Goal: Task Accomplishment & Management: Manage account settings

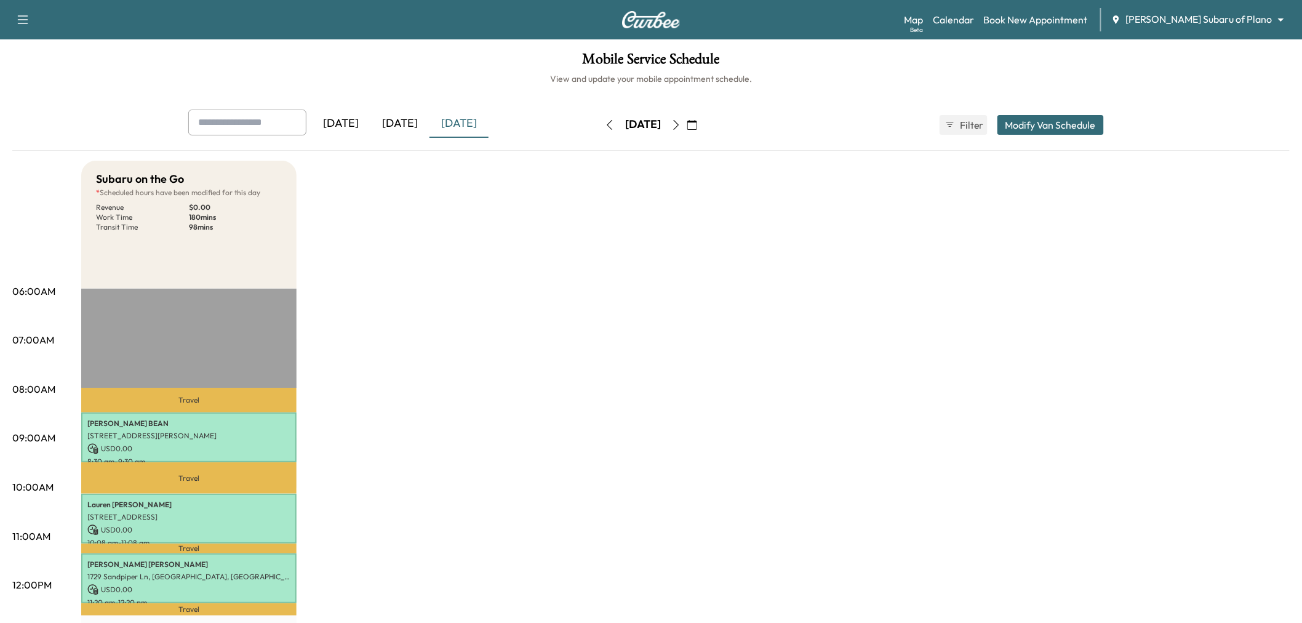
click at [687, 122] on button "button" at bounding box center [676, 125] width 21 height 20
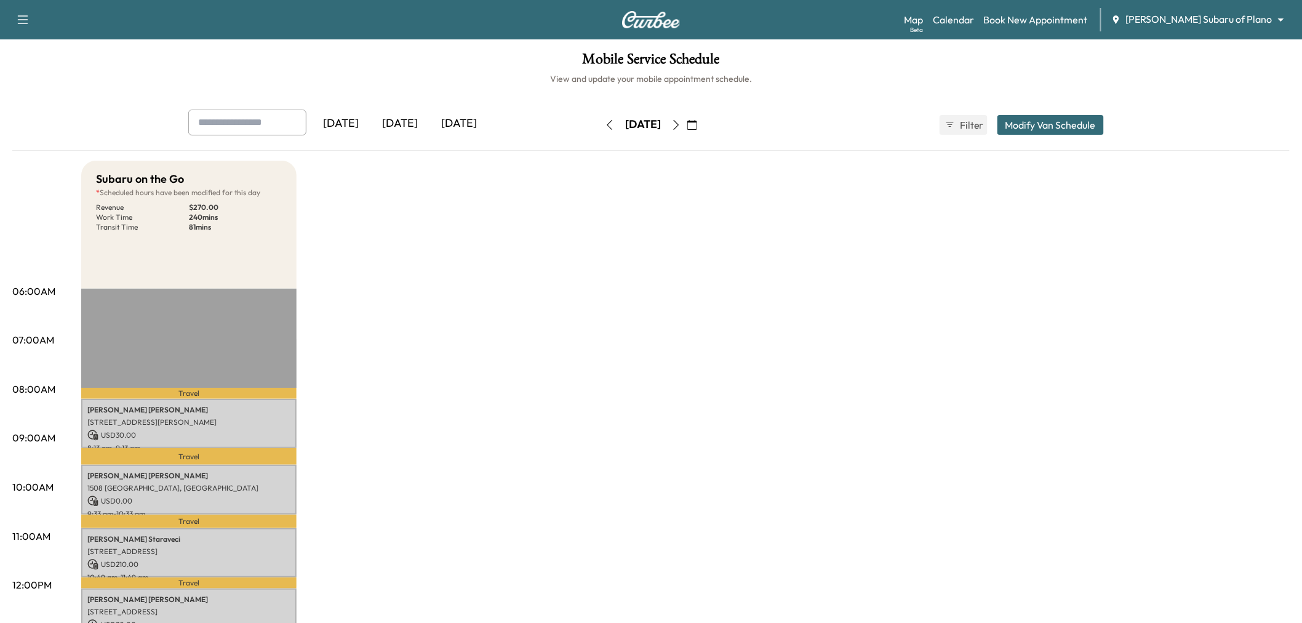
click at [605, 125] on icon "button" at bounding box center [610, 125] width 10 height 10
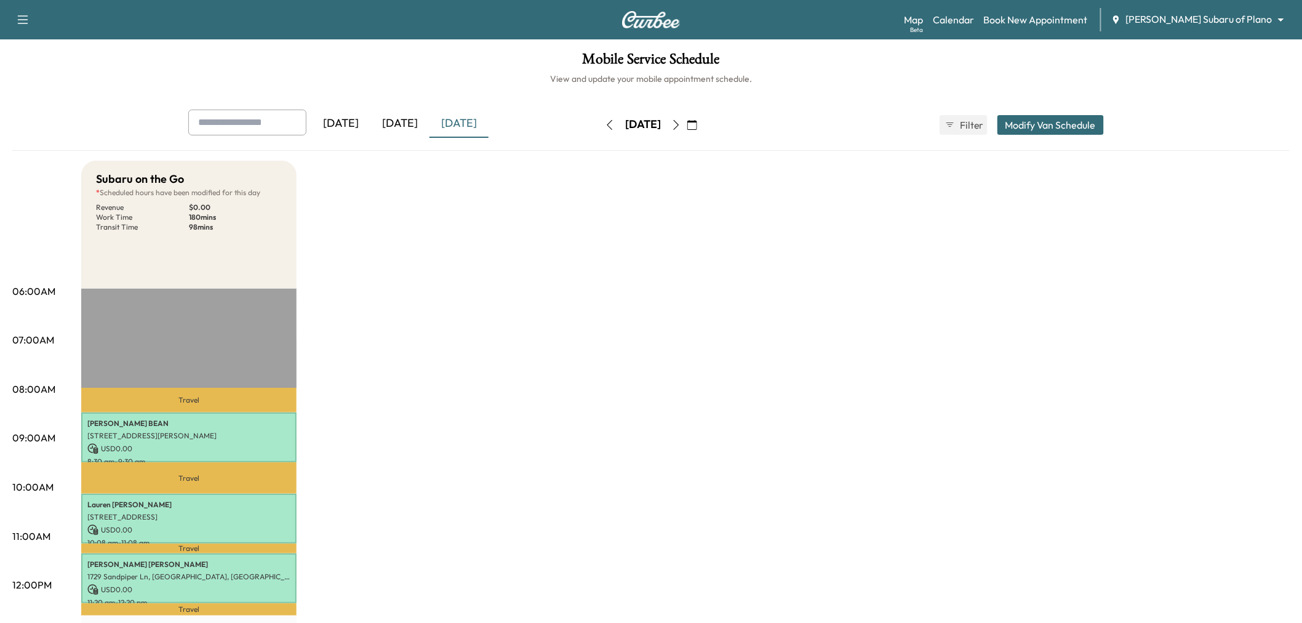
click at [681, 124] on icon "button" at bounding box center [676, 125] width 10 height 10
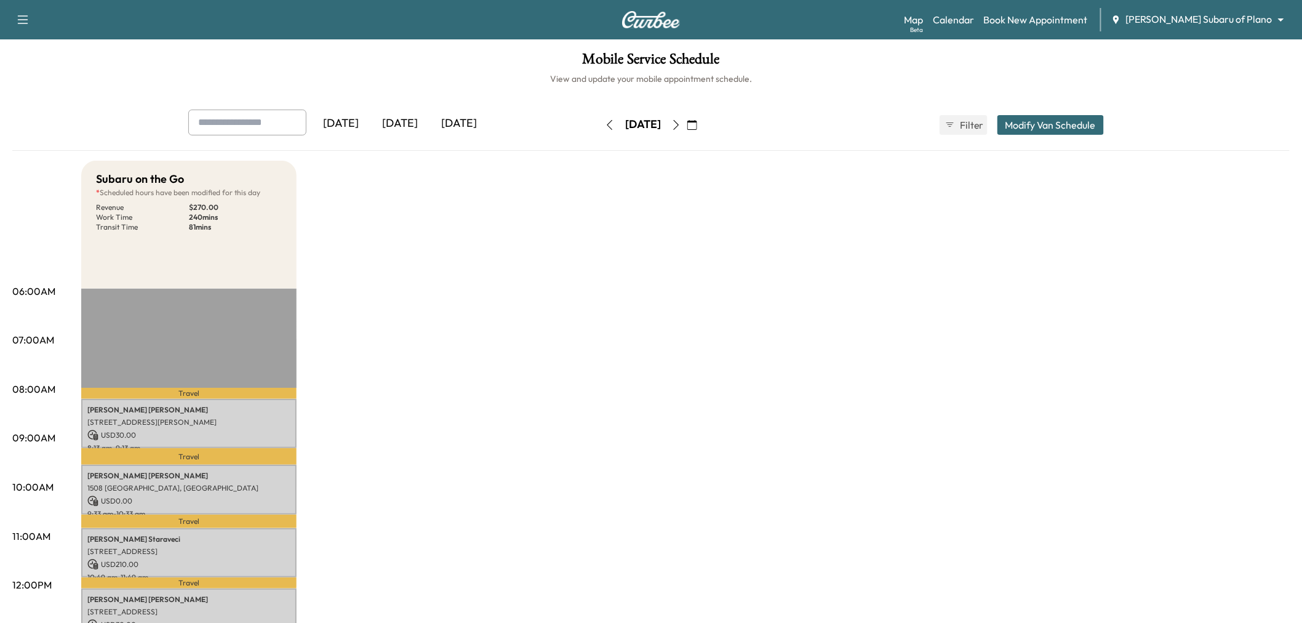
click at [681, 125] on icon "button" at bounding box center [676, 125] width 10 height 10
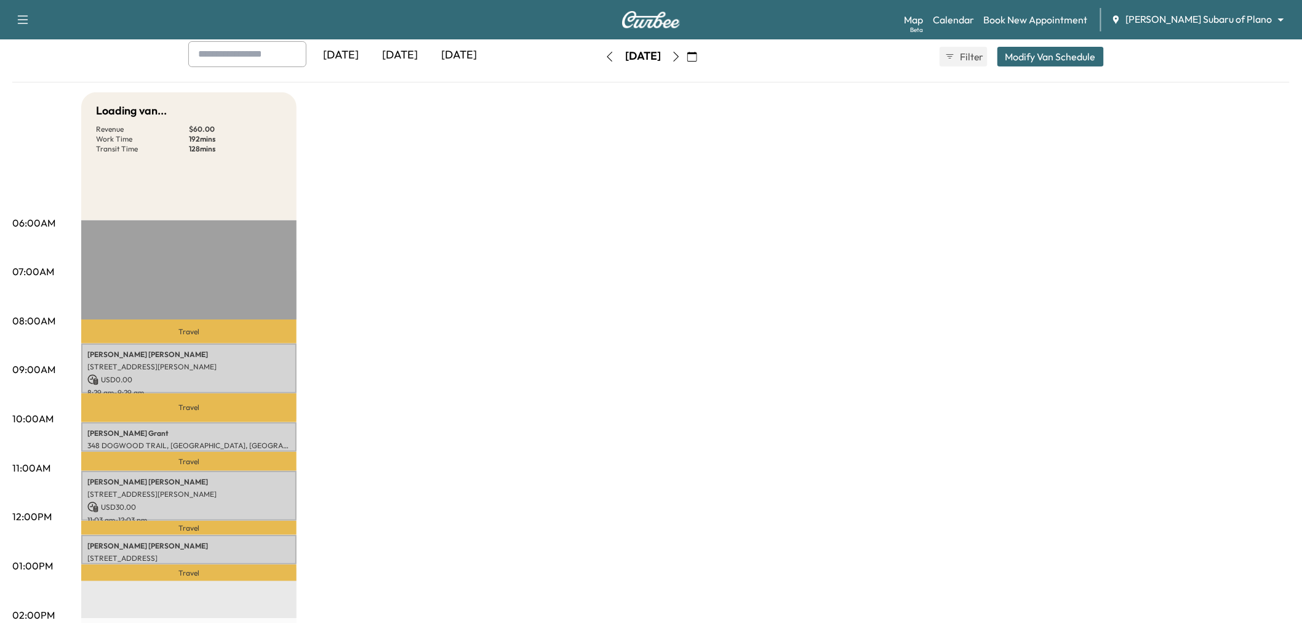
scroll to position [205, 0]
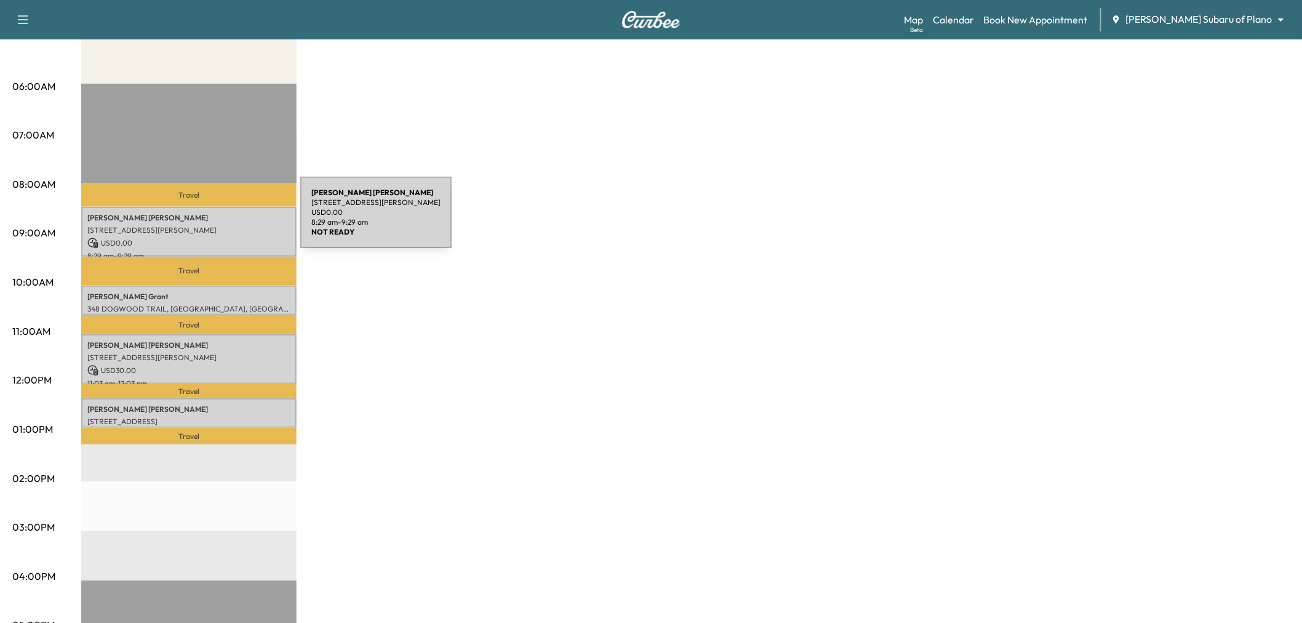
click at [208, 220] on p "Sidney LATOUR" at bounding box center [188, 218] width 203 height 10
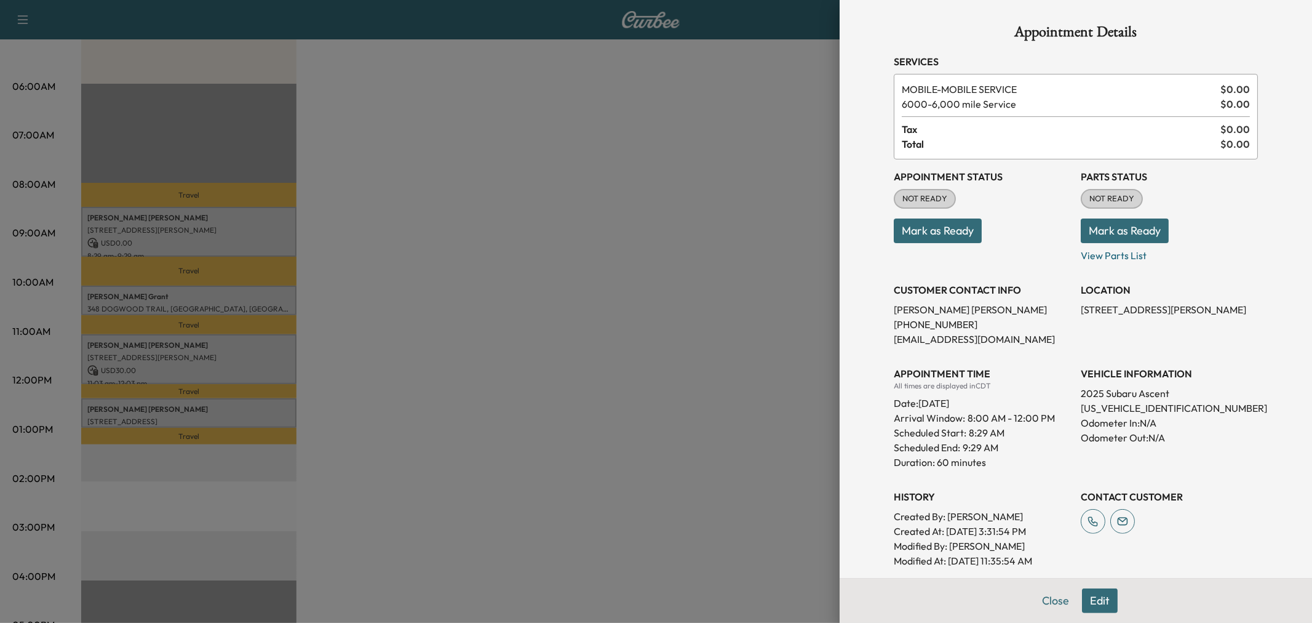
click at [237, 294] on div at bounding box center [656, 311] width 1312 height 623
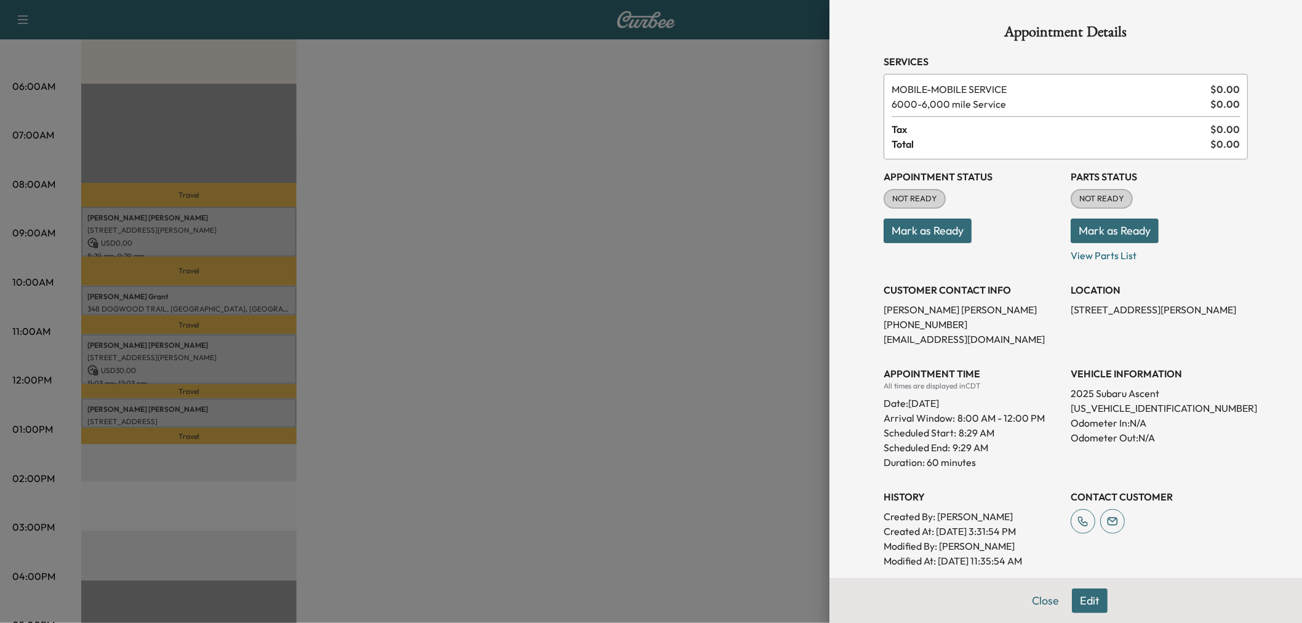
click at [237, 294] on p "Kimberly Grant" at bounding box center [188, 297] width 203 height 10
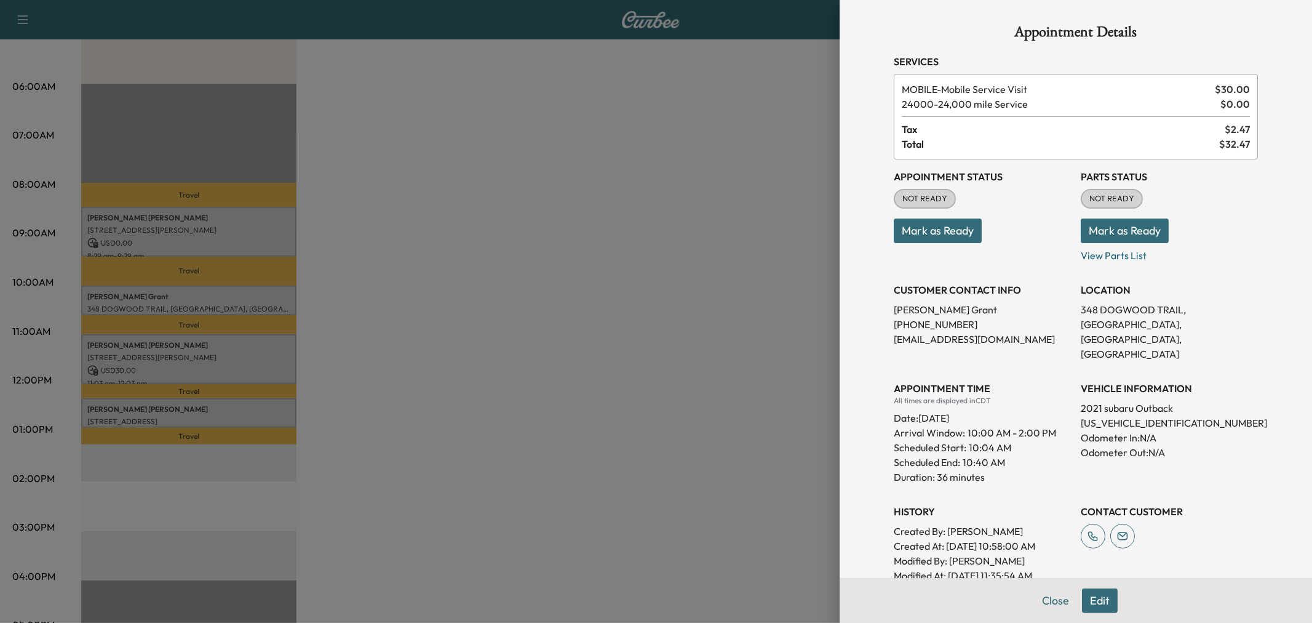
click at [208, 372] on div at bounding box center [656, 311] width 1312 height 623
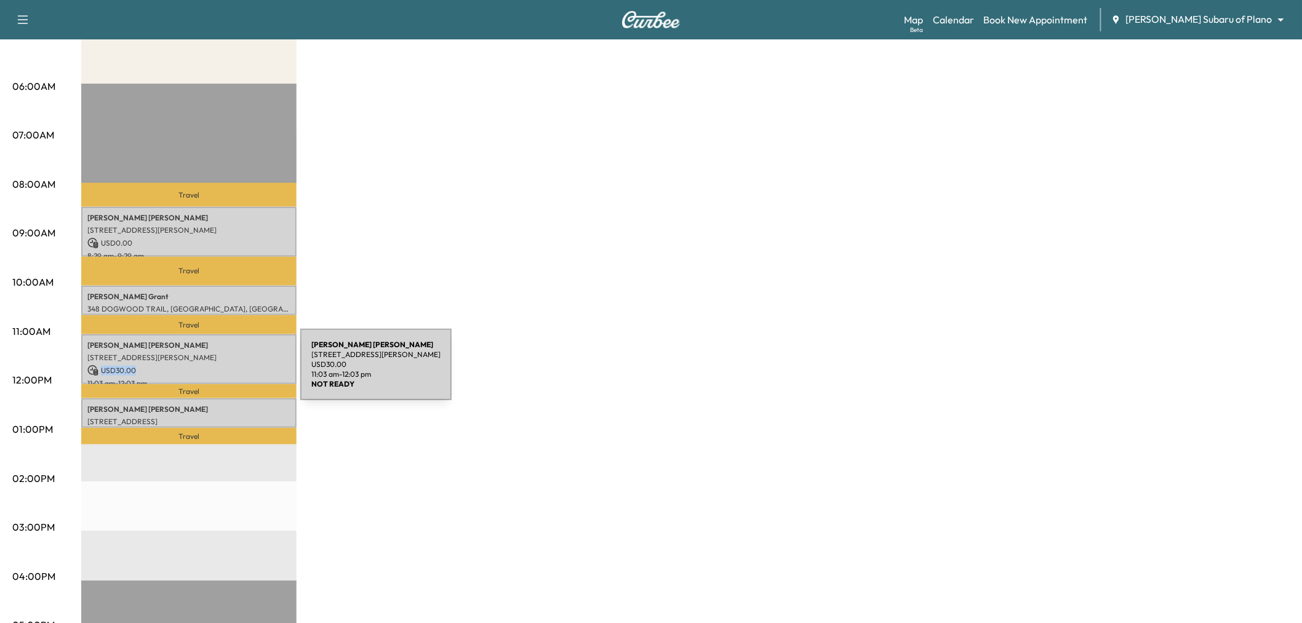
click at [208, 372] on p "USD 30.00" at bounding box center [188, 370] width 203 height 11
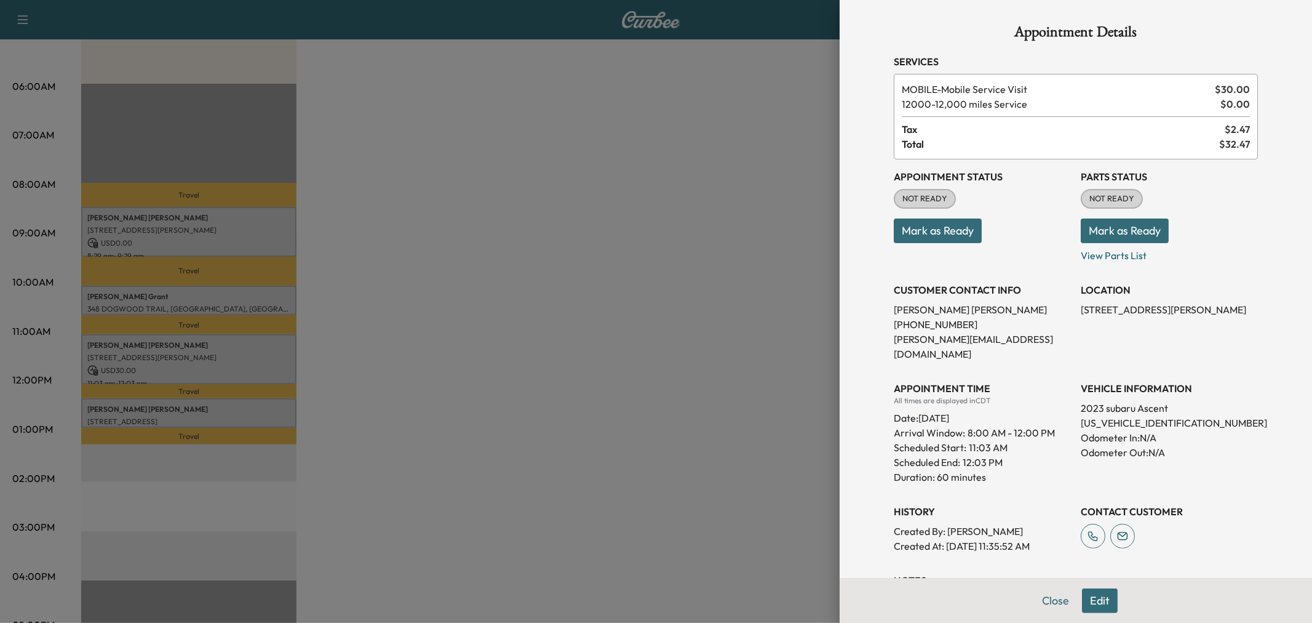
click at [208, 372] on div at bounding box center [656, 311] width 1312 height 623
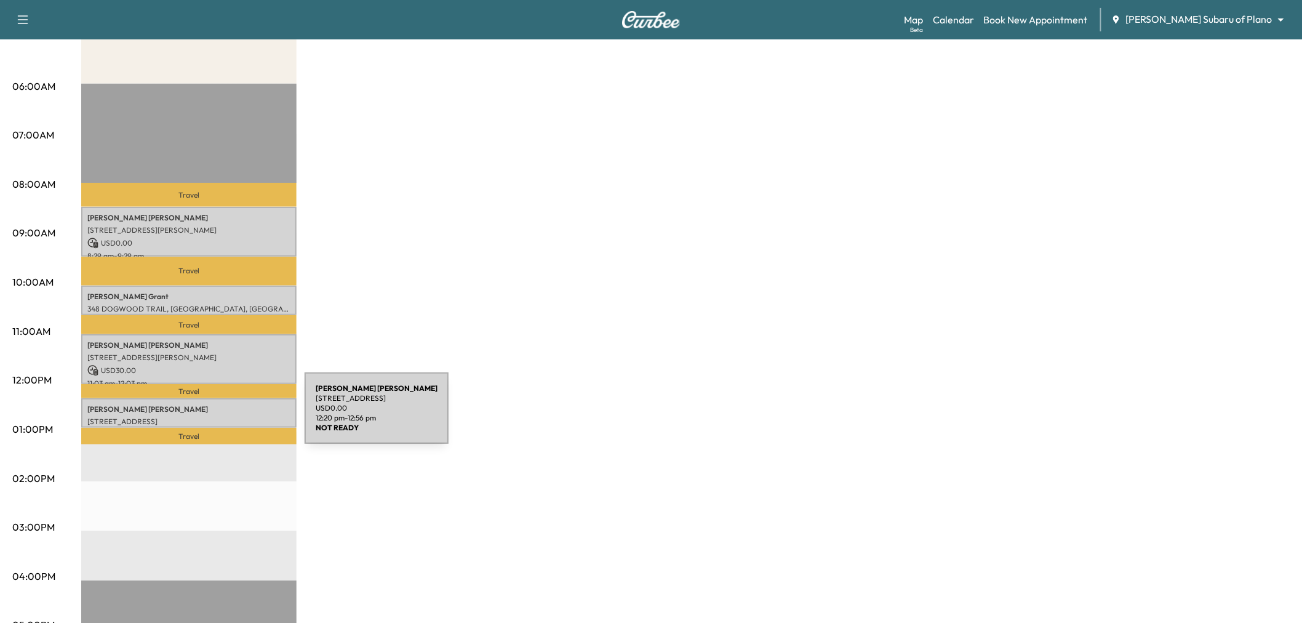
click at [212, 418] on p "631 Devonshire Dr, Richardson, TX 75080, USA" at bounding box center [188, 422] width 203 height 10
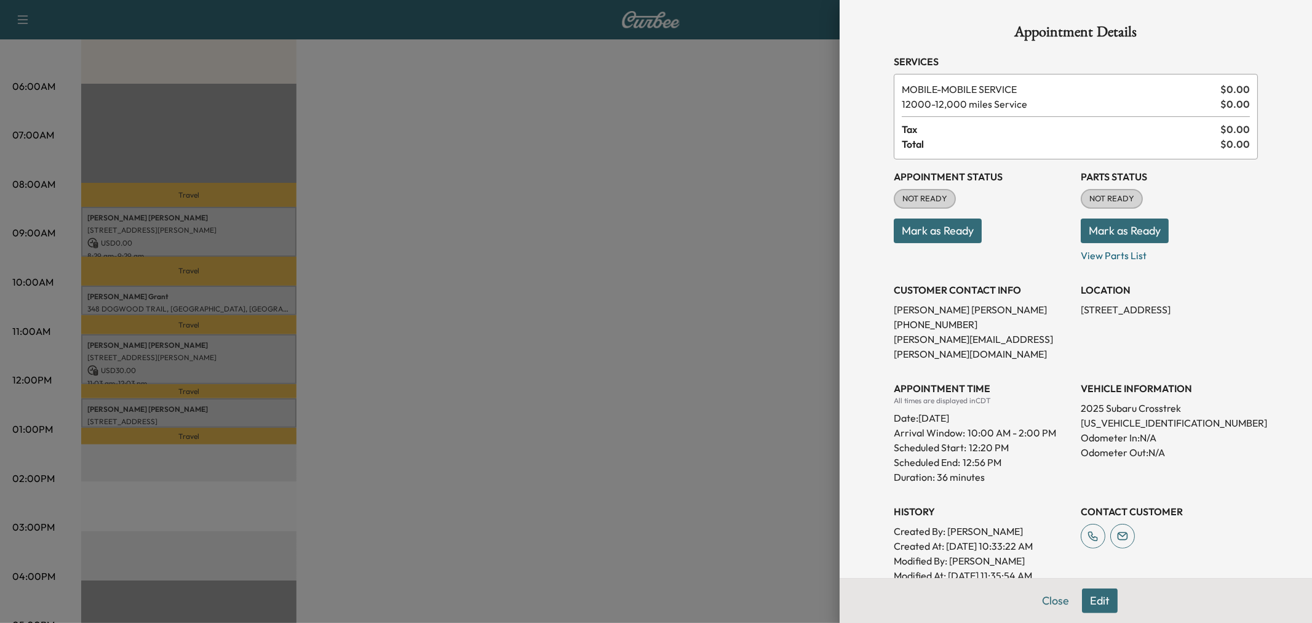
click at [212, 418] on div at bounding box center [656, 311] width 1312 height 623
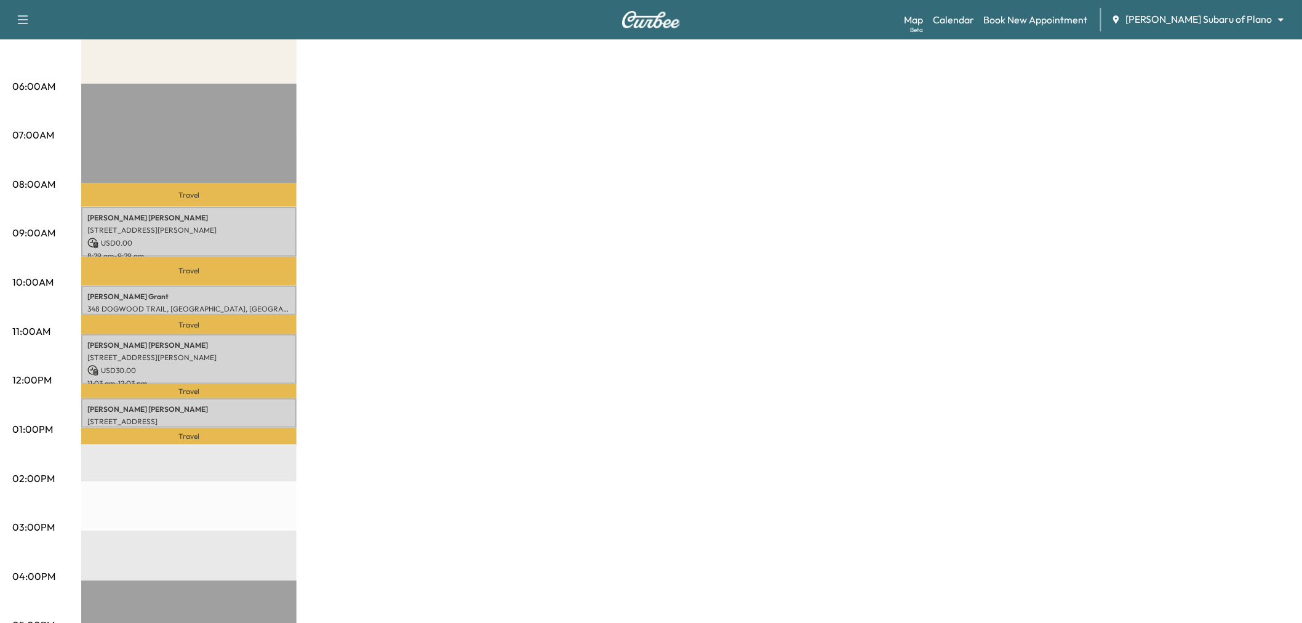
click at [306, 401] on div "Subaru on the Go Revenue $ 60.00 Work Time 192 mins Transit Time 128 mins Trave…" at bounding box center [685, 417] width 1208 height 923
click at [220, 404] on p "Anna Fagan" at bounding box center [188, 409] width 203 height 10
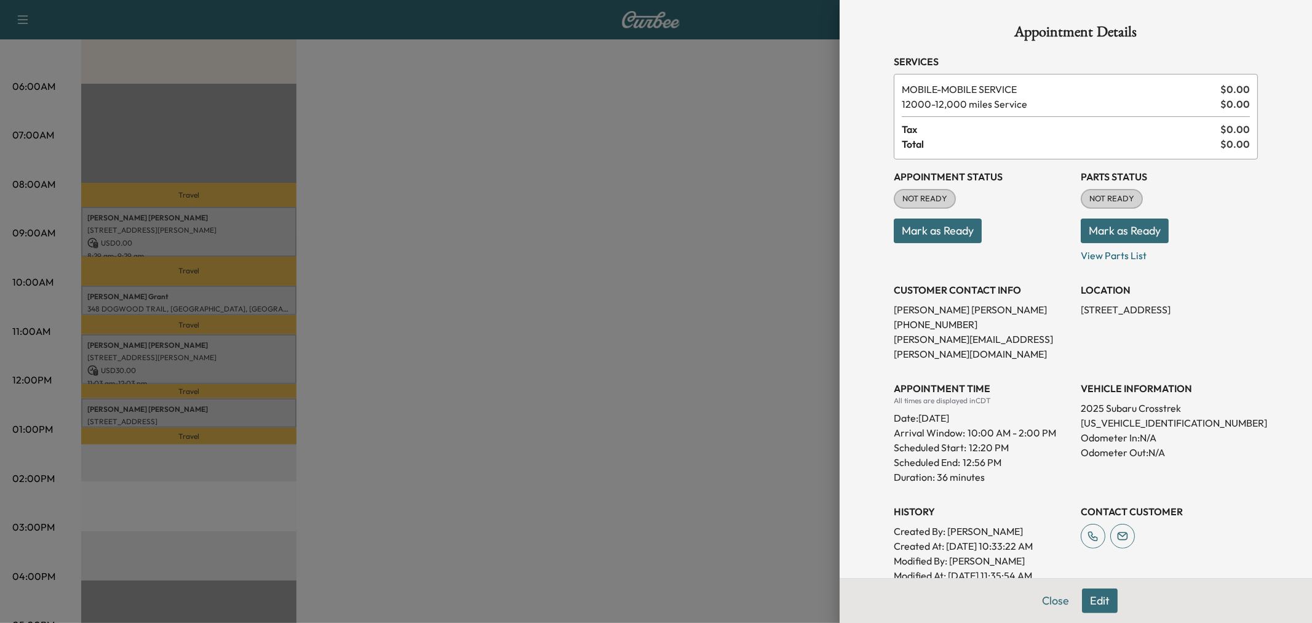
click at [220, 402] on div at bounding box center [656, 311] width 1312 height 623
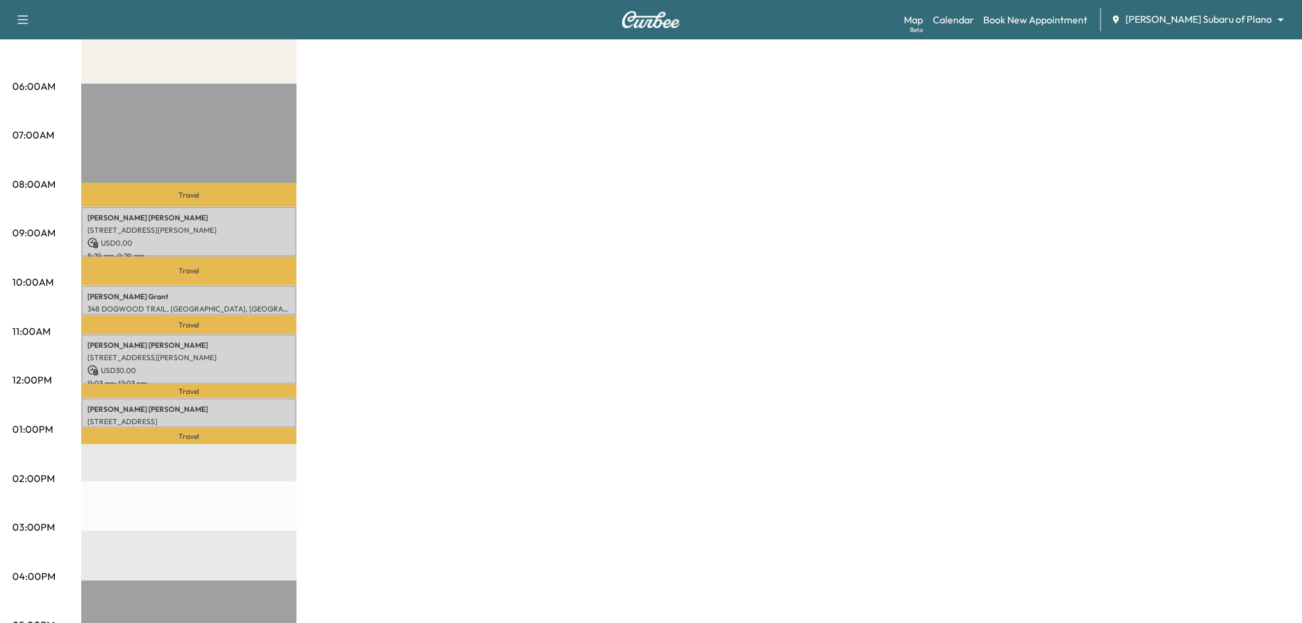
click at [526, 213] on div "Subaru on the Go Revenue $ 60.00 Work Time 192 mins Transit Time 128 mins Trave…" at bounding box center [685, 417] width 1208 height 923
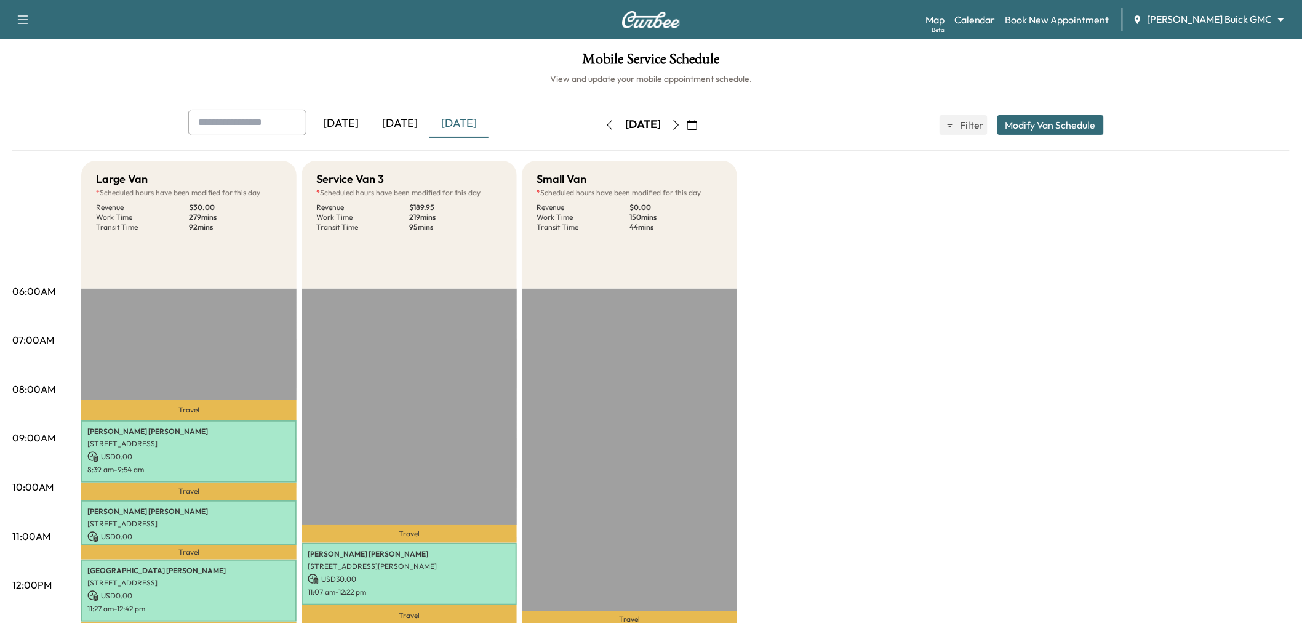
click at [687, 119] on button "button" at bounding box center [676, 125] width 21 height 20
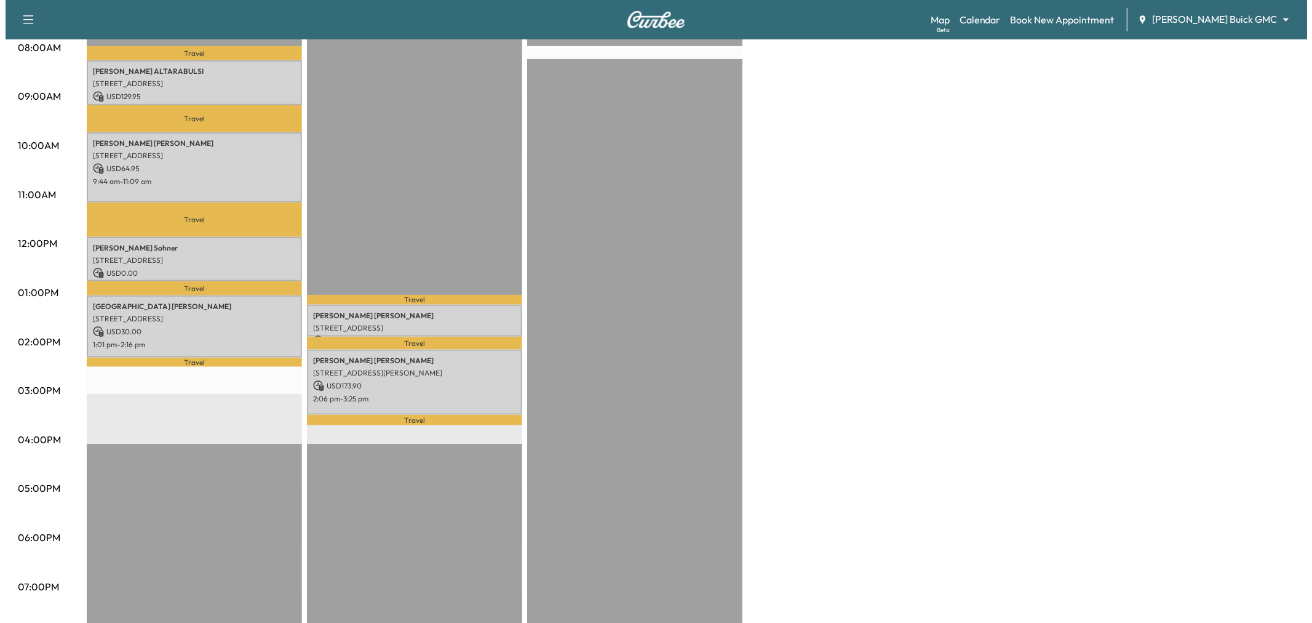
scroll to position [273, 0]
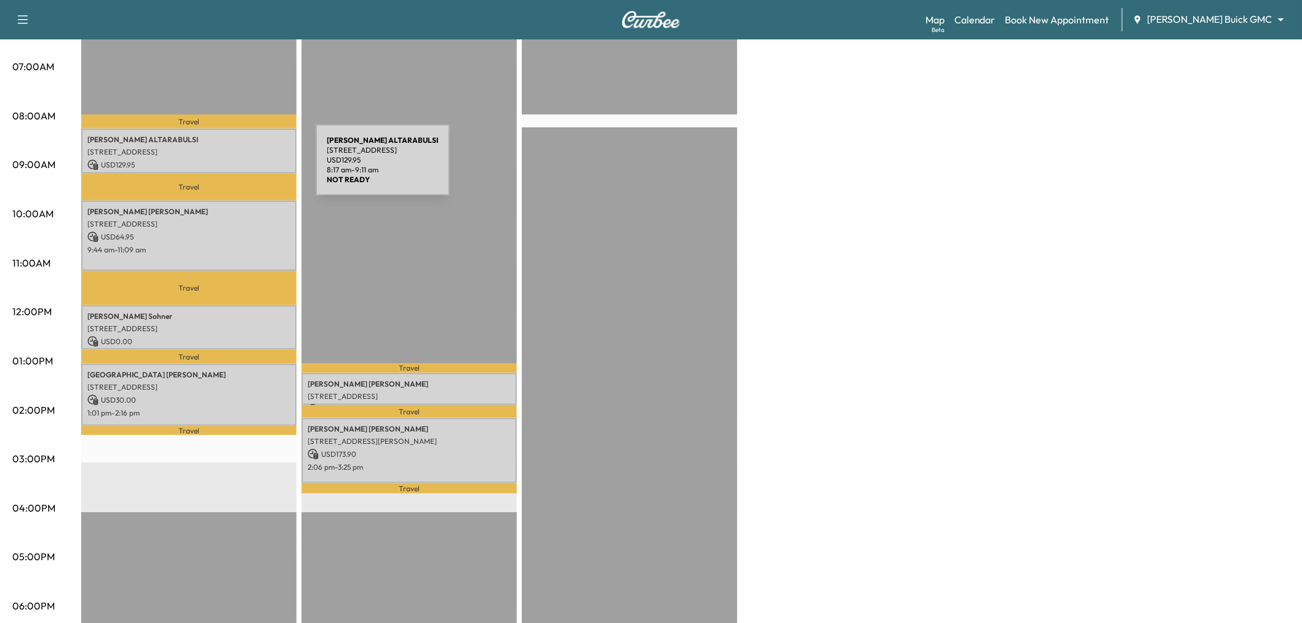
click at [223, 167] on p "USD 129.95" at bounding box center [188, 164] width 203 height 11
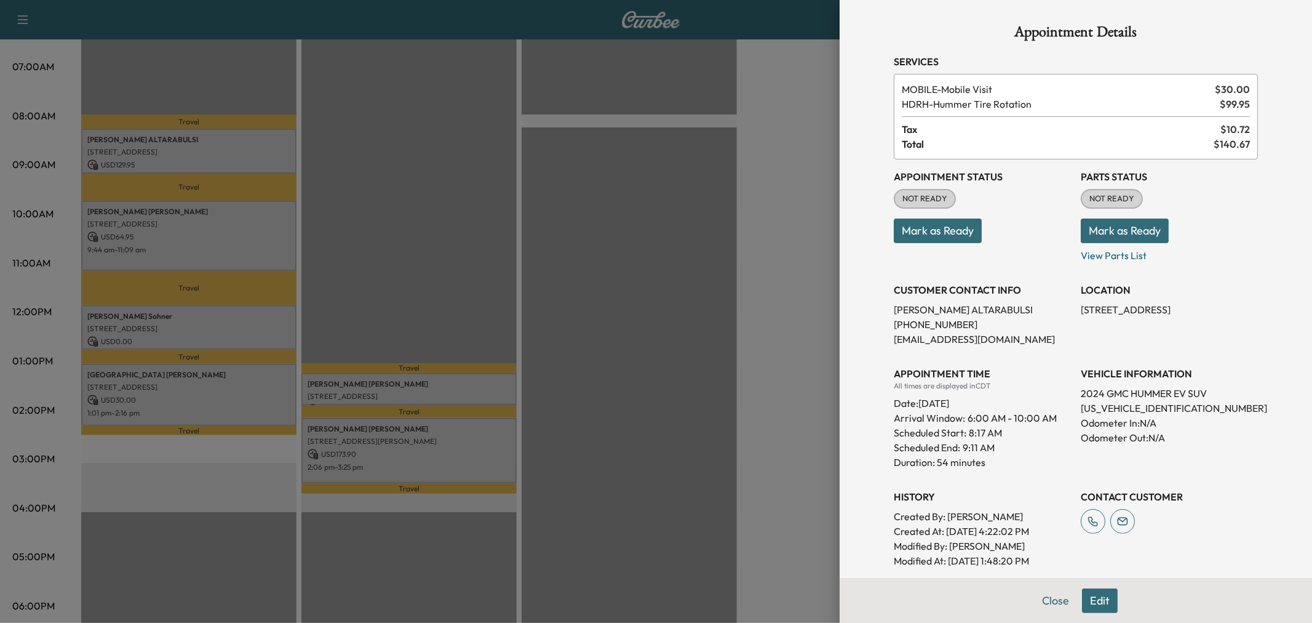
click at [228, 167] on div at bounding box center [656, 311] width 1312 height 623
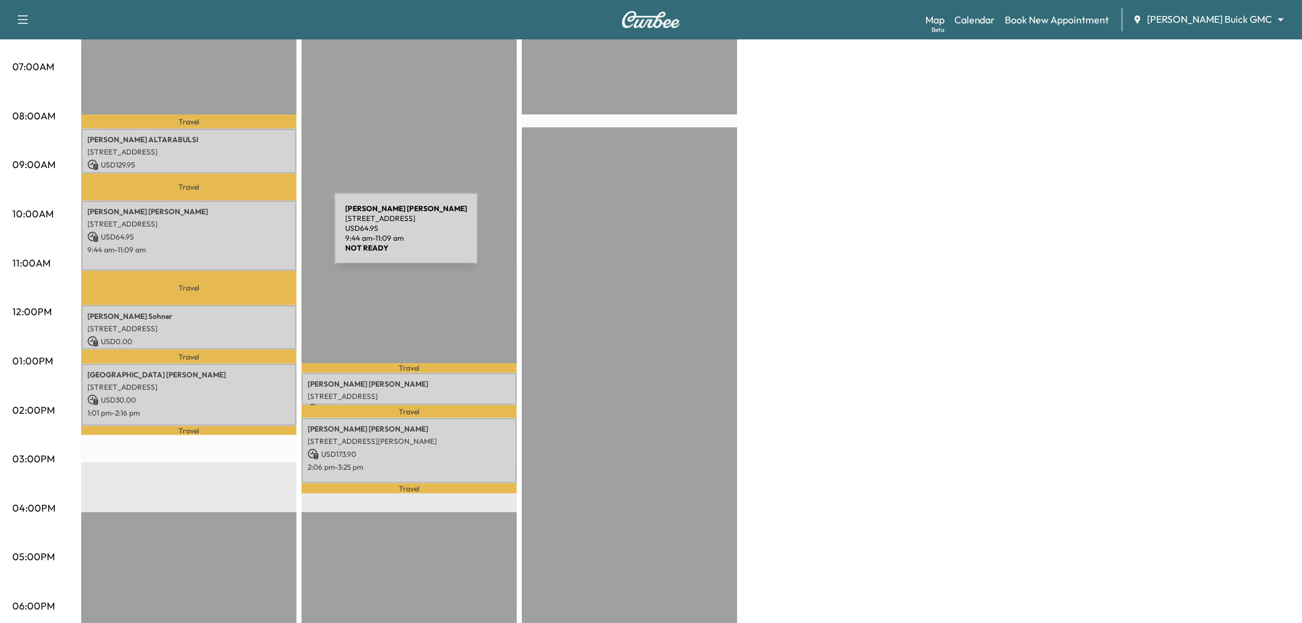
click at [243, 237] on p "USD 64.95" at bounding box center [188, 236] width 203 height 11
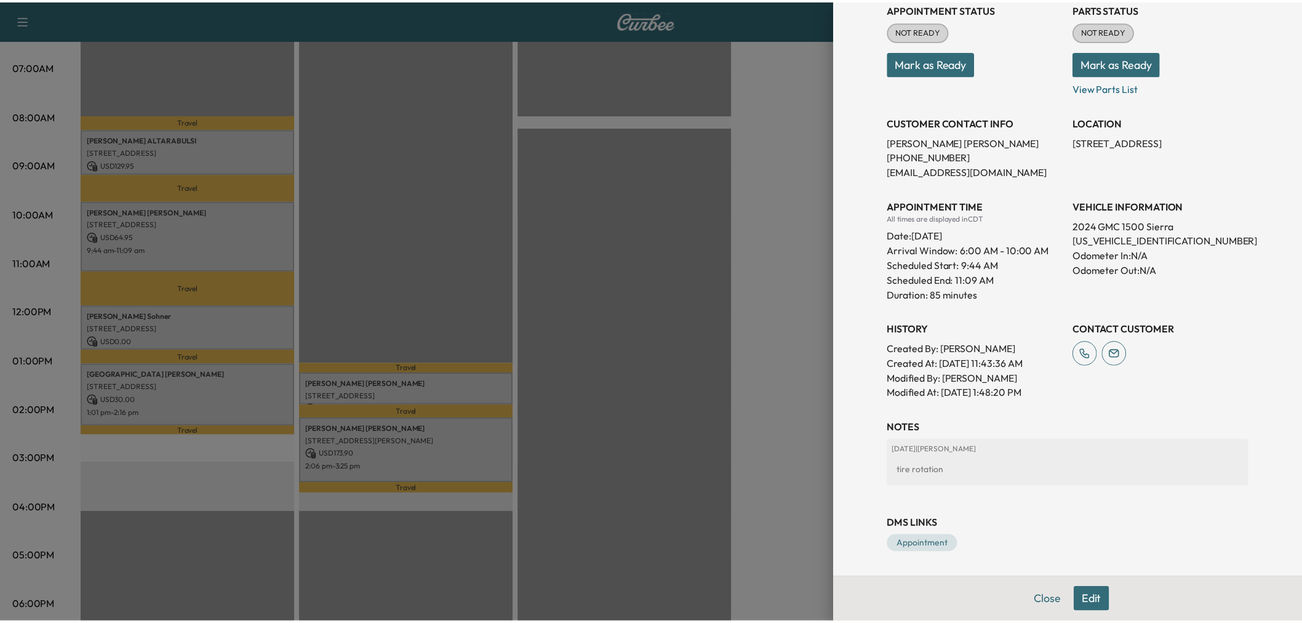
scroll to position [0, 0]
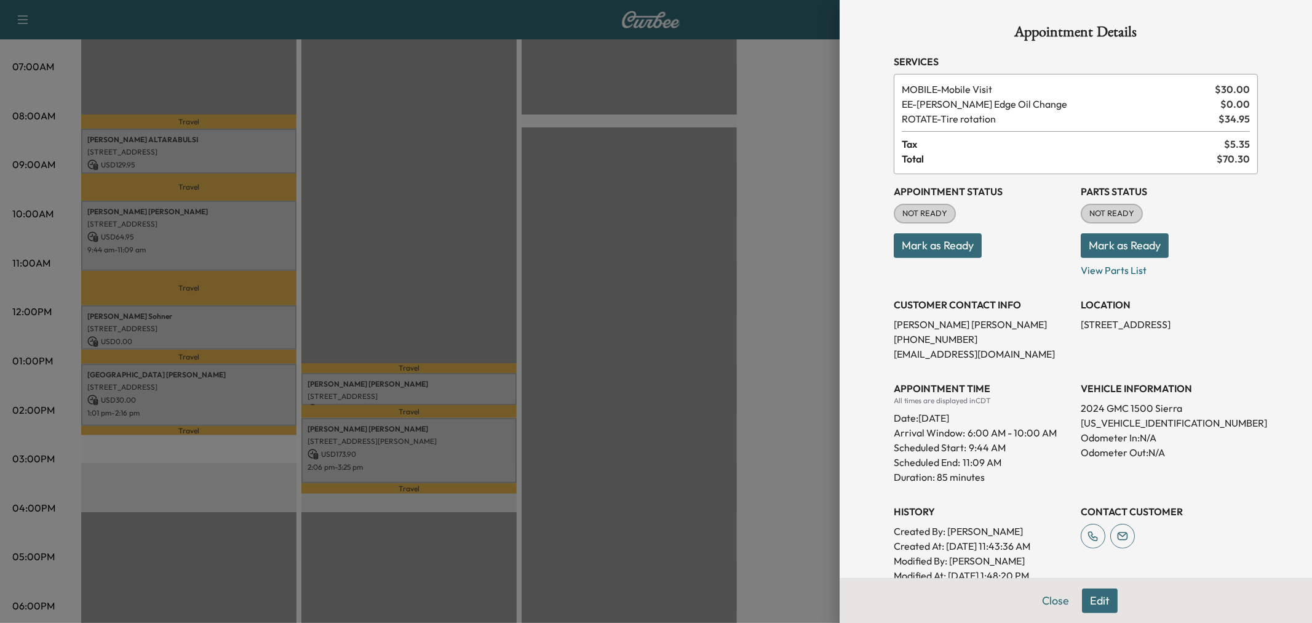
drag, startPoint x: 1093, startPoint y: 595, endPoint x: 1089, endPoint y: 588, distance: 8.5
click at [1093, 595] on button "Edit" at bounding box center [1100, 600] width 36 height 25
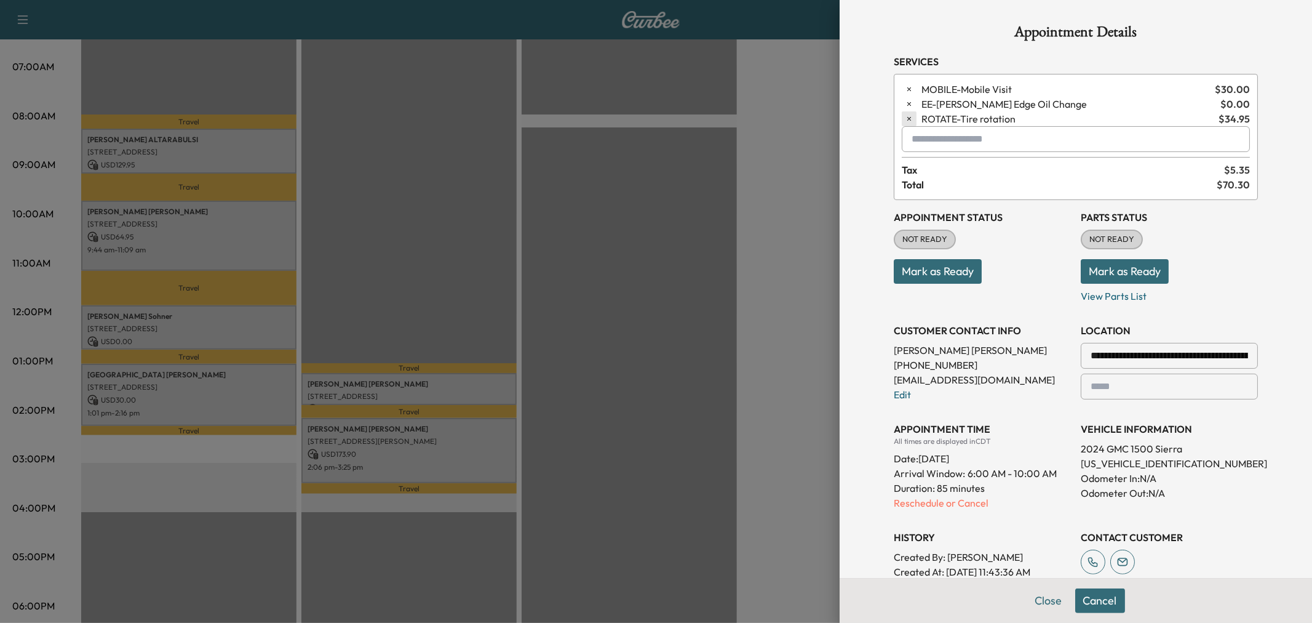
click at [907, 118] on icon "button" at bounding box center [909, 119] width 4 height 4
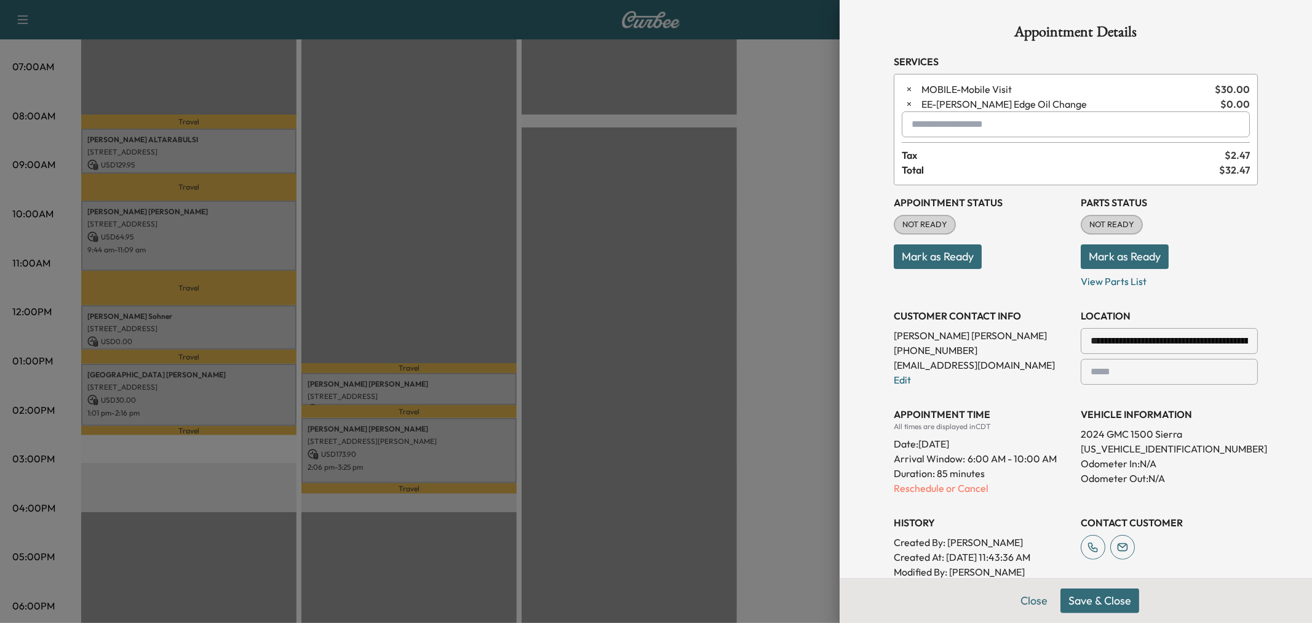
click at [1096, 602] on button "Save & Close" at bounding box center [1100, 600] width 79 height 25
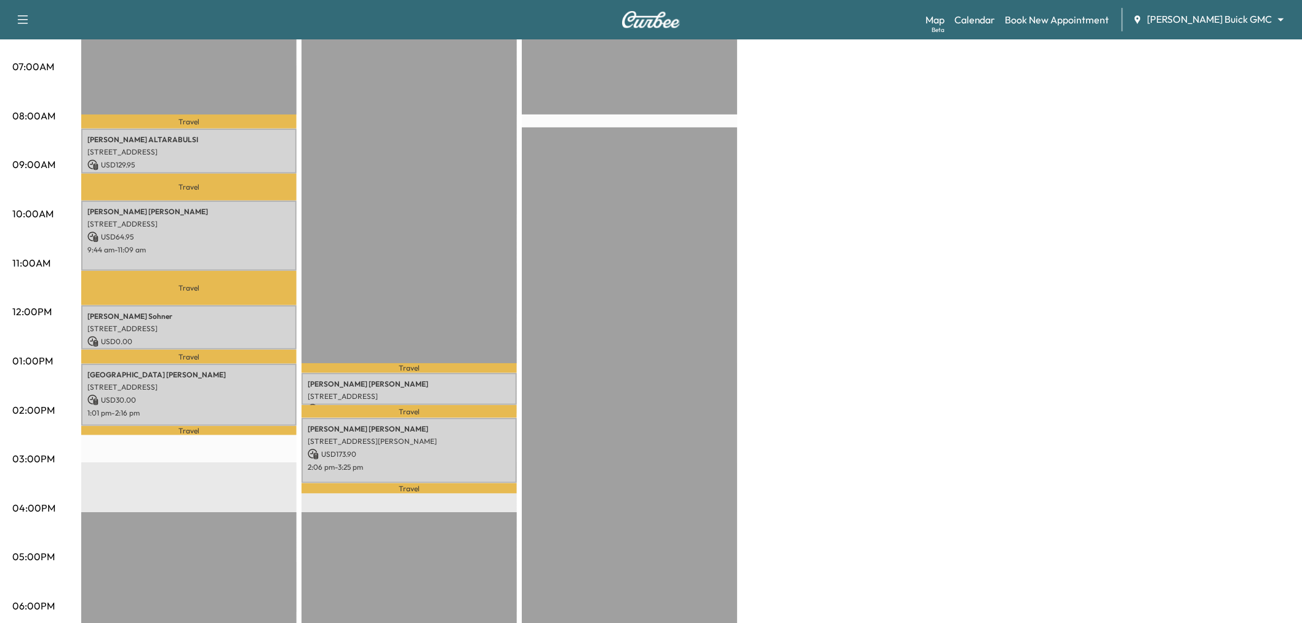
click at [228, 328] on p "[STREET_ADDRESS]" at bounding box center [188, 329] width 203 height 10
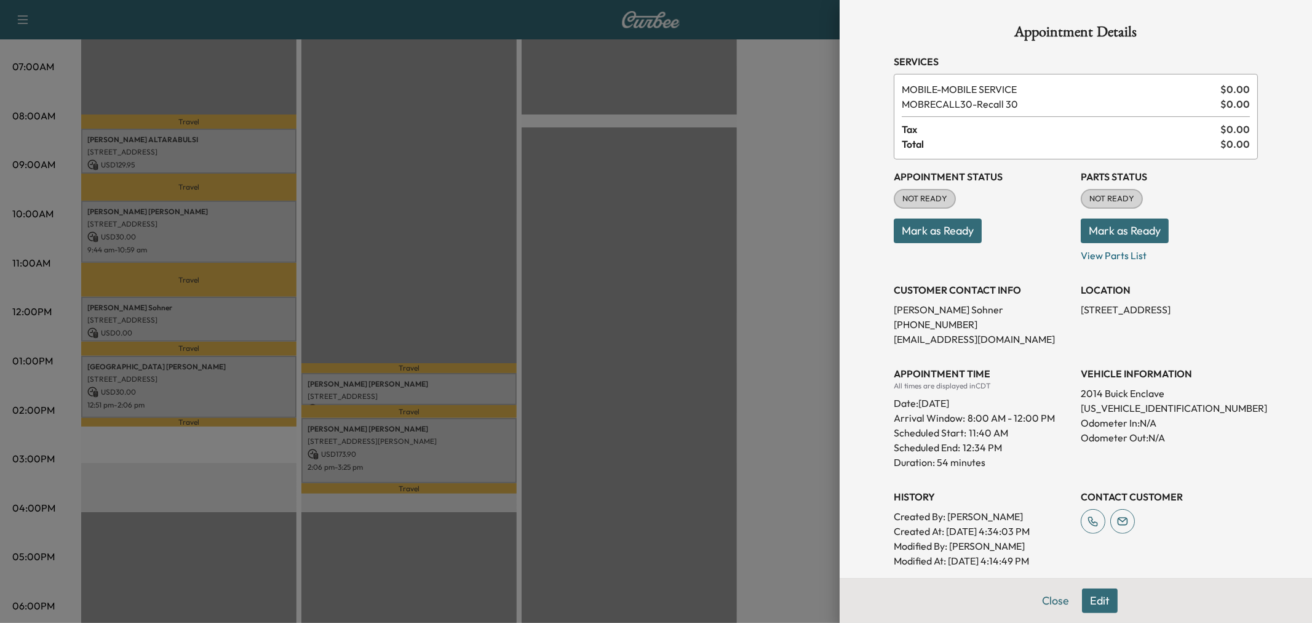
click at [220, 368] on div at bounding box center [656, 311] width 1312 height 623
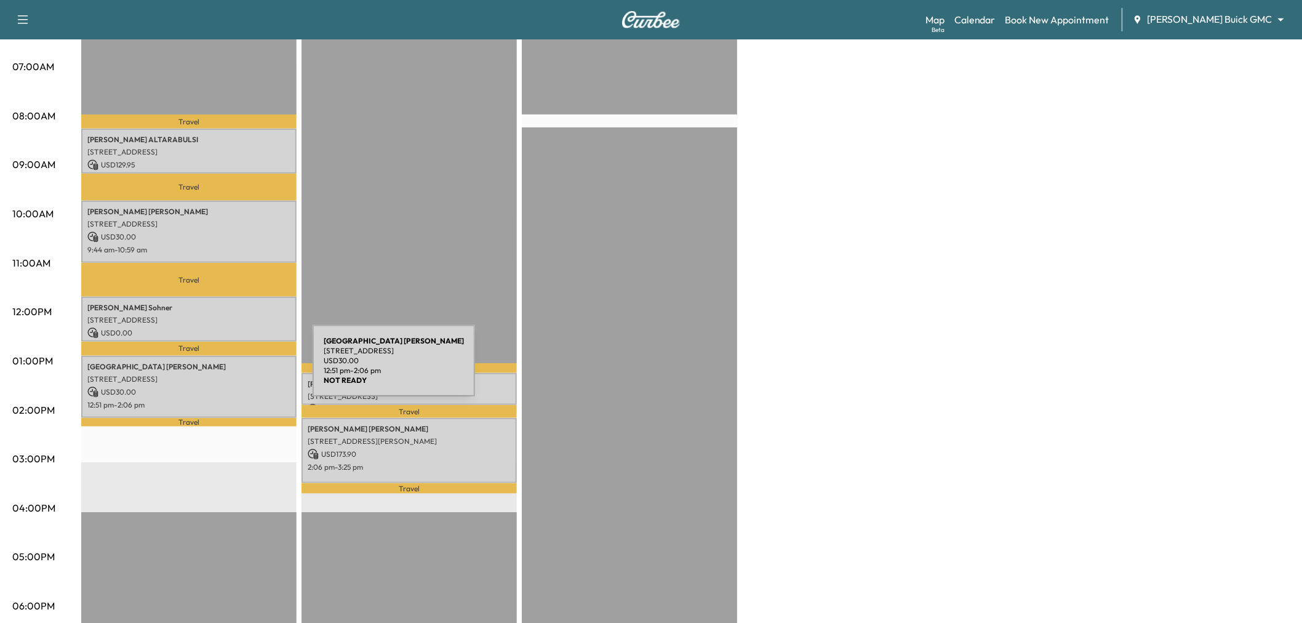
click at [220, 374] on p "[STREET_ADDRESS]" at bounding box center [188, 379] width 203 height 10
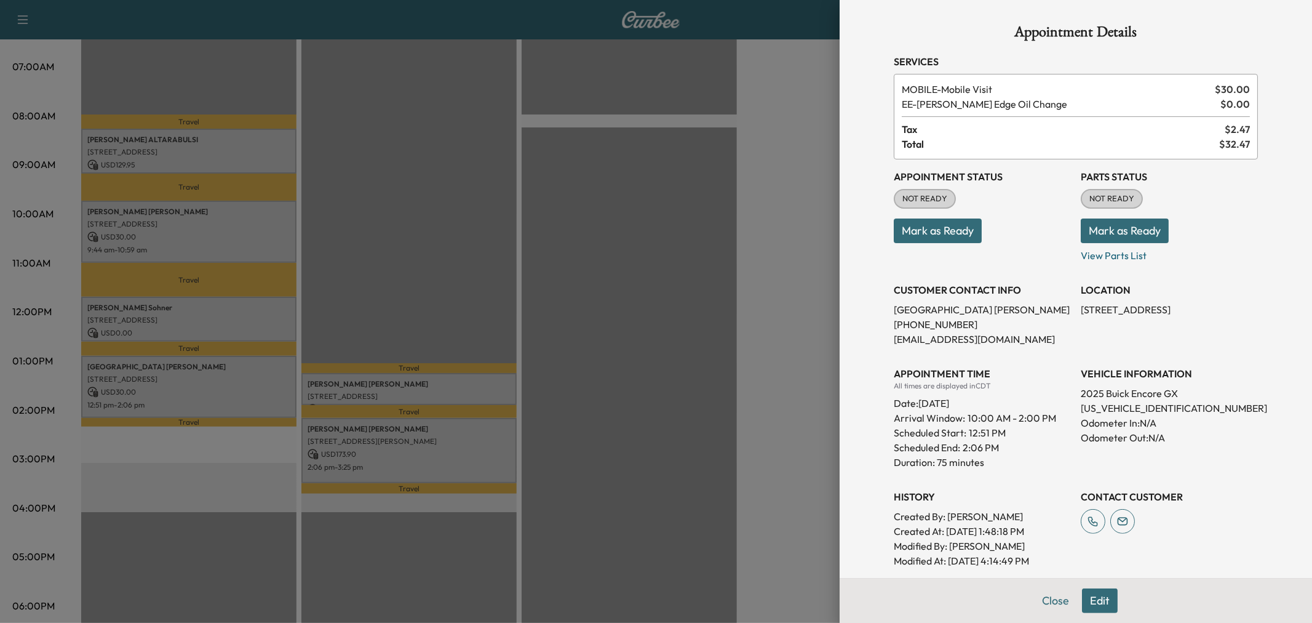
click at [220, 368] on div at bounding box center [656, 311] width 1312 height 623
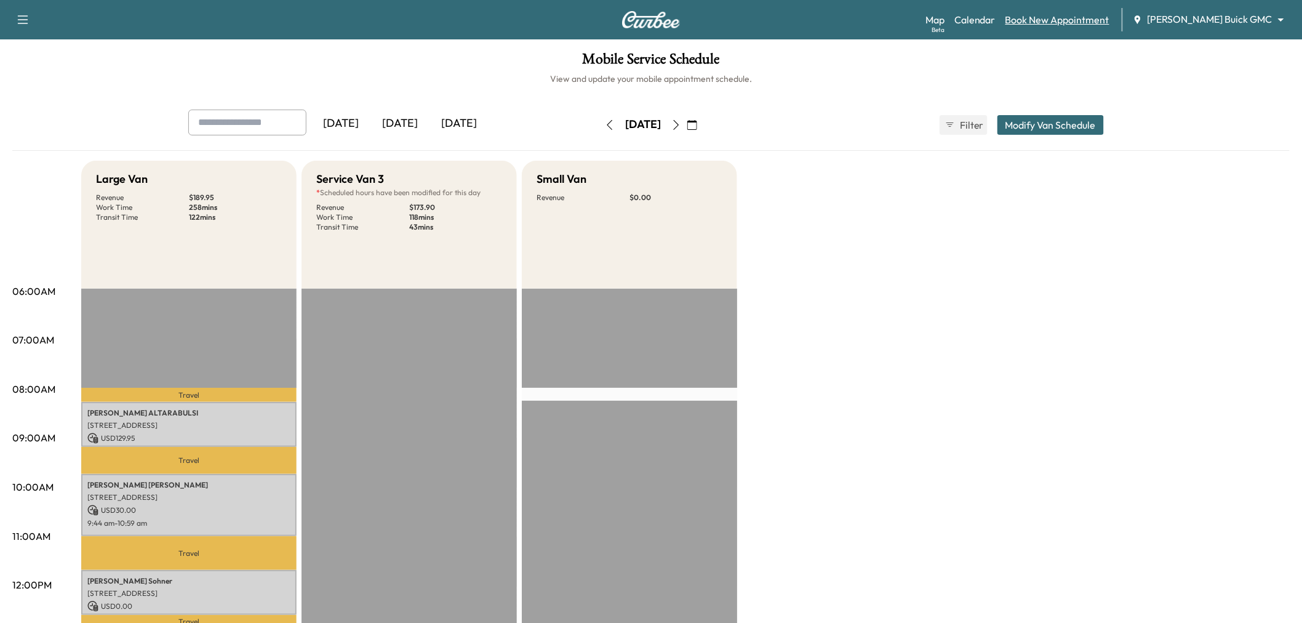
click at [1087, 23] on link "Book New Appointment" at bounding box center [1057, 19] width 104 height 15
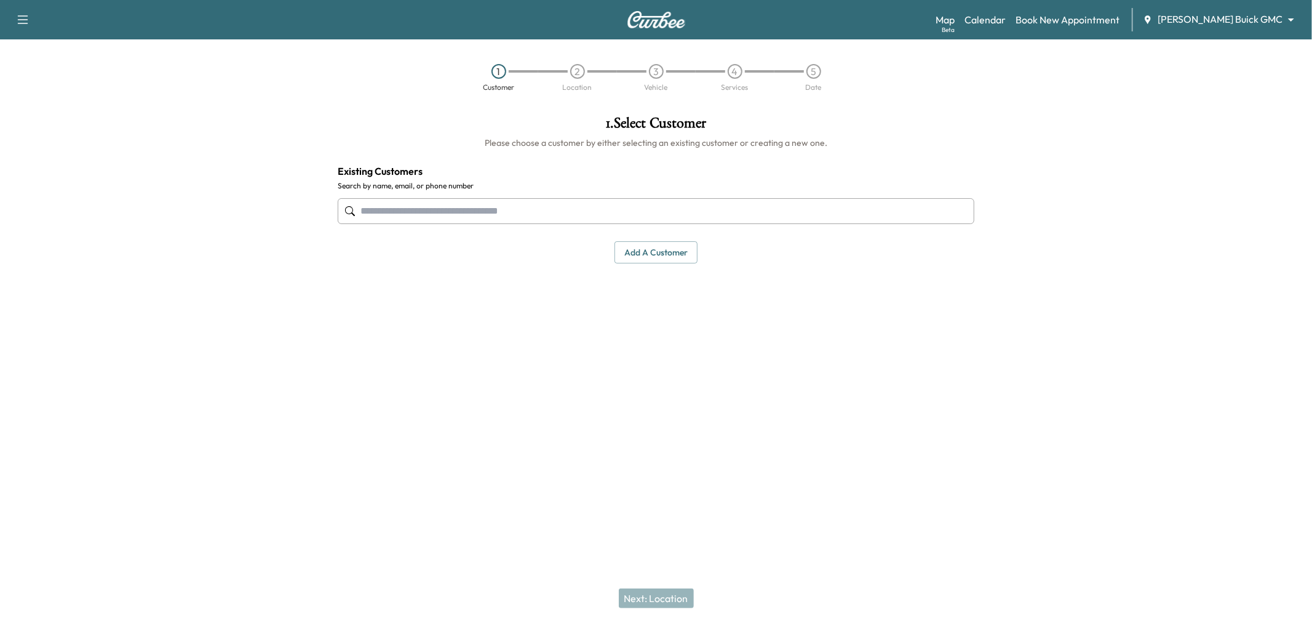
click at [517, 215] on input "text" at bounding box center [656, 211] width 637 height 26
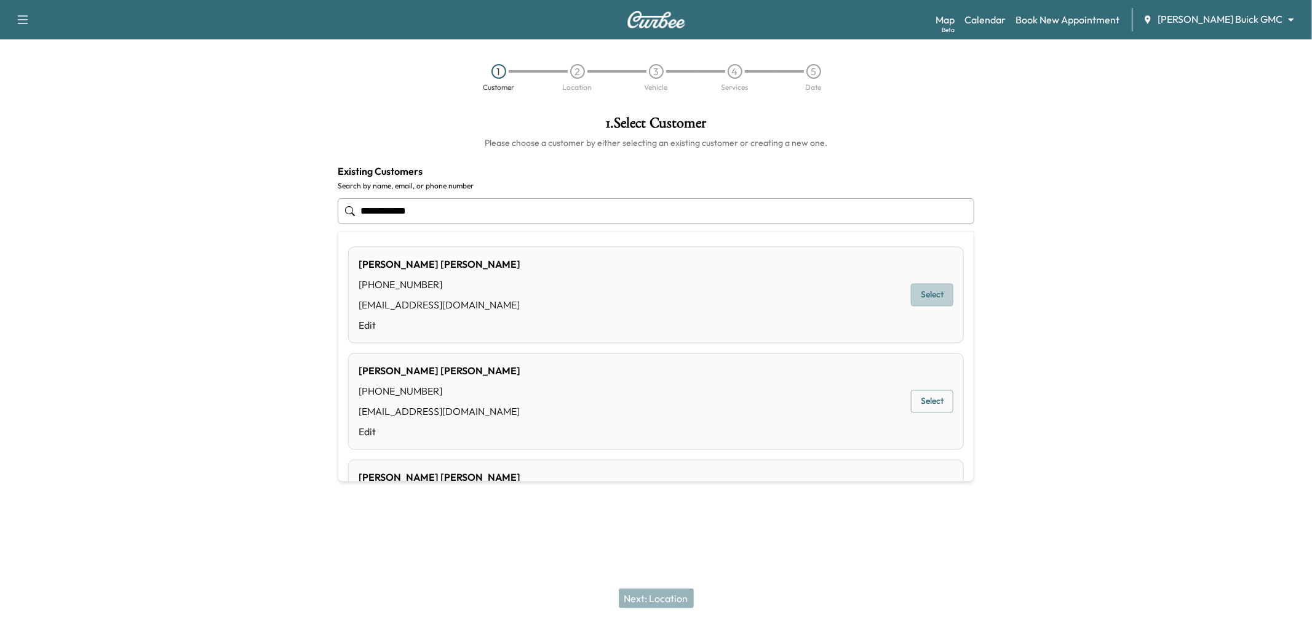
click at [923, 295] on button "Select" at bounding box center [932, 295] width 42 height 23
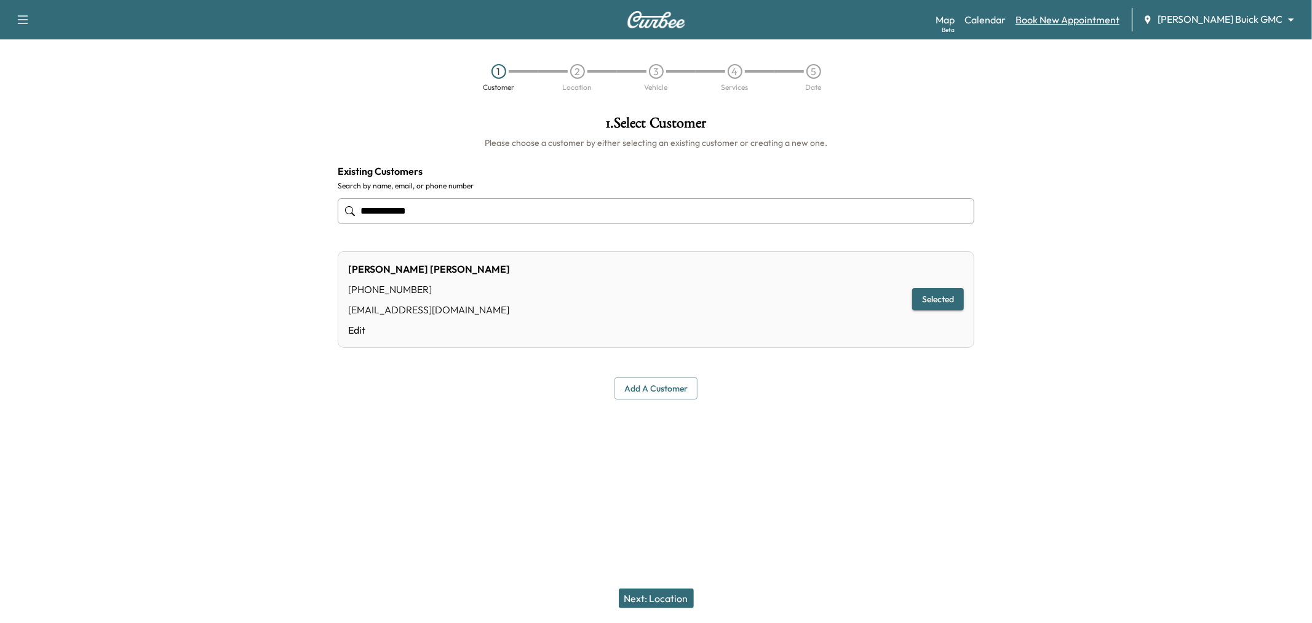
type input "**********"
click at [1120, 13] on link "Book New Appointment" at bounding box center [1068, 19] width 104 height 15
drag, startPoint x: 689, startPoint y: 620, endPoint x: 723, endPoint y: 622, distance: 33.9
click at [712, 620] on div "Next: Location" at bounding box center [656, 597] width 1312 height 49
click at [641, 602] on button "Next: Location" at bounding box center [656, 598] width 75 height 20
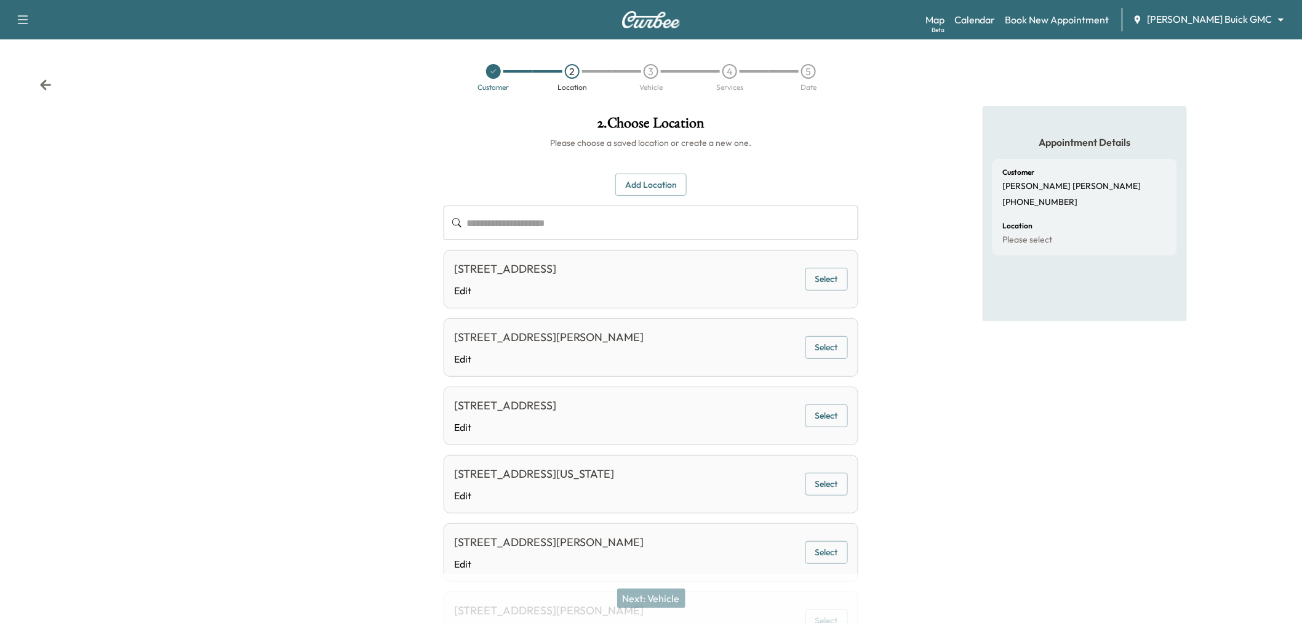
click at [852, 288] on div "[STREET_ADDRESS] Edit Select" at bounding box center [651, 279] width 414 height 58
click at [834, 287] on button "Select" at bounding box center [826, 279] width 42 height 23
click at [641, 588] on button "Next: Vehicle" at bounding box center [651, 598] width 68 height 20
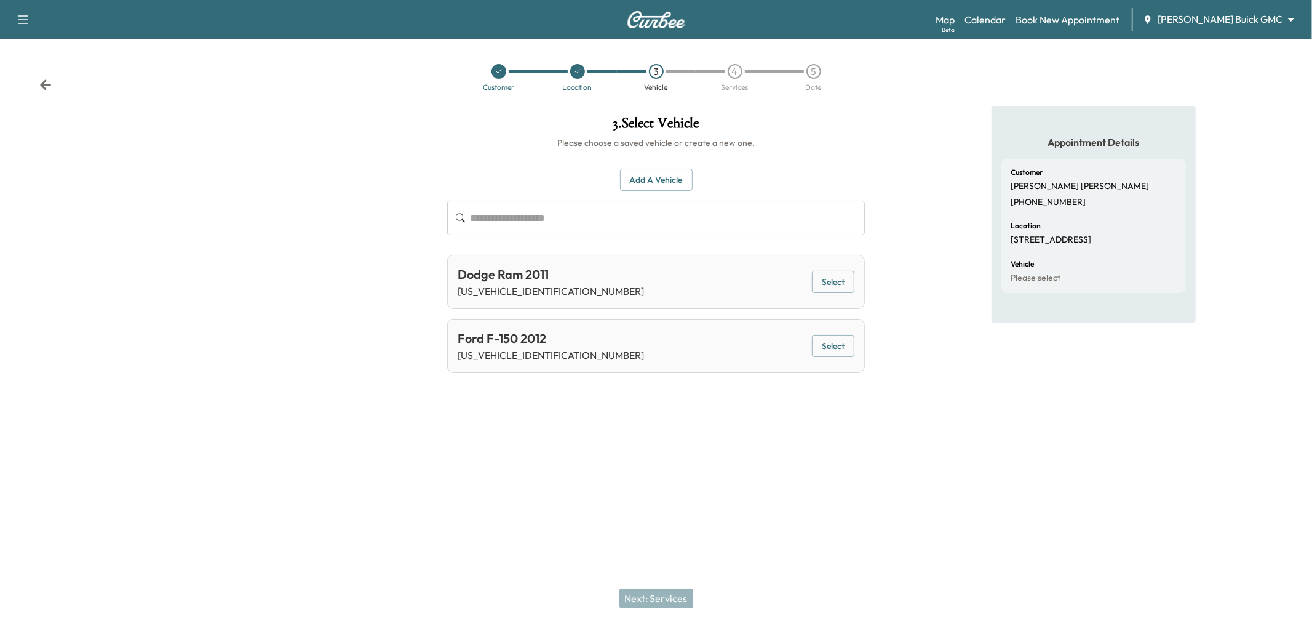
click at [826, 282] on button "Select" at bounding box center [833, 282] width 42 height 23
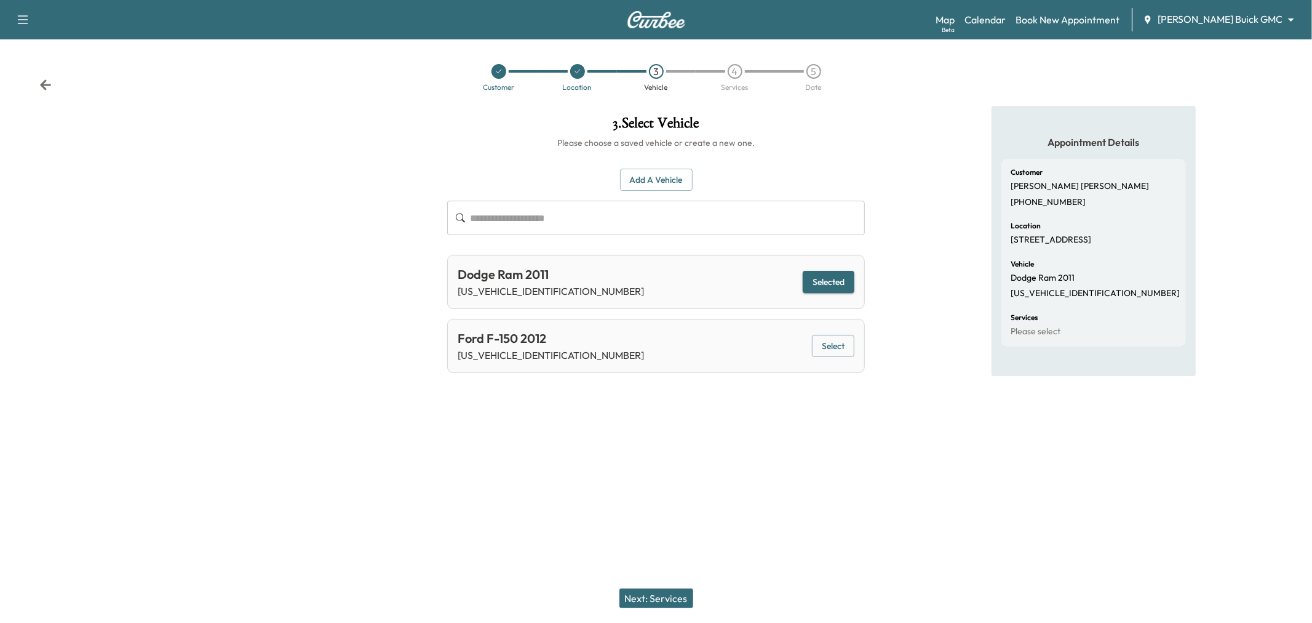
click at [648, 597] on button "Next: Services" at bounding box center [657, 598] width 74 height 20
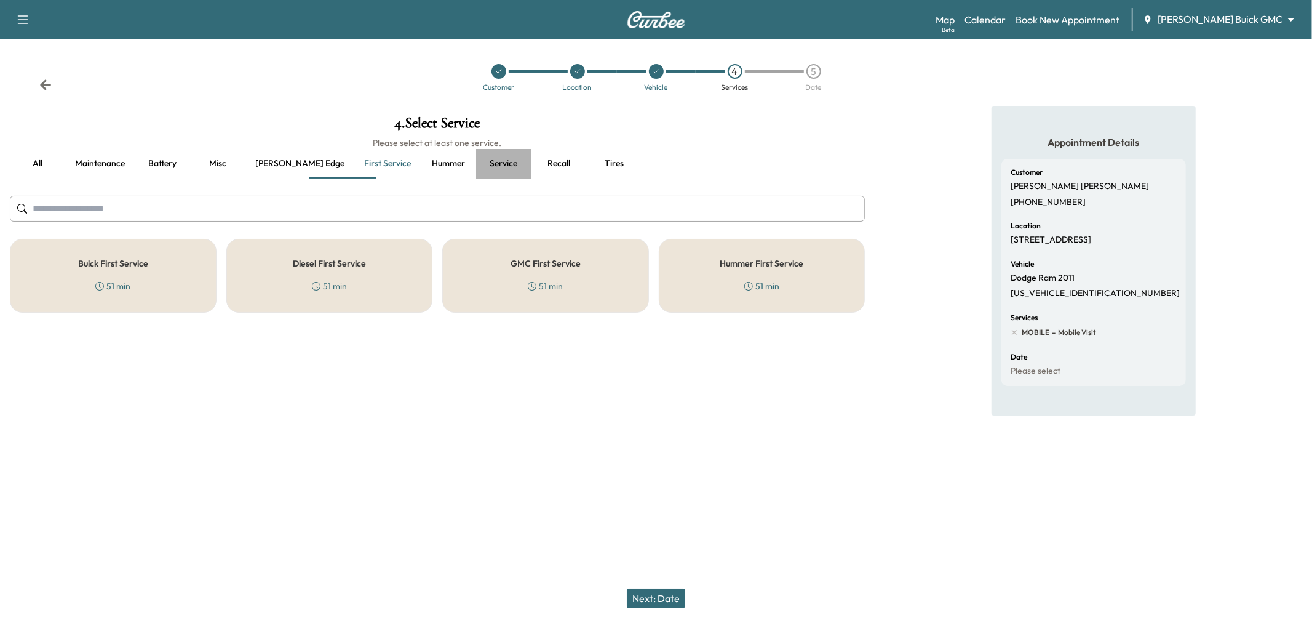
click at [476, 161] on button "Service" at bounding box center [503, 164] width 55 height 30
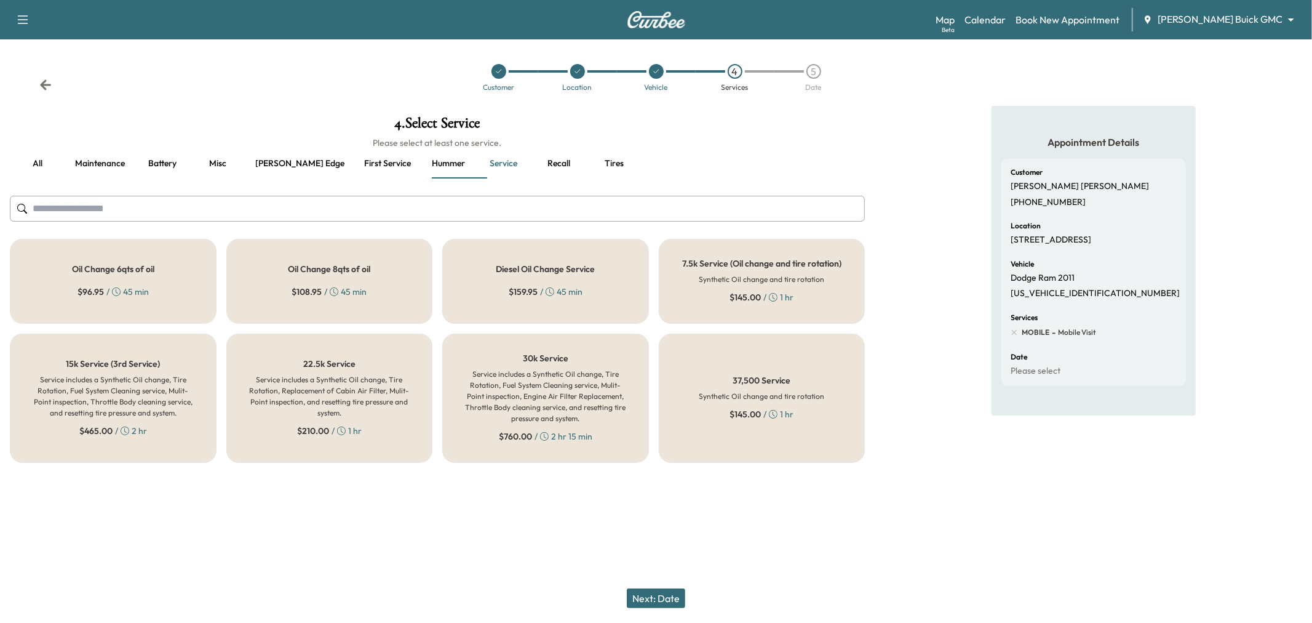
click at [532, 162] on button "Recall" at bounding box center [559, 164] width 55 height 30
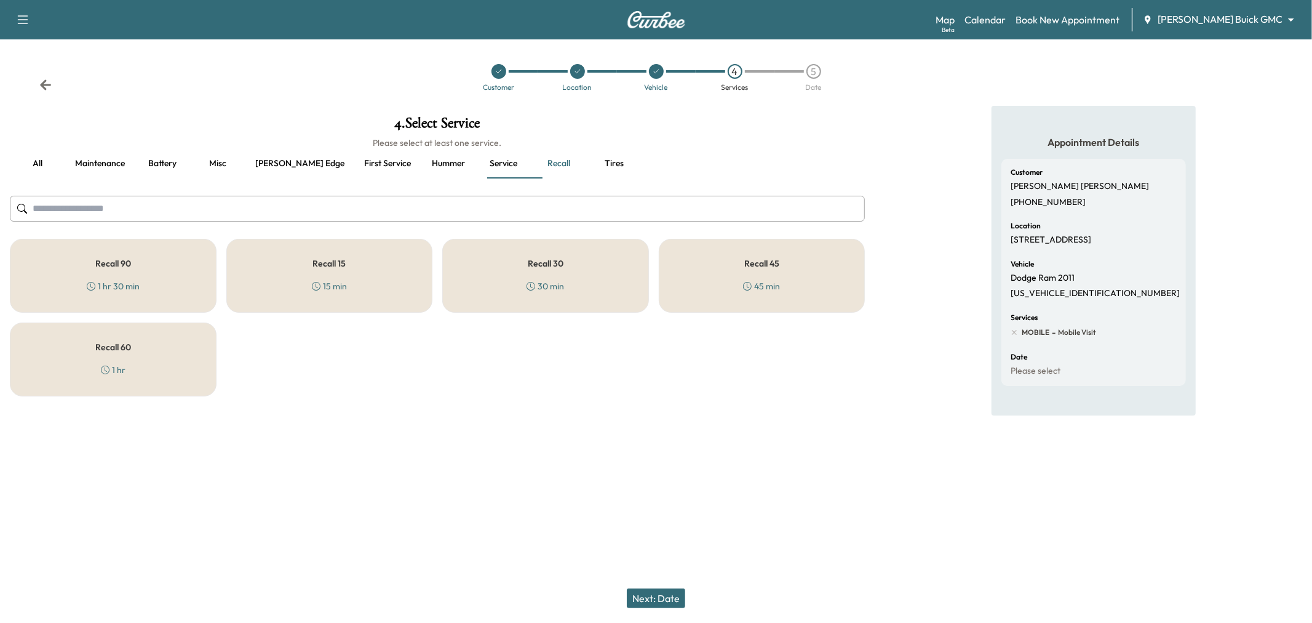
click at [587, 156] on button "Tires" at bounding box center [614, 164] width 55 height 30
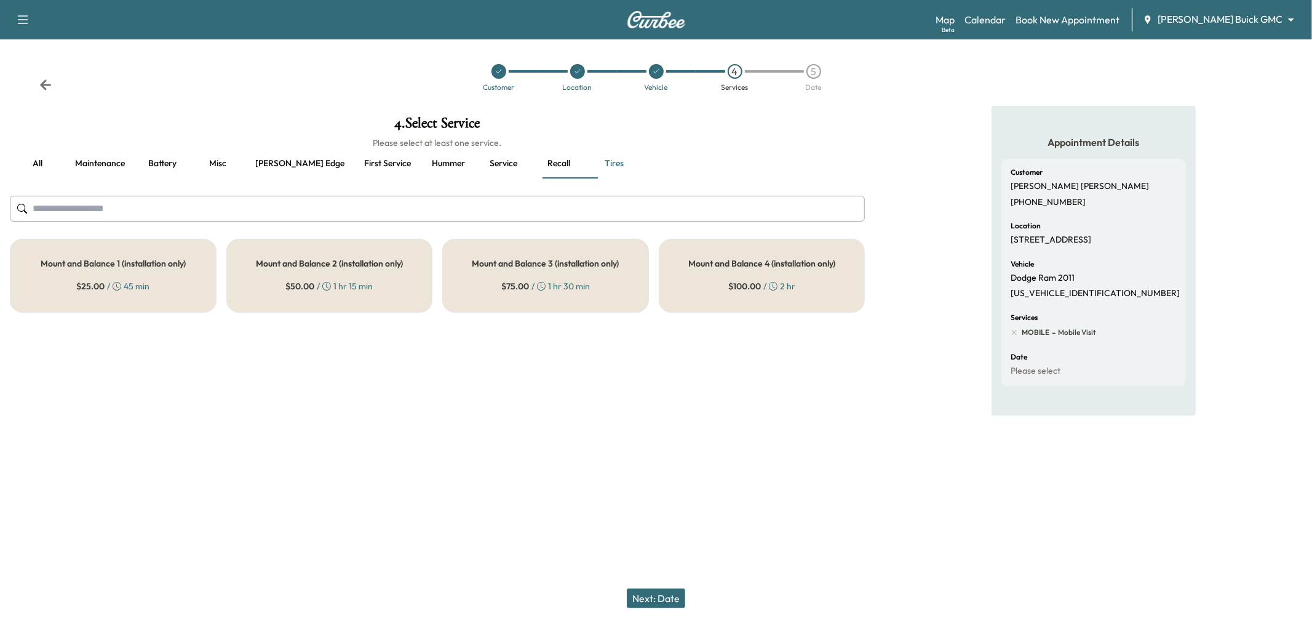
click at [476, 163] on button "Service" at bounding box center [503, 164] width 55 height 30
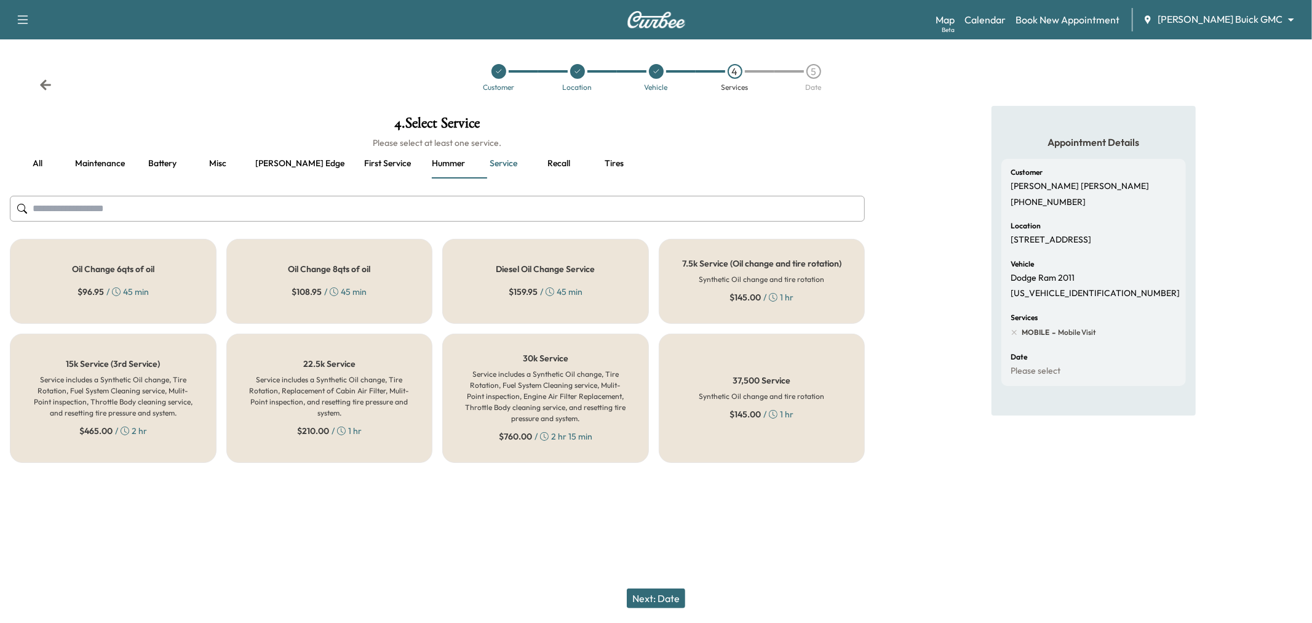
click at [421, 164] on button "Hummer" at bounding box center [448, 164] width 55 height 30
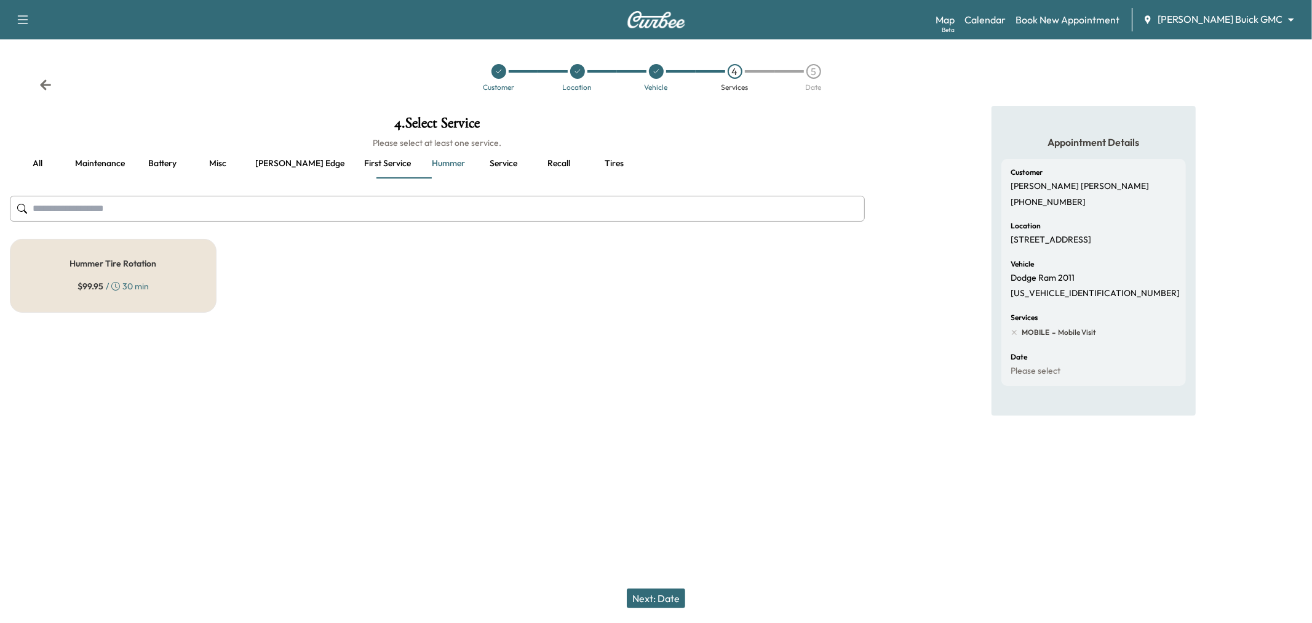
click at [354, 169] on button "First service" at bounding box center [387, 164] width 66 height 30
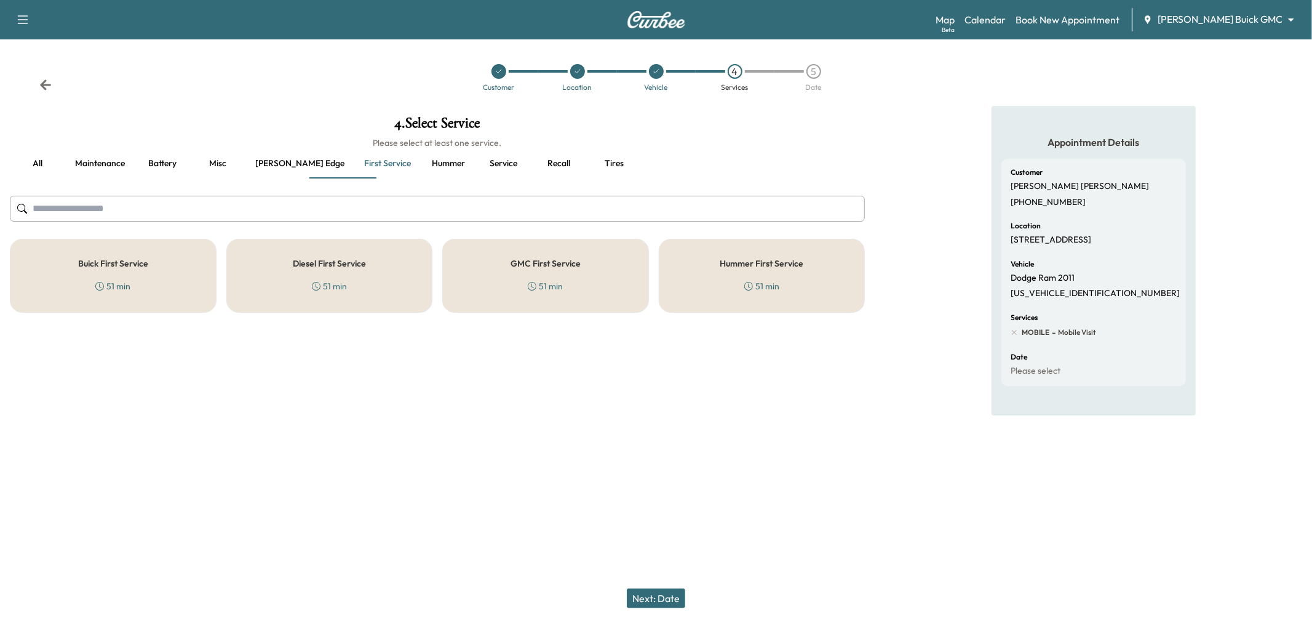
click at [281, 170] on button "[PERSON_NAME] edge" at bounding box center [299, 164] width 109 height 30
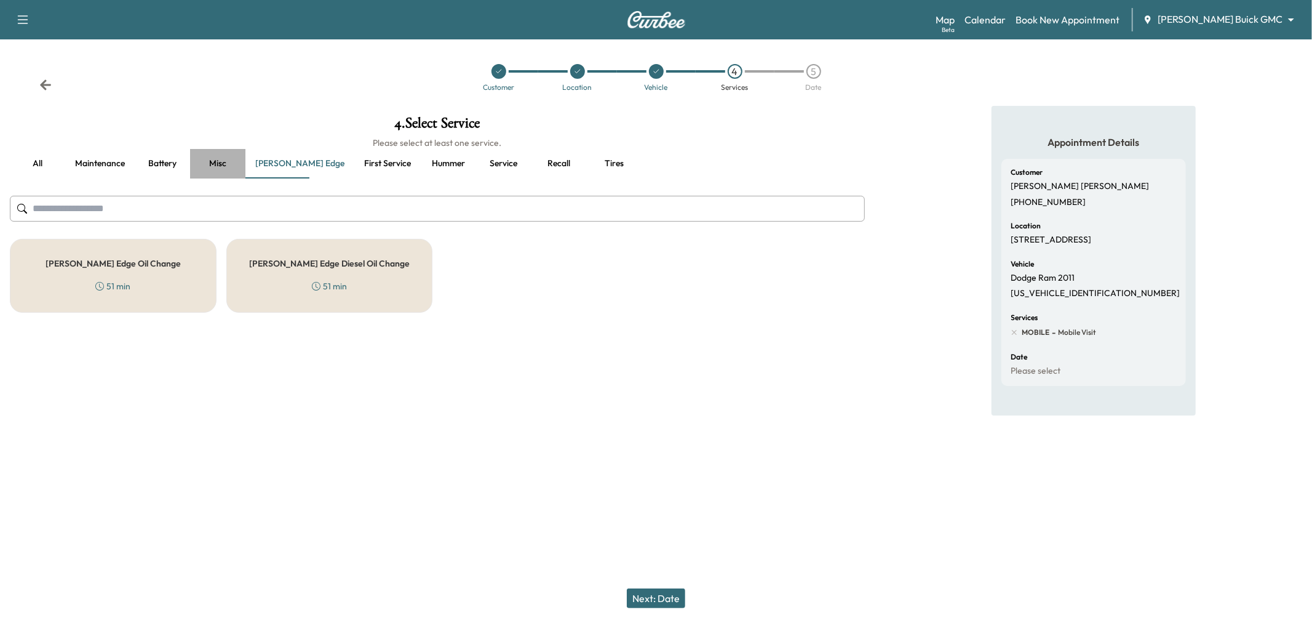
click at [204, 162] on button "Misc" at bounding box center [217, 164] width 55 height 30
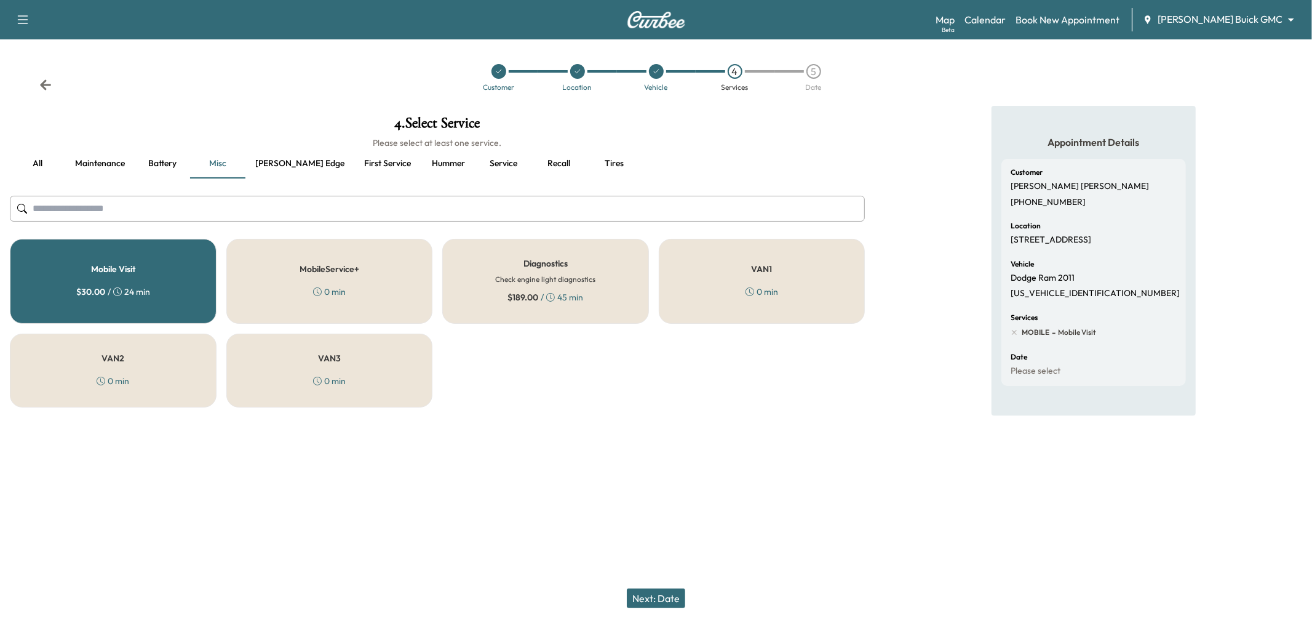
click at [167, 163] on button "Battery" at bounding box center [162, 164] width 55 height 30
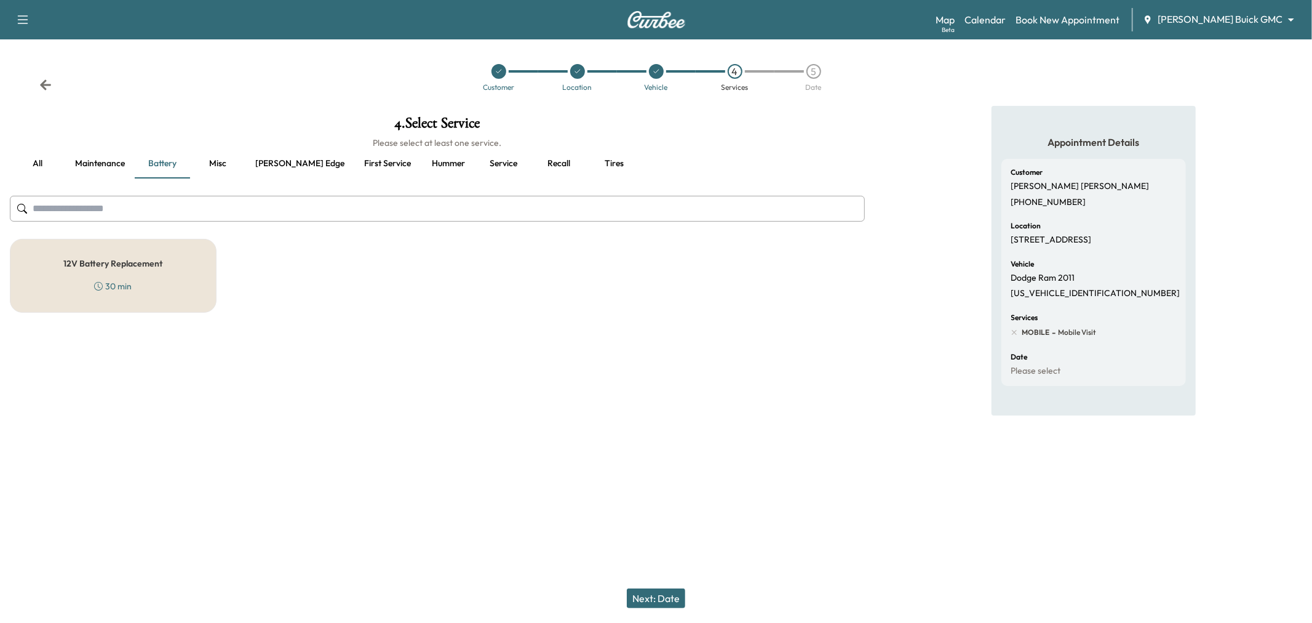
click at [83, 164] on button "Maintenance" at bounding box center [100, 164] width 70 height 30
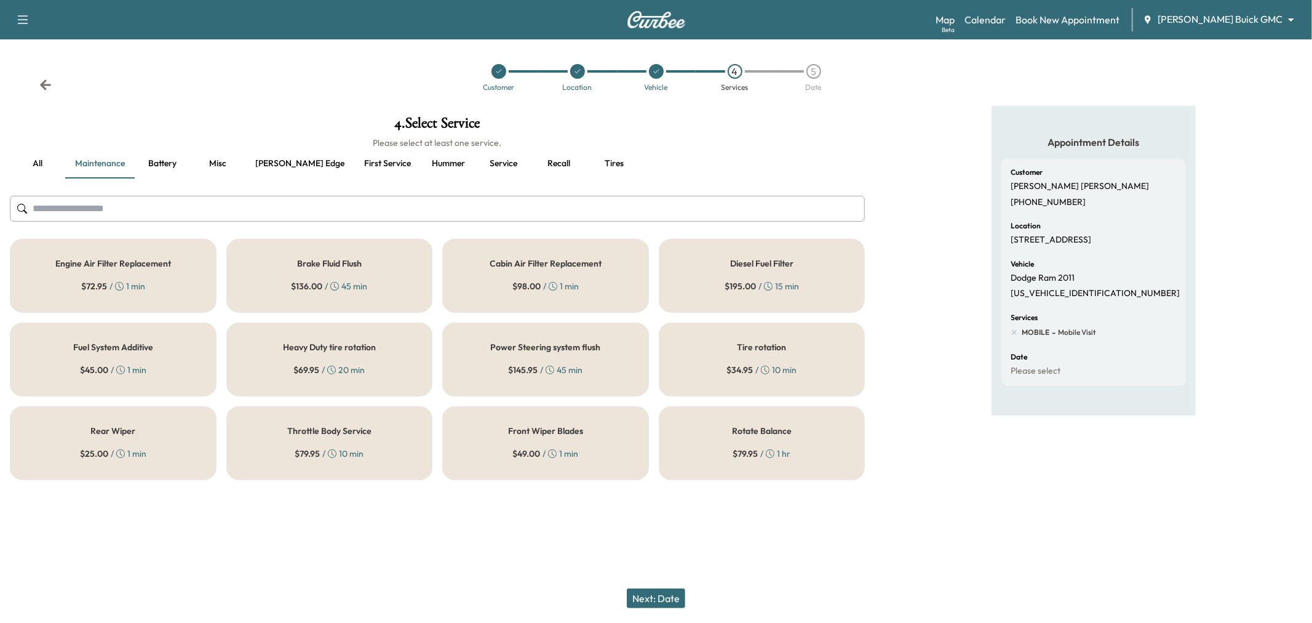
click at [464, 534] on div "Support Log Out Map Beta Calendar Book New Appointment [PERSON_NAME] Buick GMC …" at bounding box center [656, 311] width 1312 height 623
click at [44, 82] on icon at bounding box center [45, 84] width 11 height 10
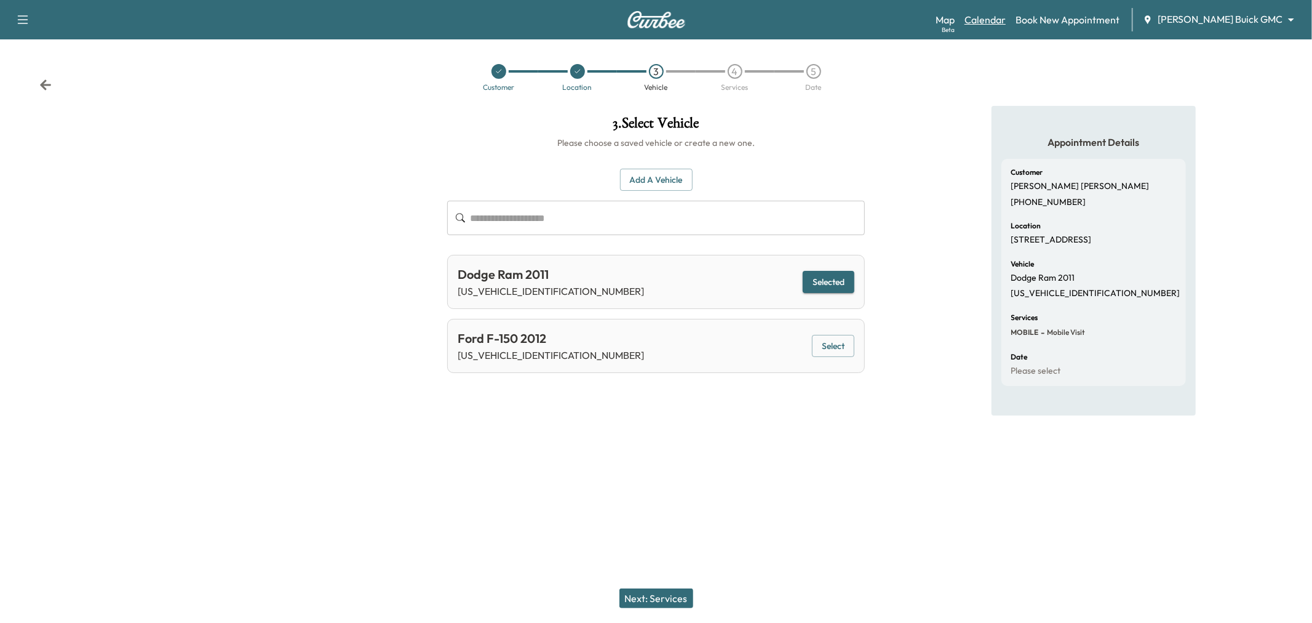
click at [1006, 22] on link "Calendar" at bounding box center [985, 19] width 41 height 15
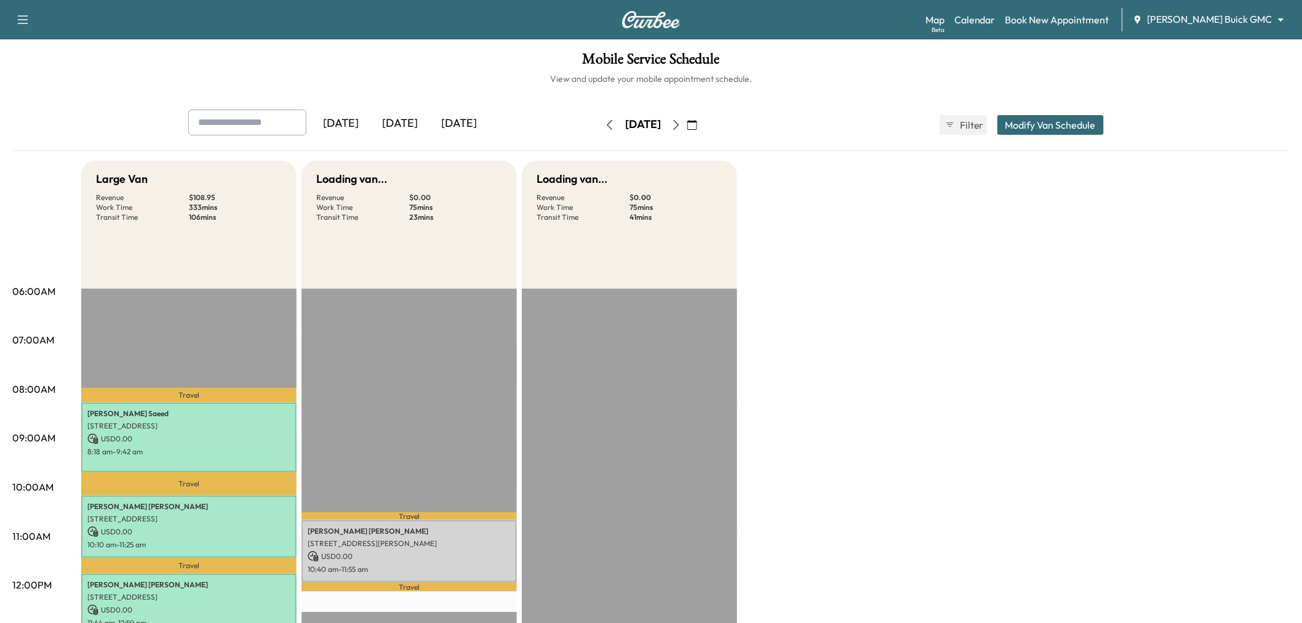
click at [681, 121] on icon "button" at bounding box center [676, 125] width 10 height 10
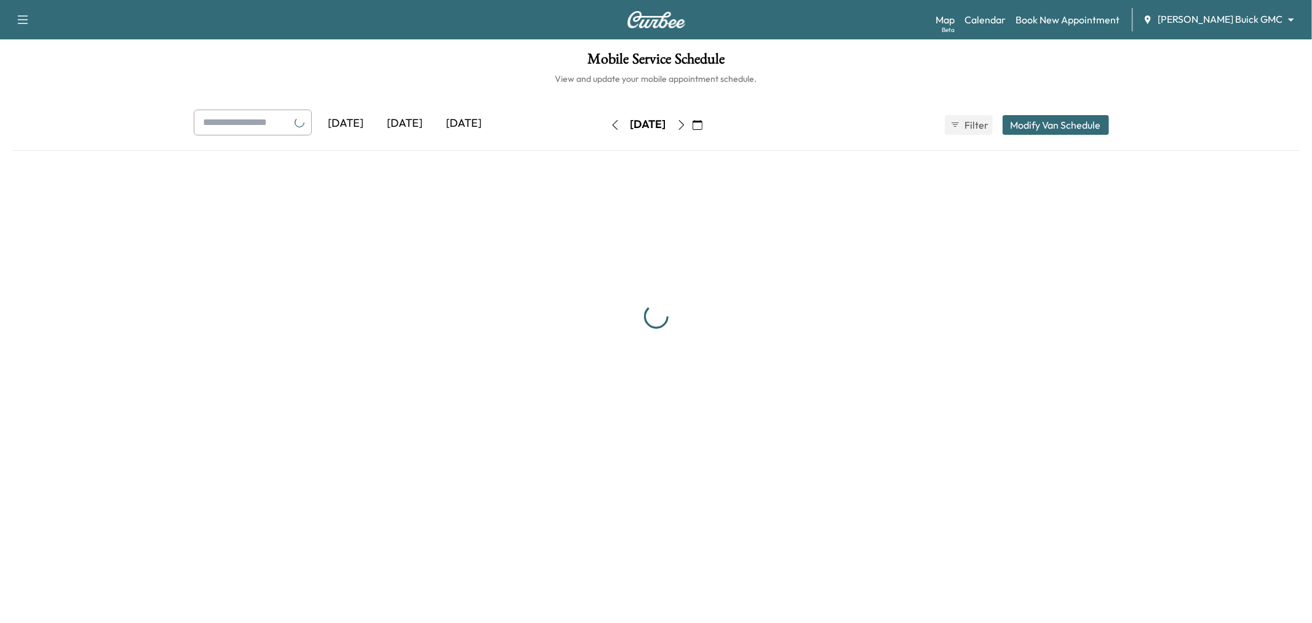
click at [687, 121] on icon "button" at bounding box center [682, 125] width 10 height 10
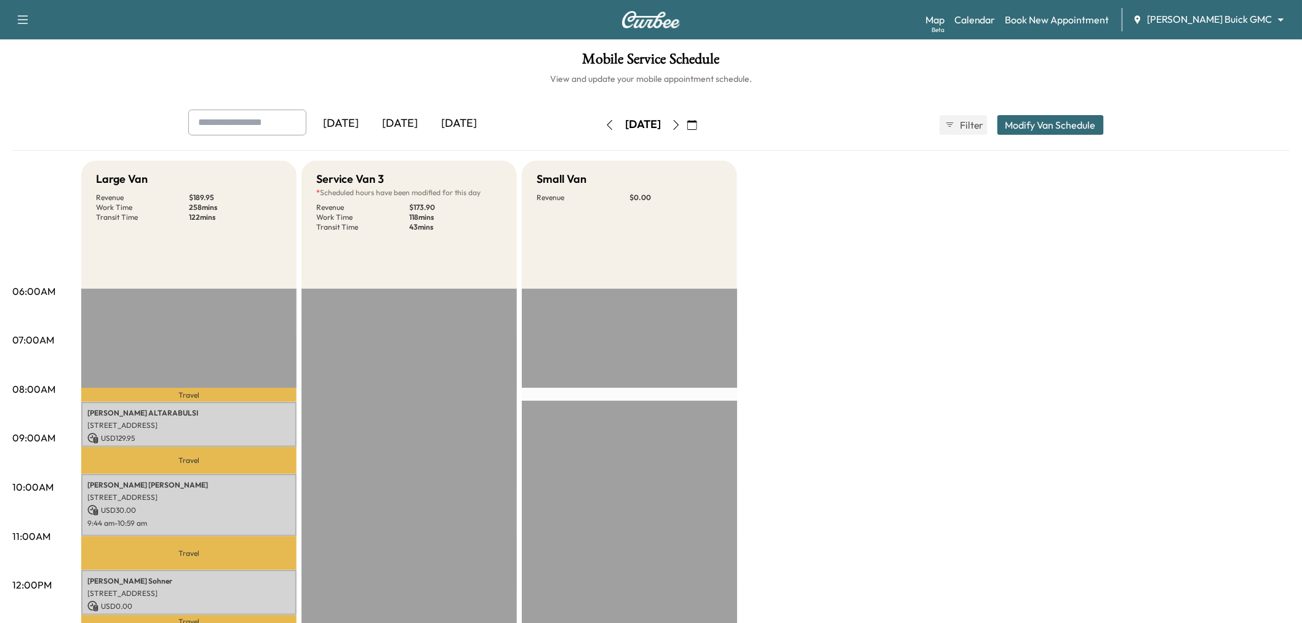
scroll to position [410, 0]
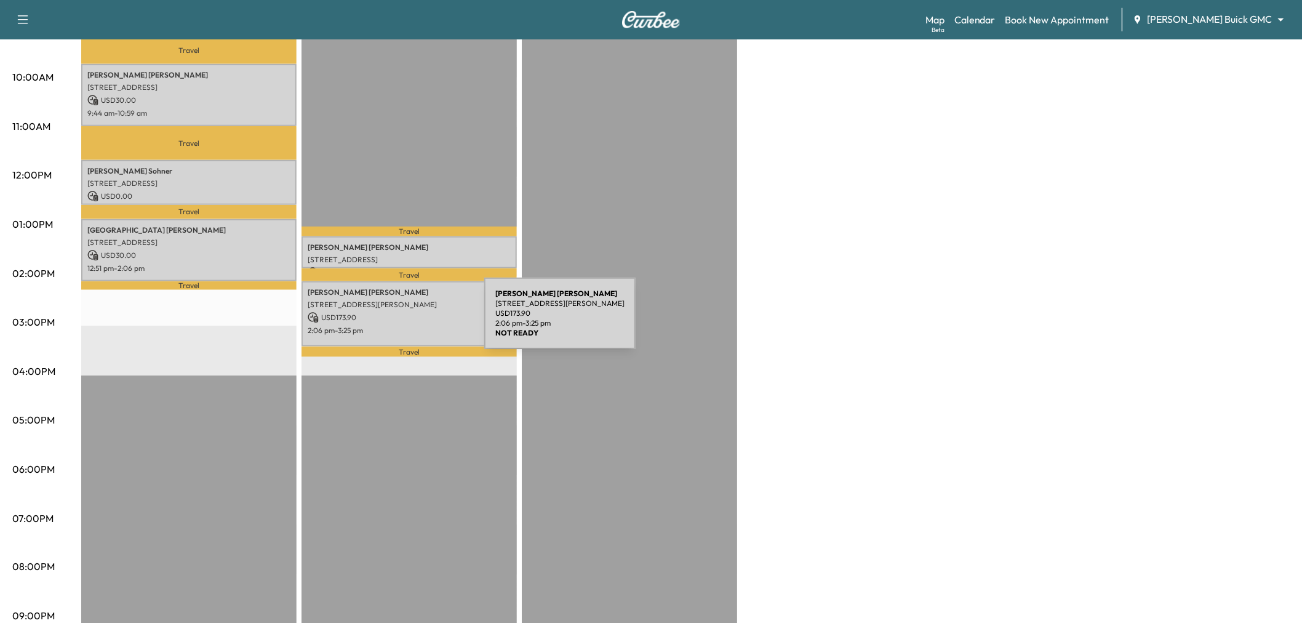
click at [392, 325] on p "2:06 pm - 3:25 pm" at bounding box center [409, 330] width 203 height 10
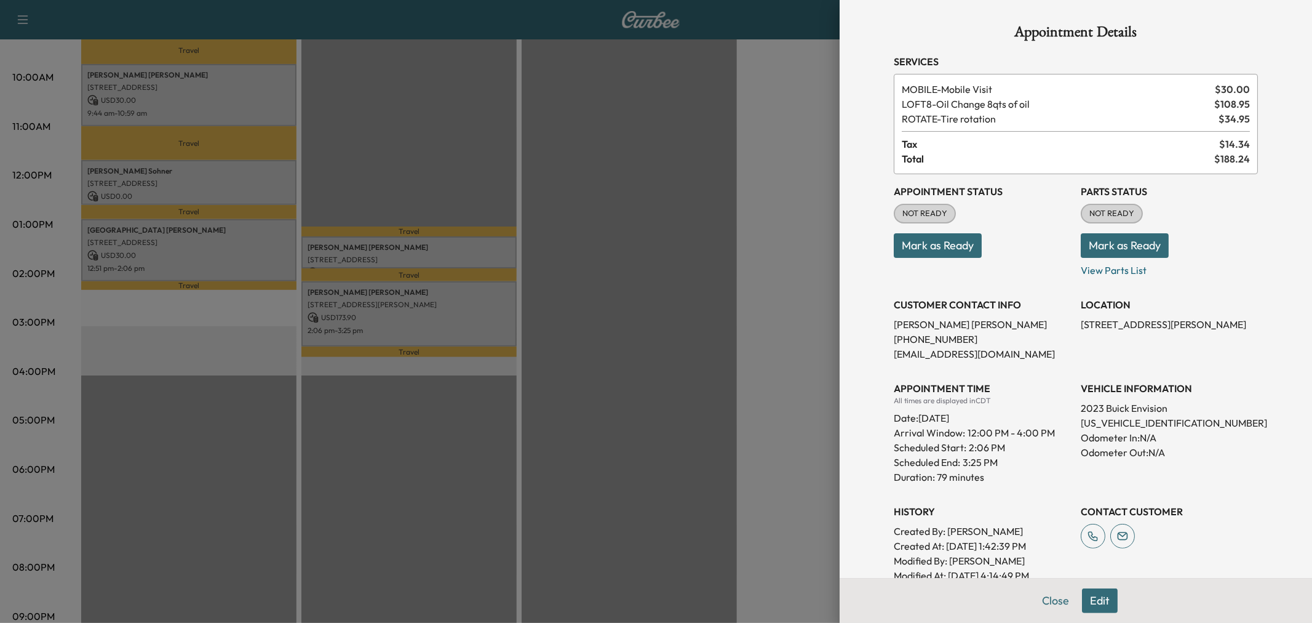
click at [392, 321] on div at bounding box center [656, 311] width 1312 height 623
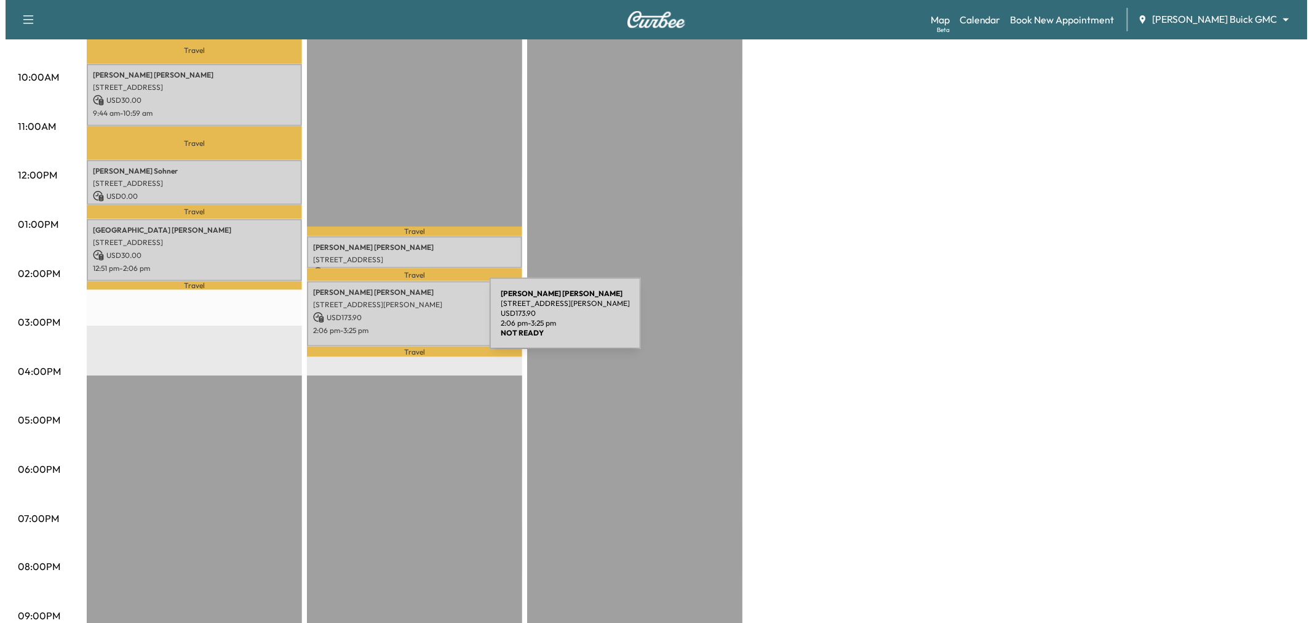
scroll to position [341, 0]
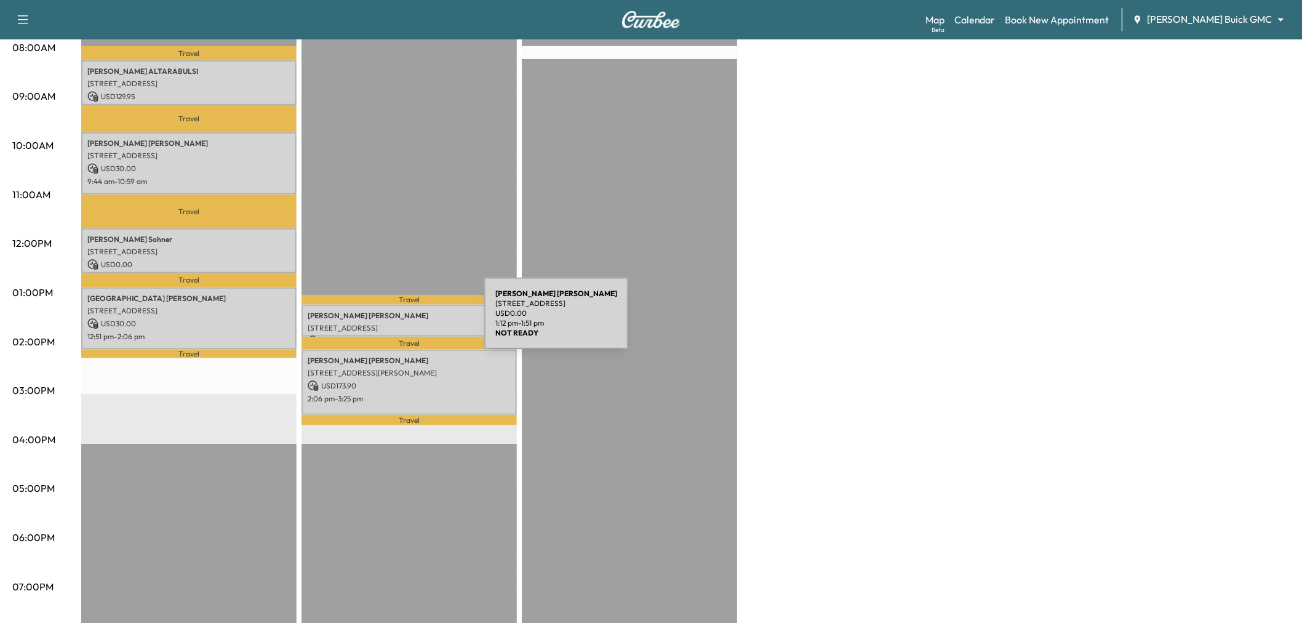
click at [392, 323] on p "[STREET_ADDRESS]" at bounding box center [409, 328] width 203 height 10
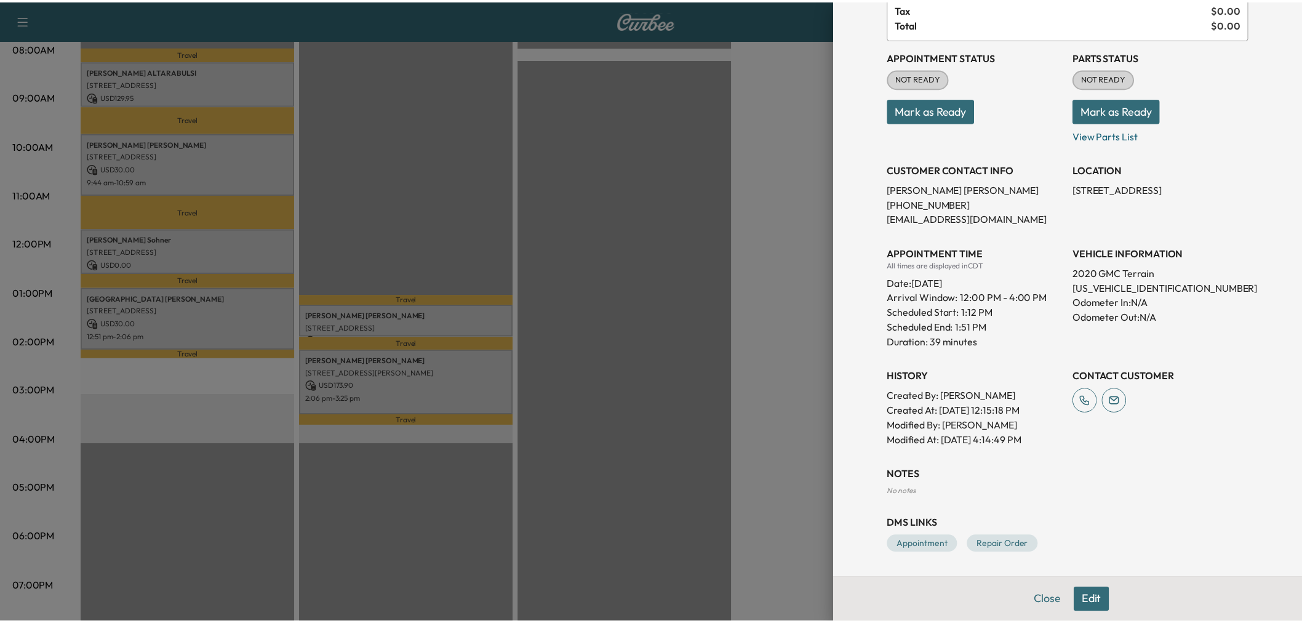
scroll to position [0, 0]
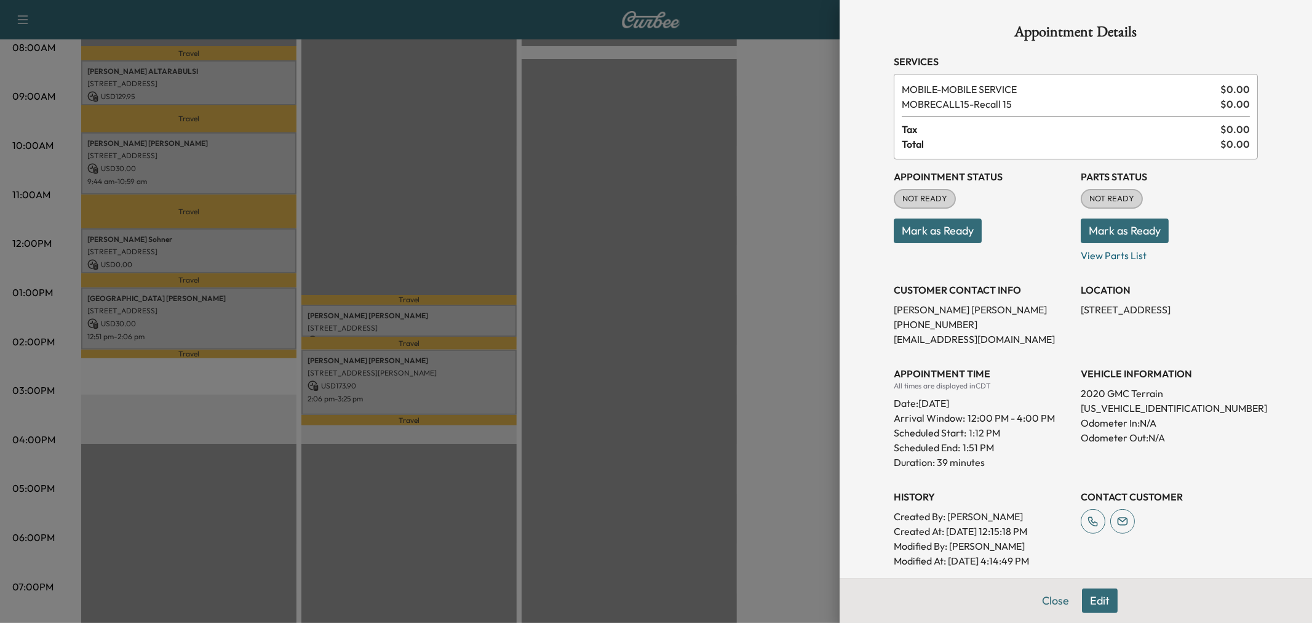
click at [371, 306] on div at bounding box center [656, 311] width 1312 height 623
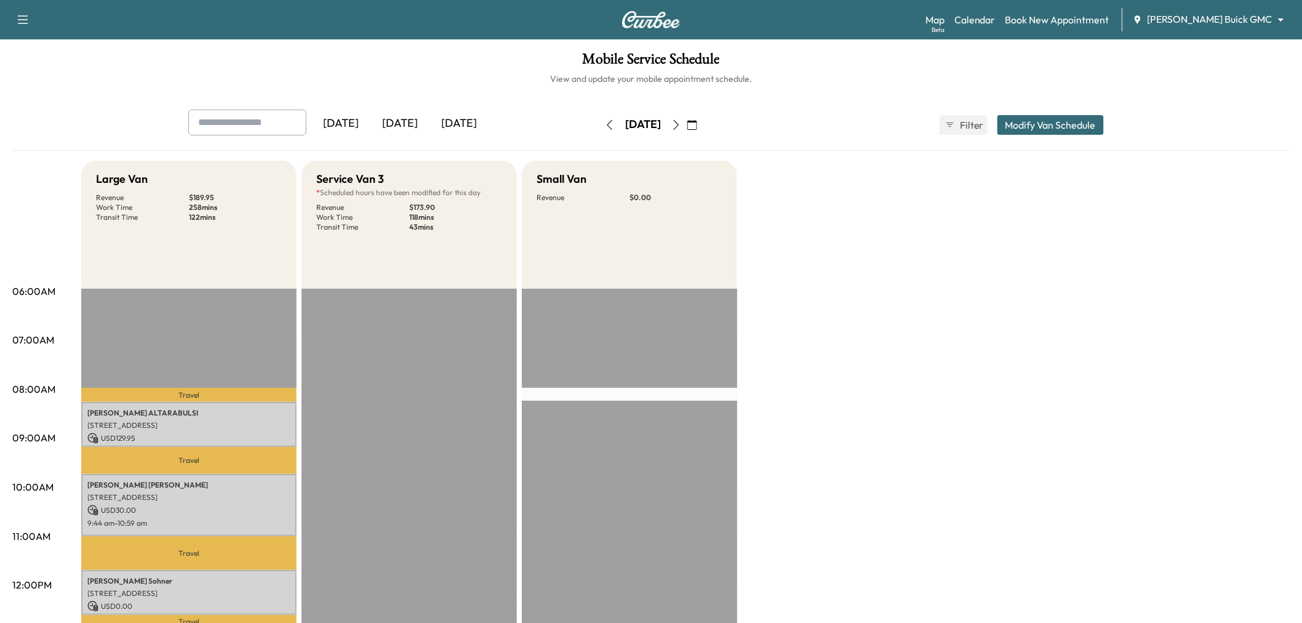
click at [681, 124] on icon "button" at bounding box center [676, 125] width 10 height 10
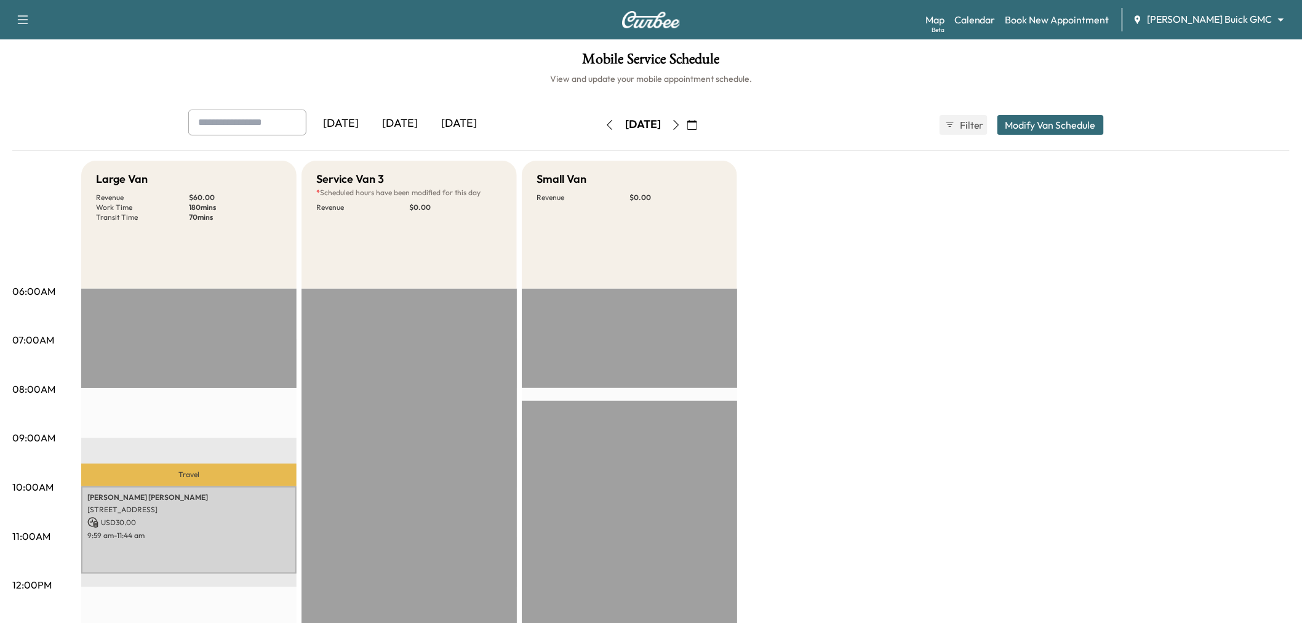
click at [687, 123] on button "button" at bounding box center [676, 125] width 21 height 20
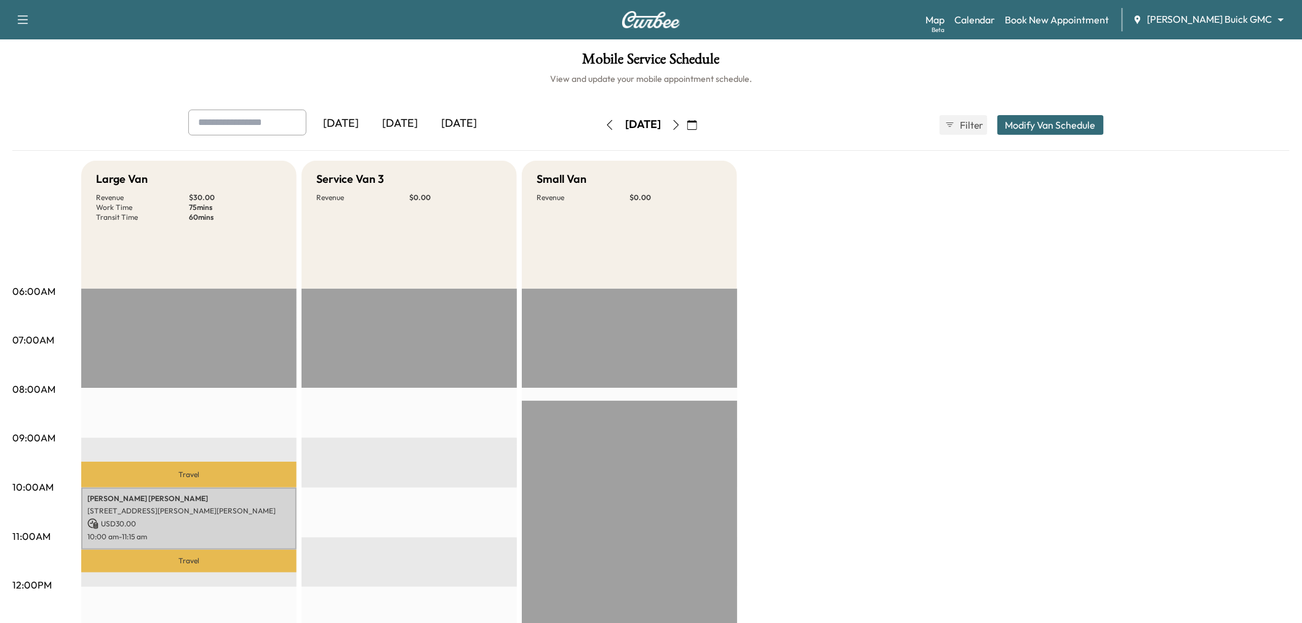
click at [1064, 121] on button "Modify Van Schedule" at bounding box center [1050, 125] width 106 height 20
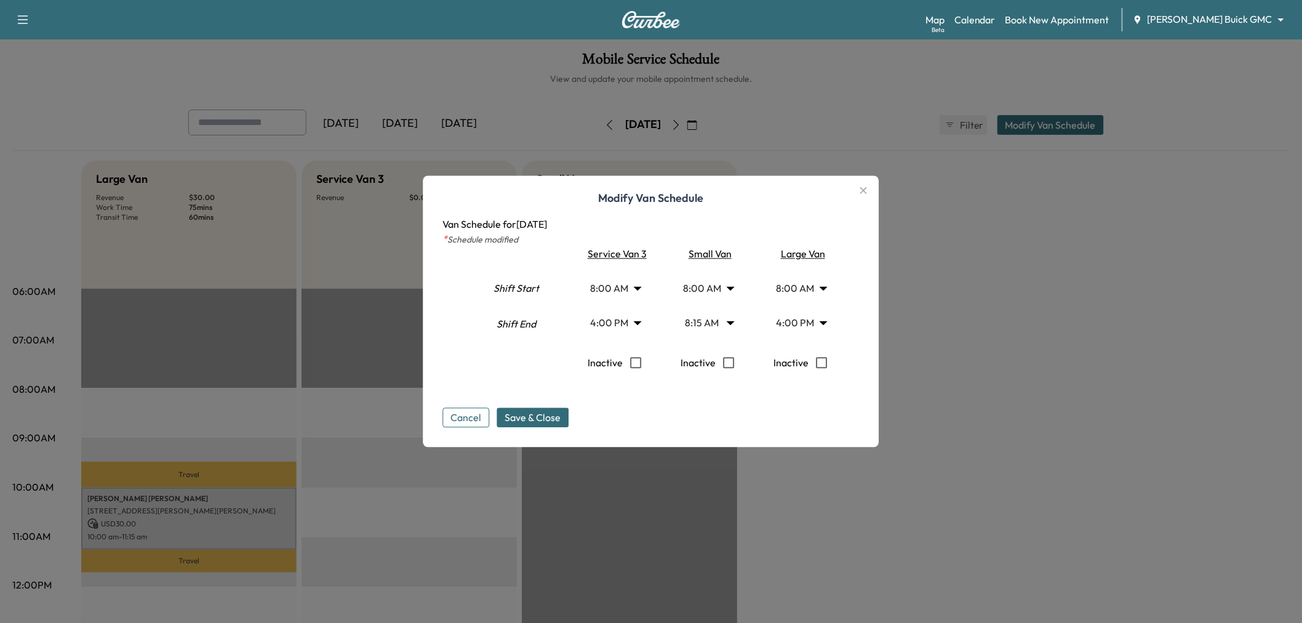
click at [617, 290] on body "Support Log Out Map Beta Calendar Book New Appointment [PERSON_NAME] Buick GMC …" at bounding box center [651, 311] width 1302 height 623
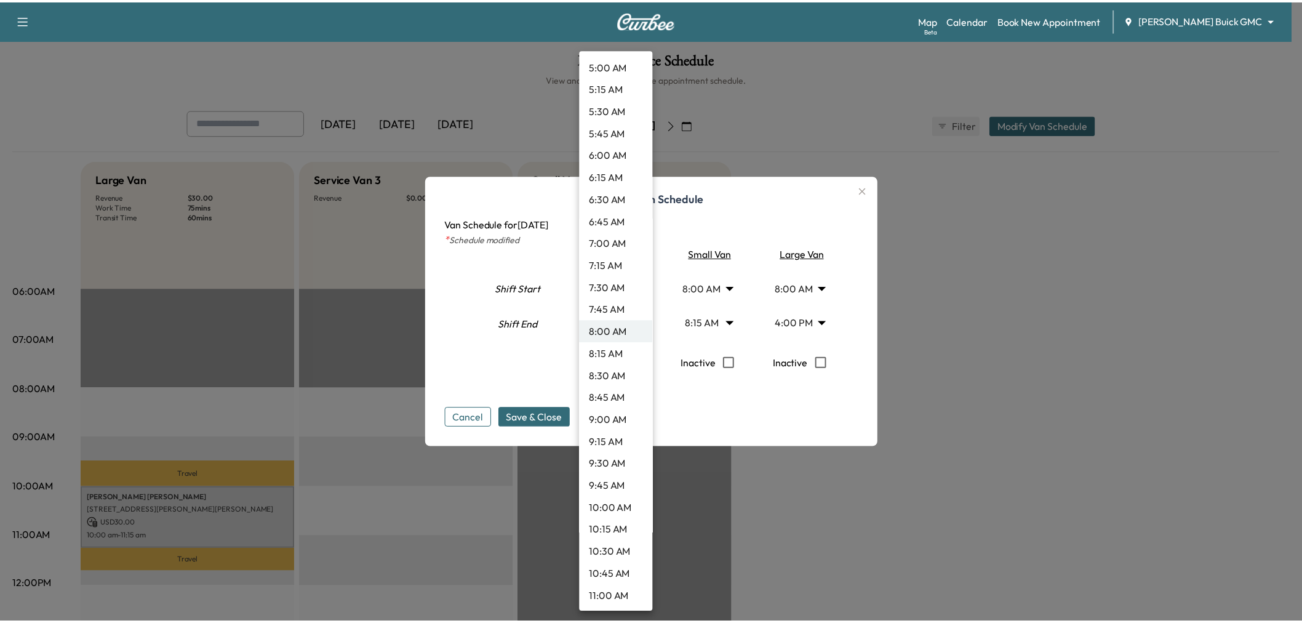
scroll to position [601, 0]
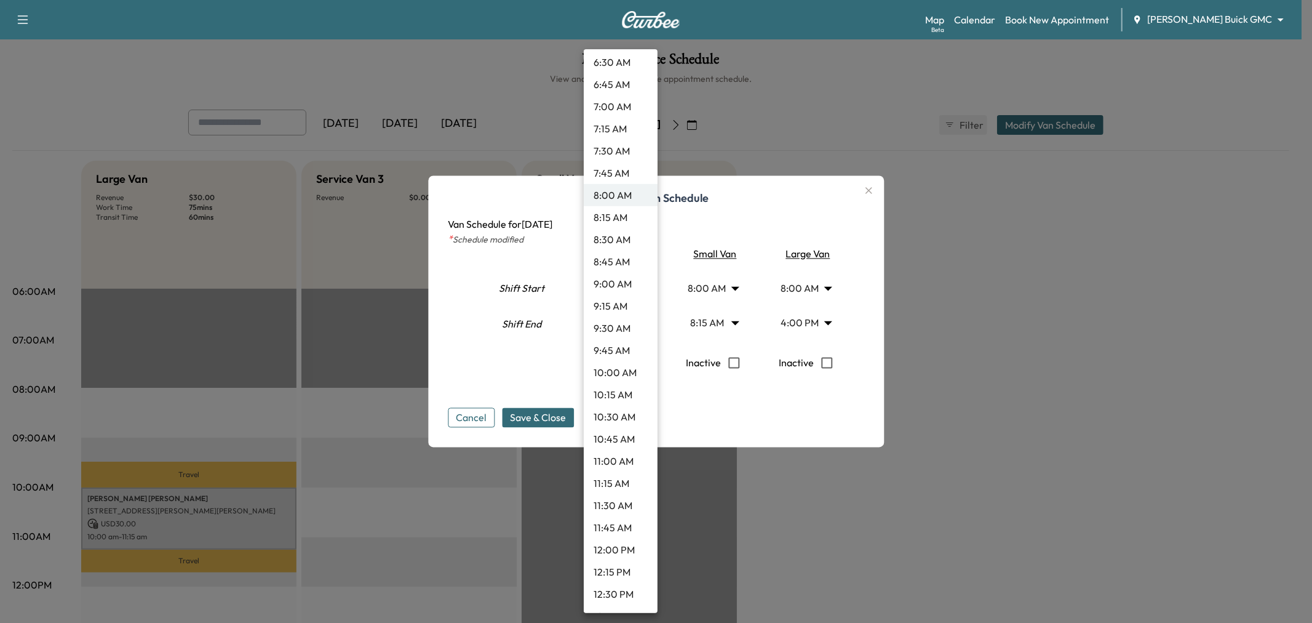
click at [612, 443] on li "10:45 AM" at bounding box center [621, 439] width 74 height 22
type input "*****"
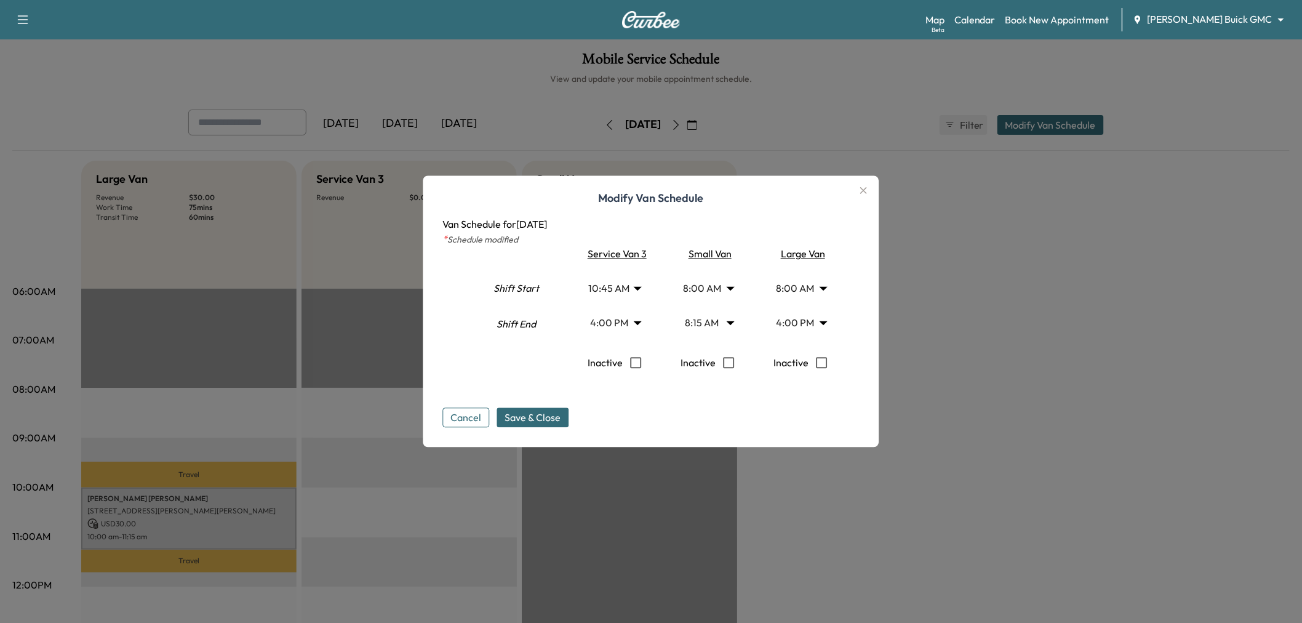
click at [543, 417] on span "Save & Close" at bounding box center [533, 417] width 56 height 15
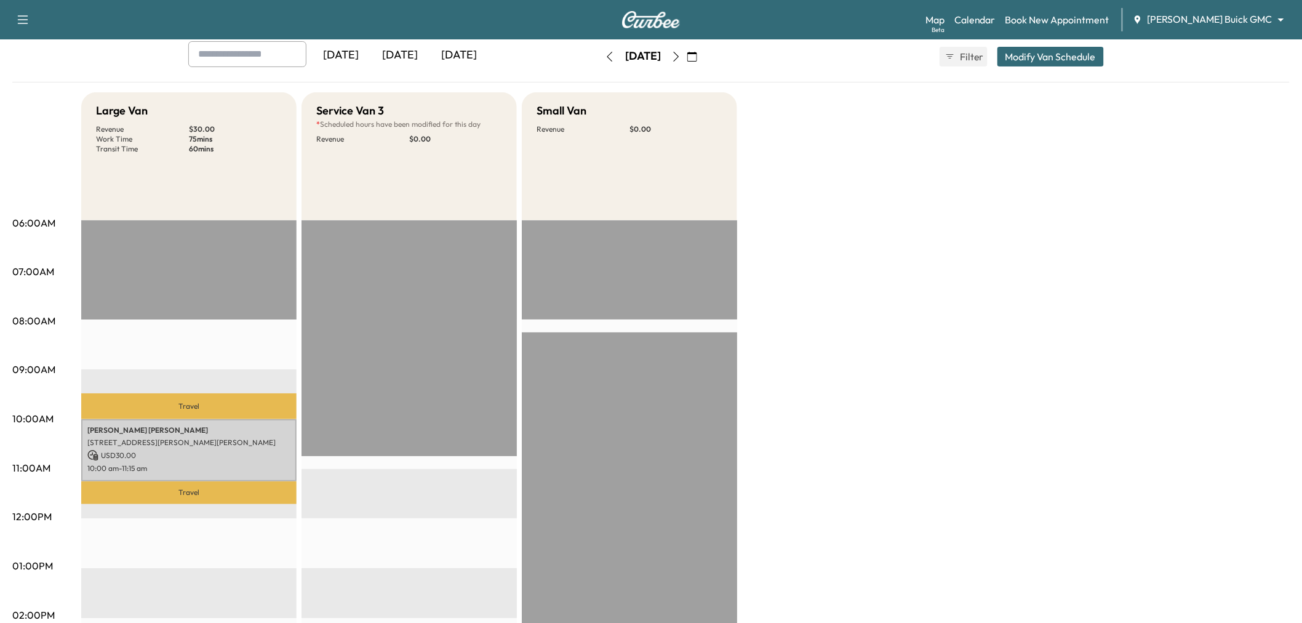
scroll to position [0, 0]
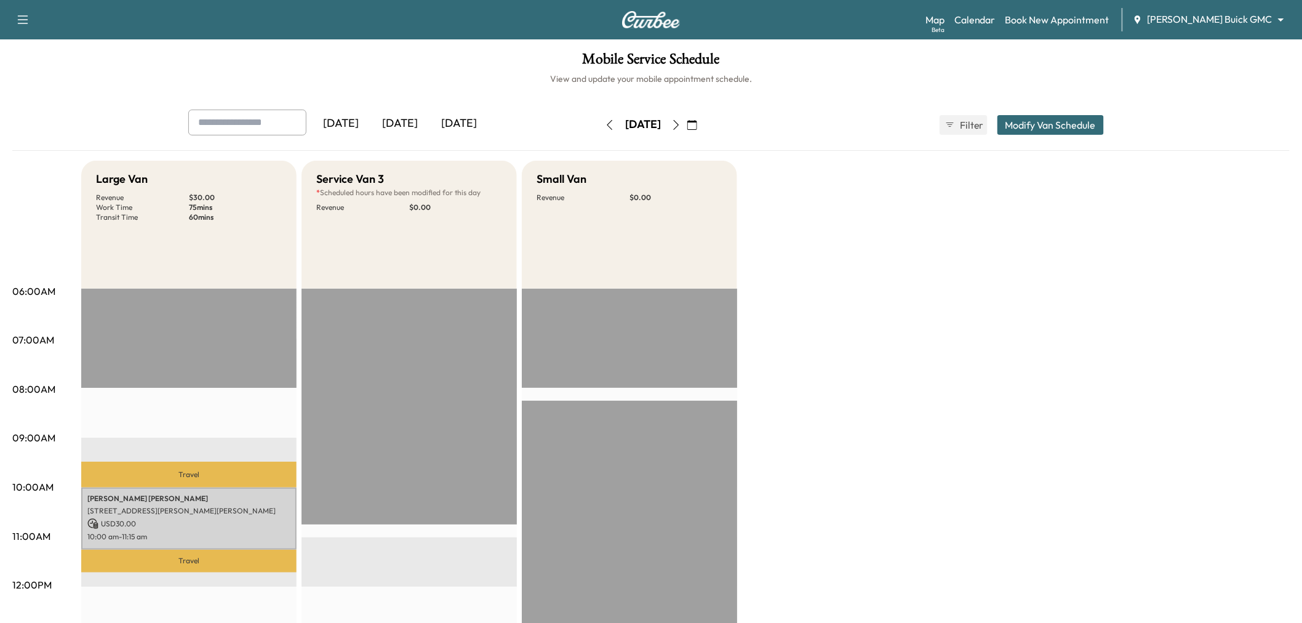
click at [605, 121] on icon "button" at bounding box center [610, 125] width 10 height 10
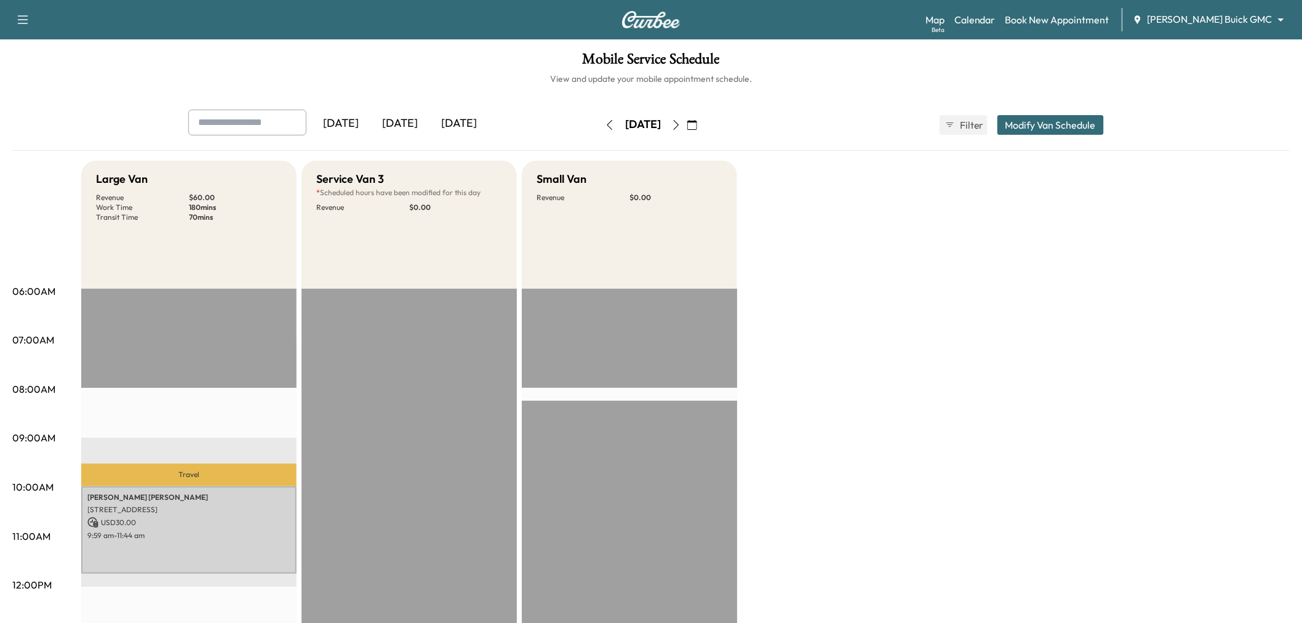
click at [394, 121] on div "[DATE]" at bounding box center [399, 124] width 59 height 28
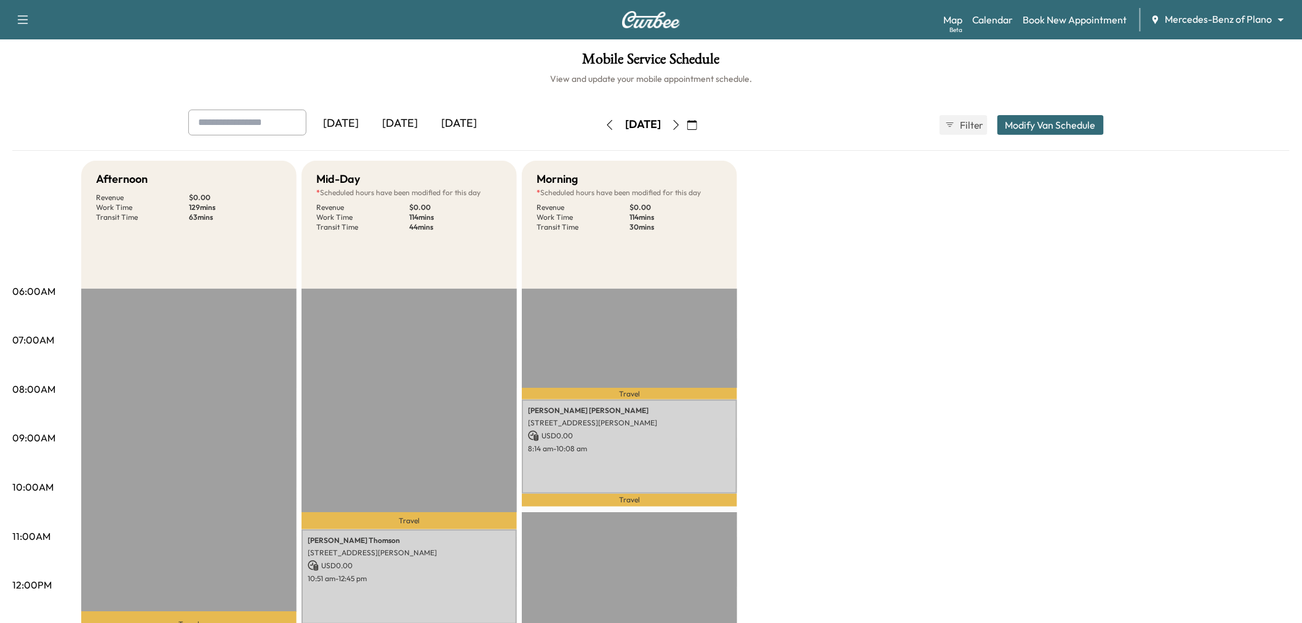
click at [605, 126] on icon "button" at bounding box center [610, 125] width 10 height 10
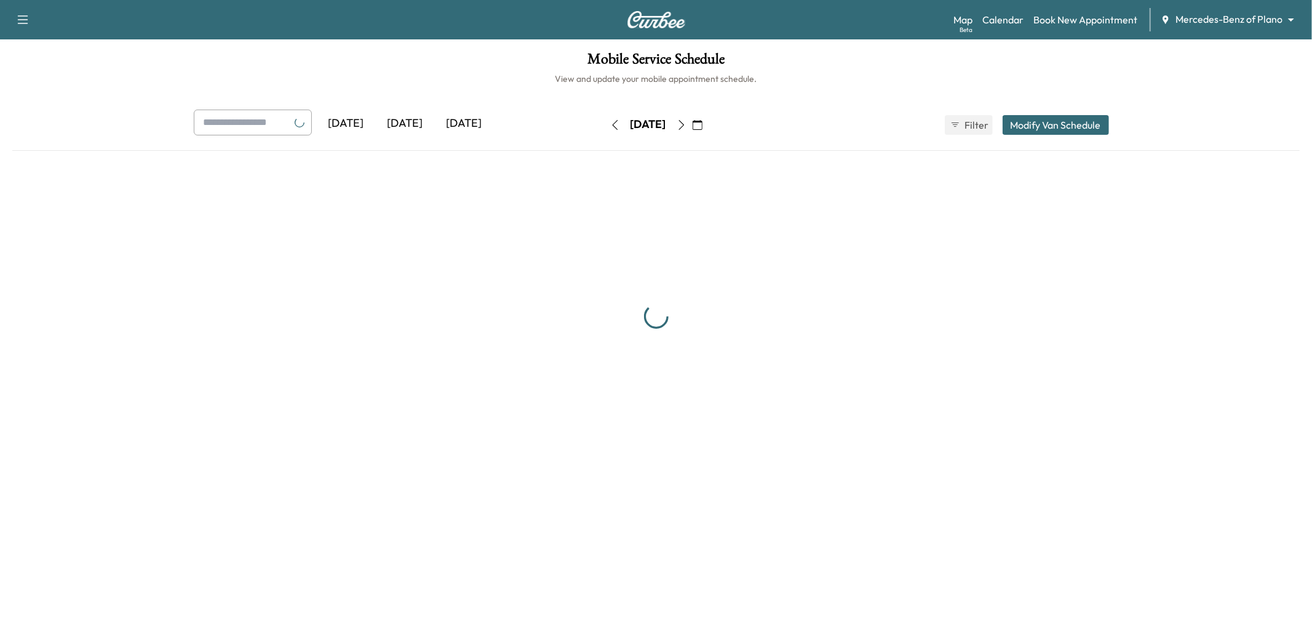
click at [612, 126] on icon "button" at bounding box center [615, 125] width 6 height 10
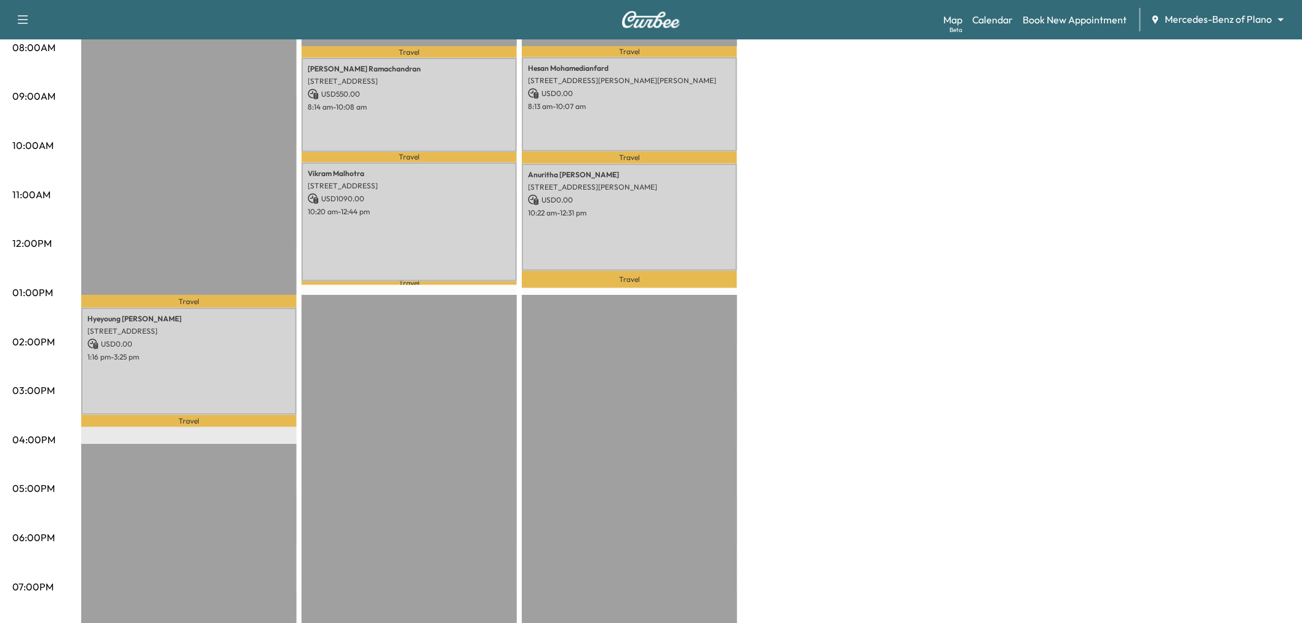
scroll to position [68, 0]
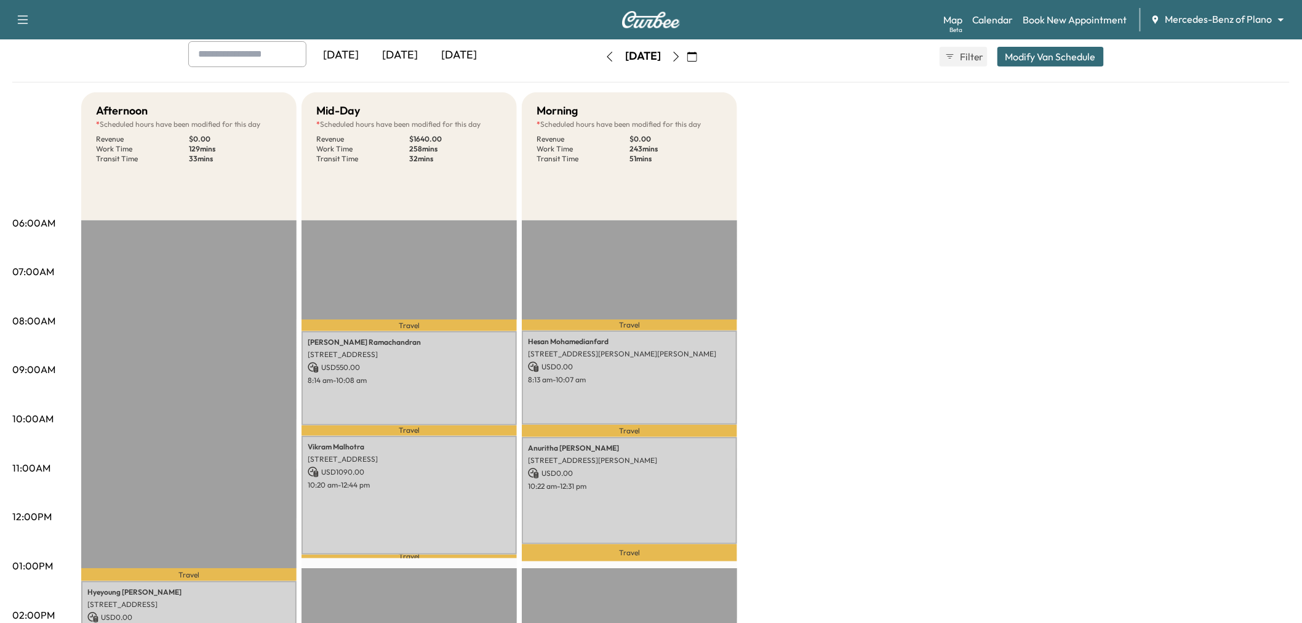
click at [681, 52] on icon "button" at bounding box center [676, 57] width 10 height 10
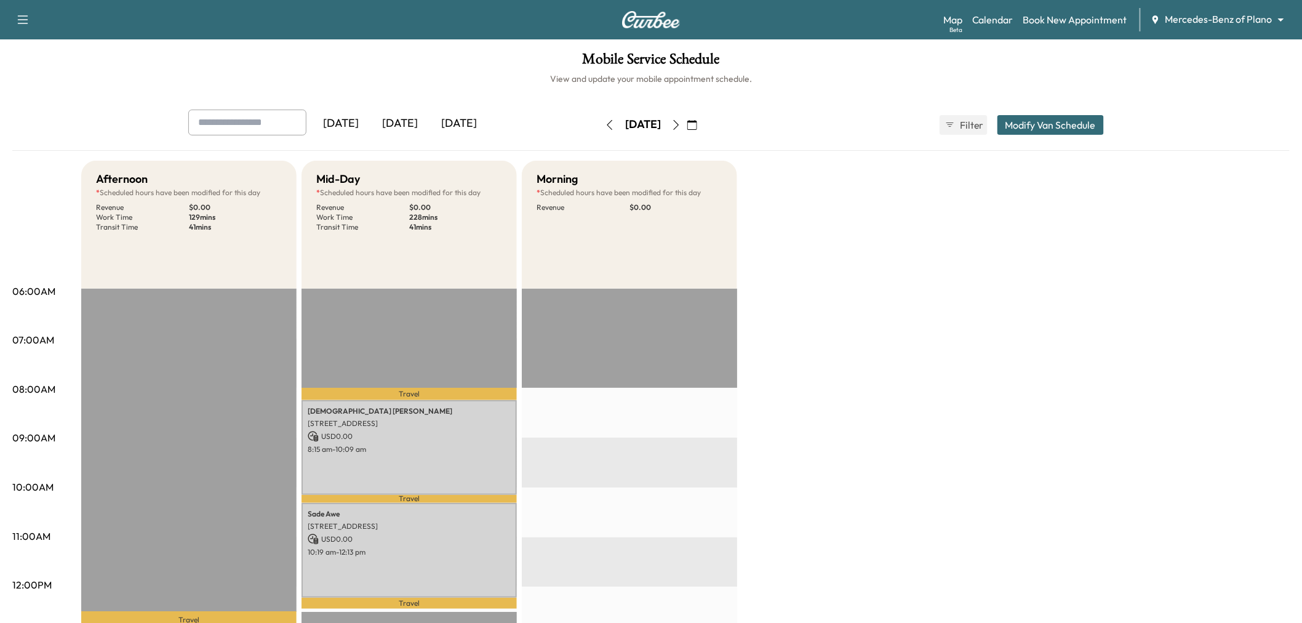
click at [681, 120] on icon "button" at bounding box center [676, 125] width 10 height 10
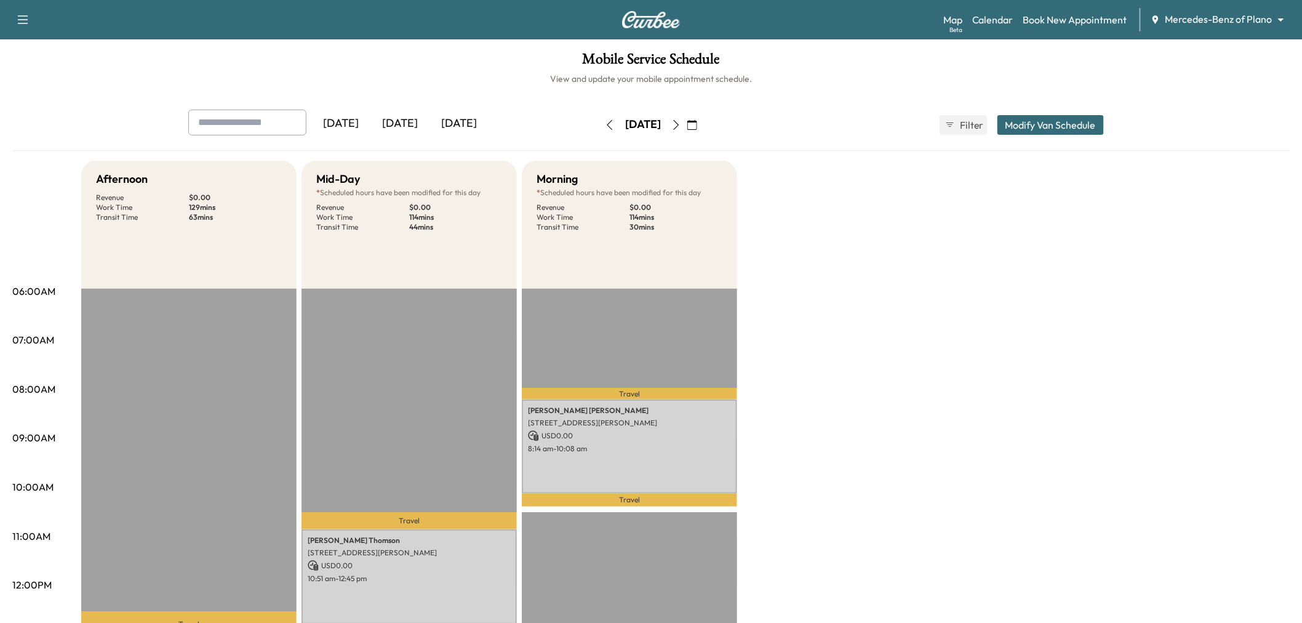
click at [1065, 120] on button "Modify Van Schedule" at bounding box center [1050, 125] width 106 height 20
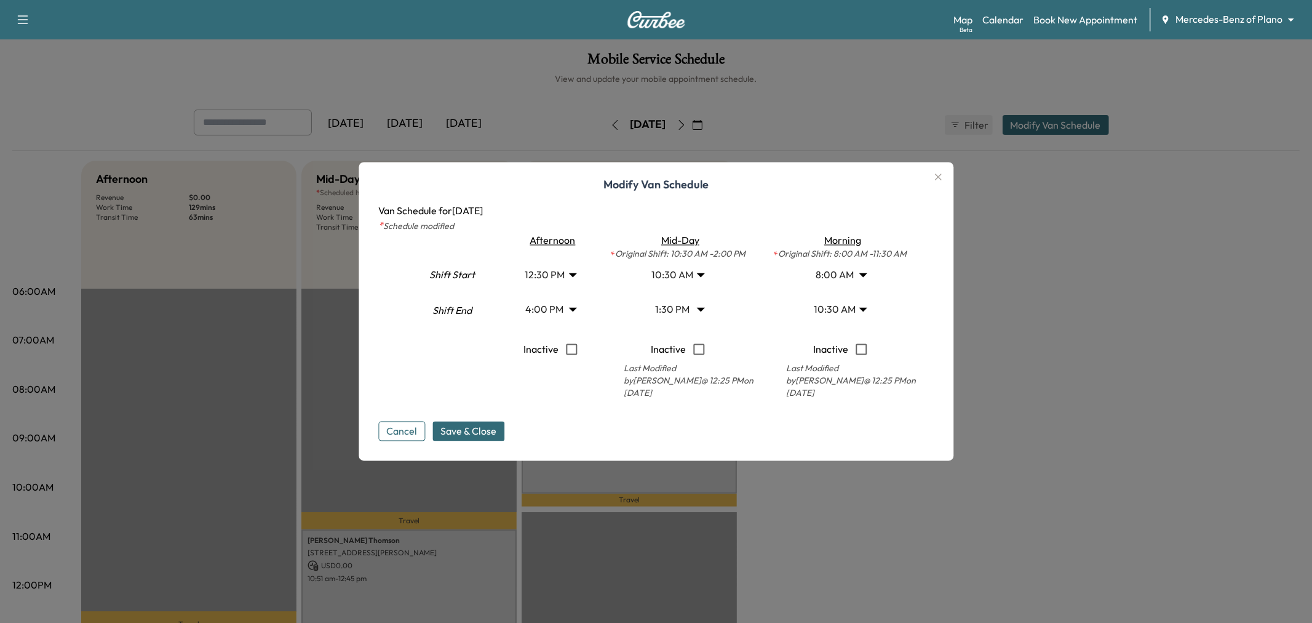
click at [669, 277] on body "Support Log Out Map Beta Calendar Book New Appointment Mercedes-Benz of Plano *…" at bounding box center [656, 311] width 1312 height 623
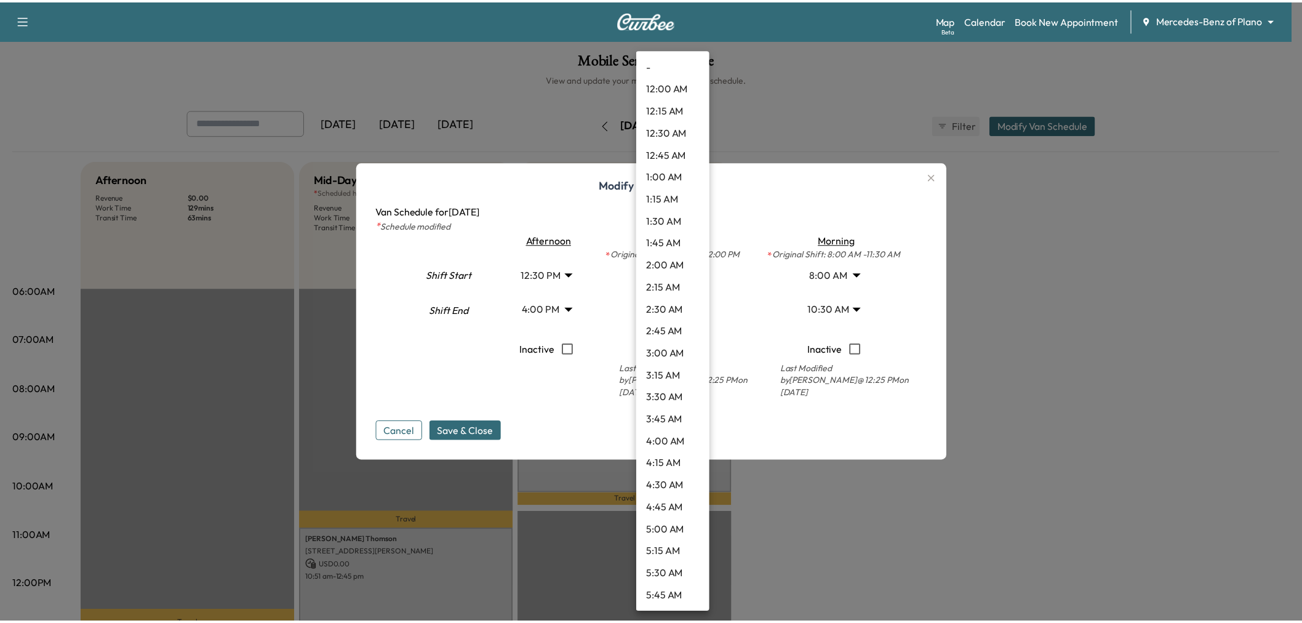
scroll to position [686, 0]
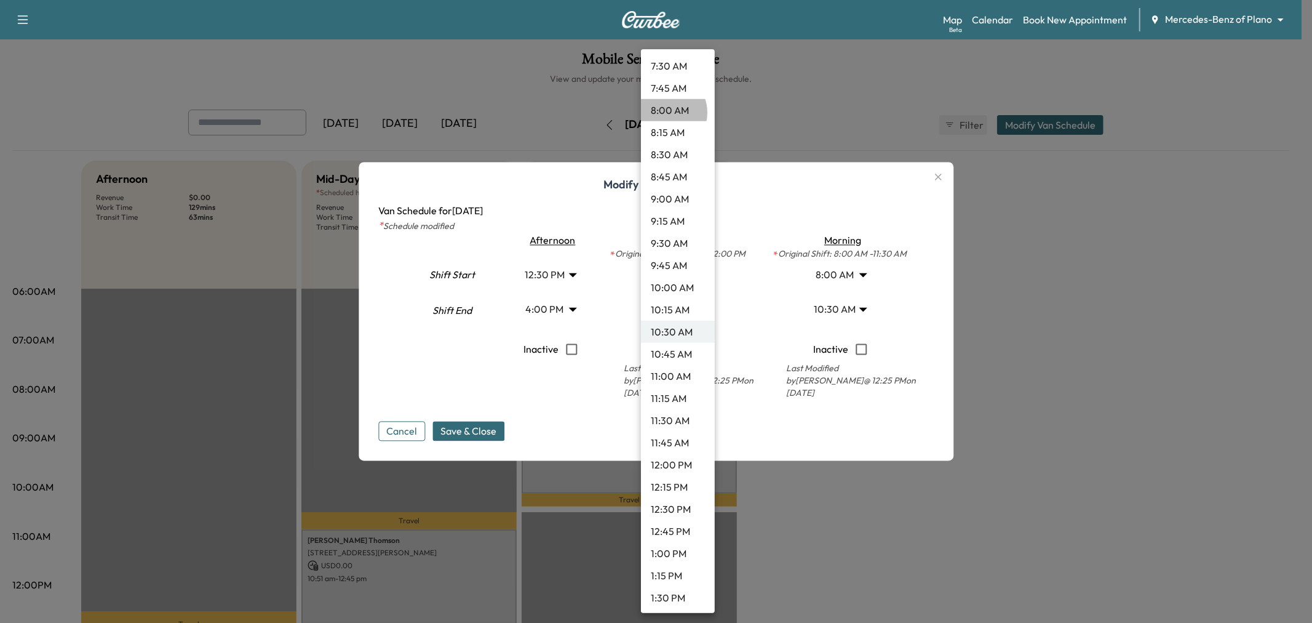
click at [665, 112] on li "8:00 AM" at bounding box center [678, 110] width 74 height 22
type input "*"
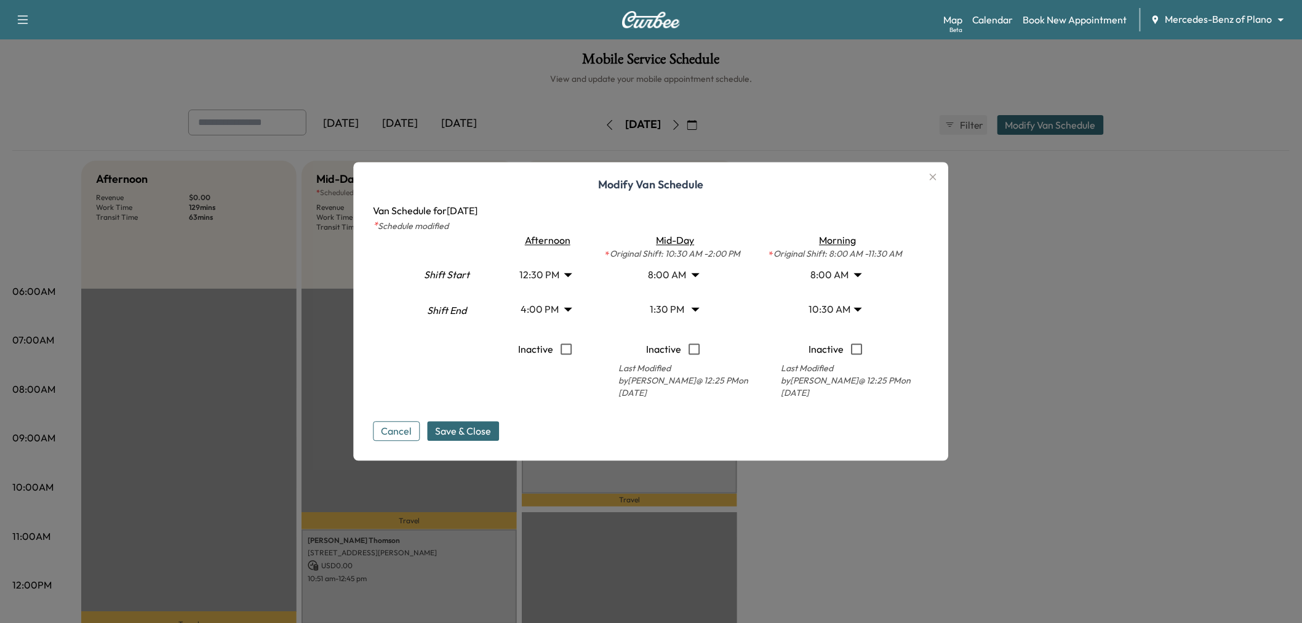
click at [480, 441] on div "Modify Van Schedule Van Schedule for Friday, October 10, 2025 * Schedule modifi…" at bounding box center [651, 311] width 595 height 298
click at [480, 431] on span "Save & Close" at bounding box center [464, 431] width 56 height 15
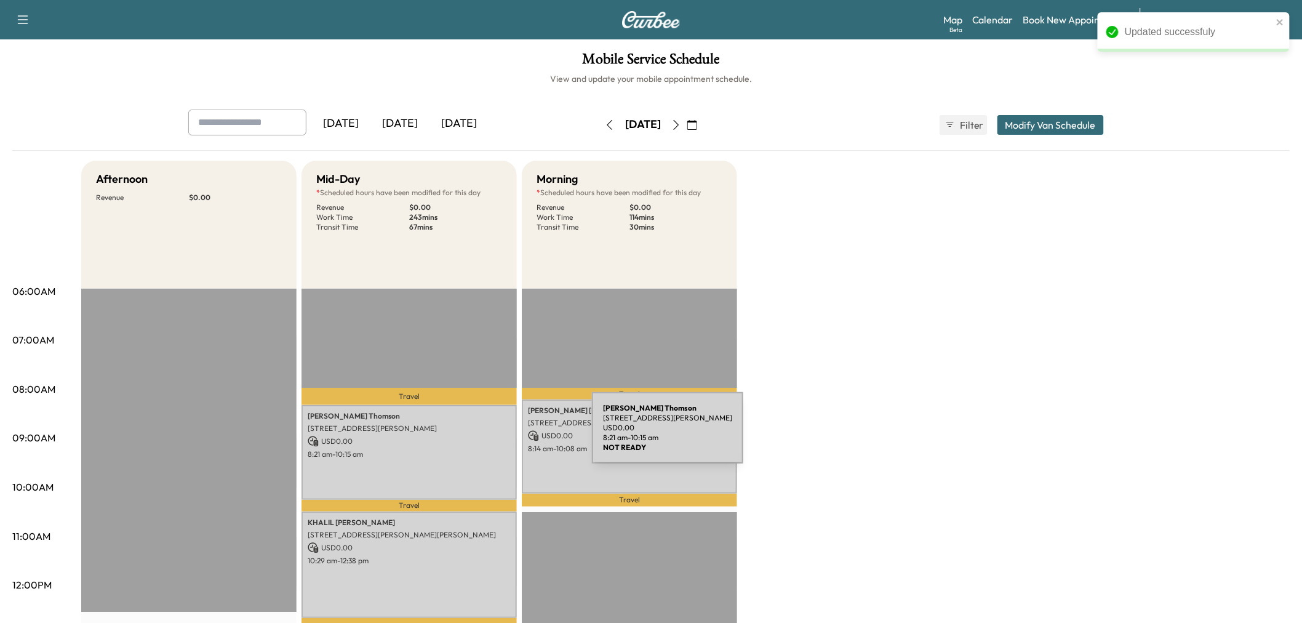
scroll to position [205, 0]
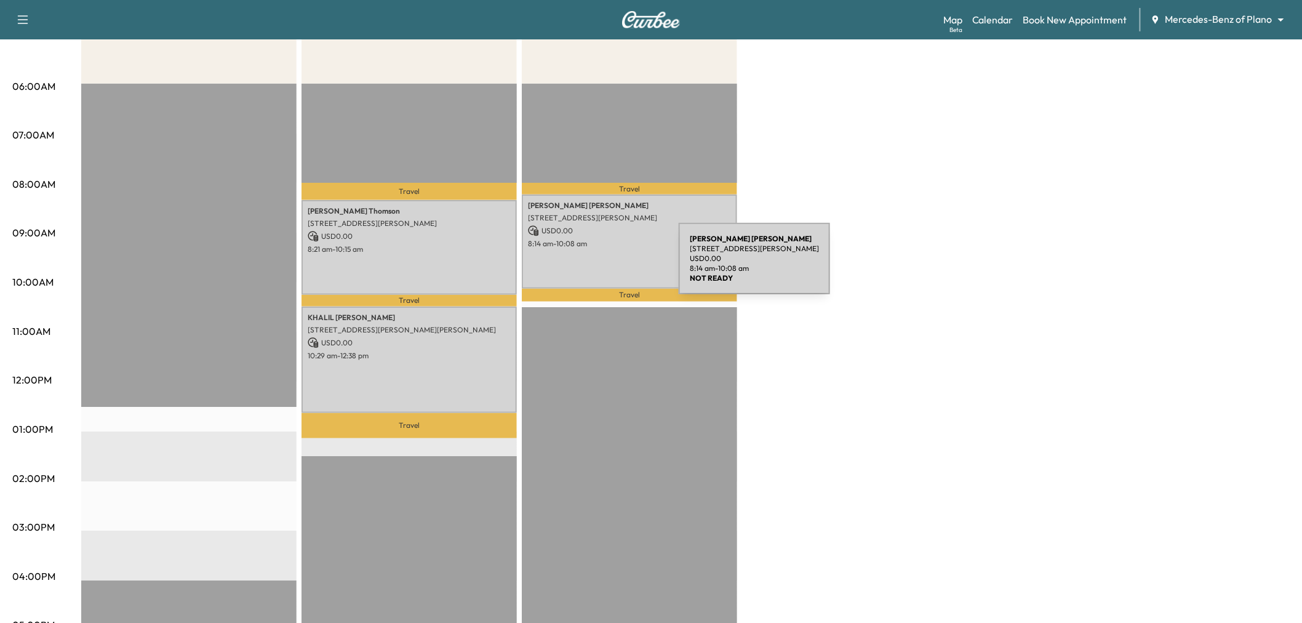
click at [586, 266] on div "Alice Chen 1220 Coit Rd, Plano, TX 75075, USA USD 0.00 8:14 am - 10:08 am" at bounding box center [629, 241] width 215 height 94
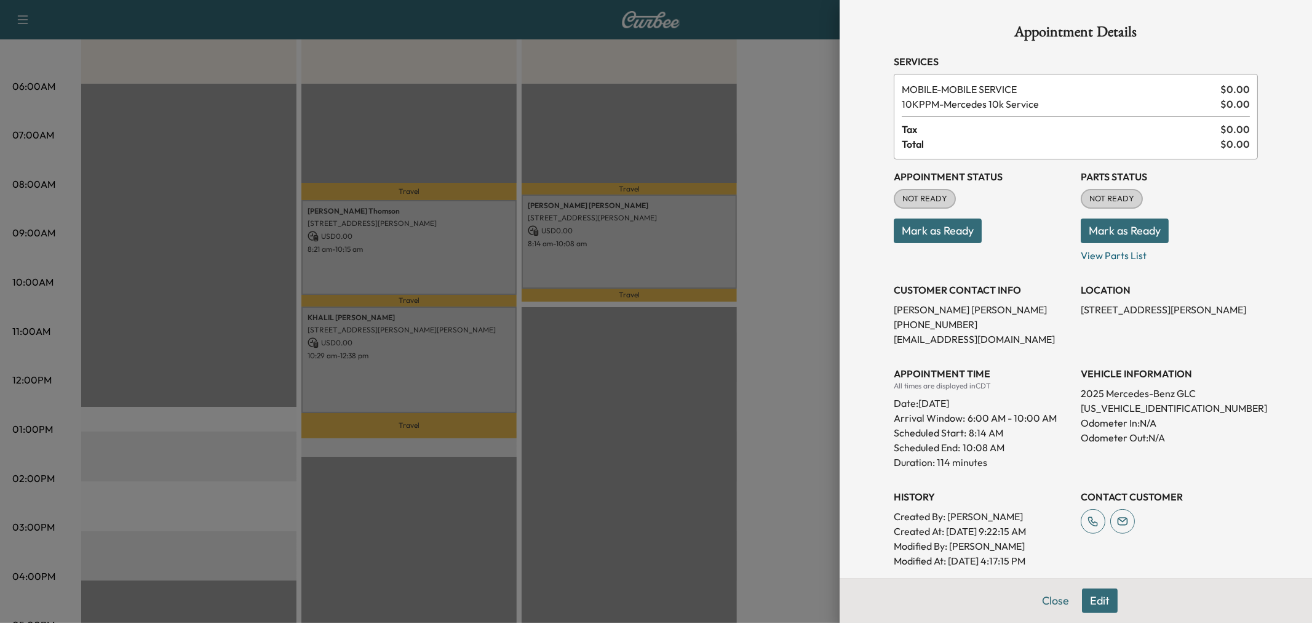
click at [1098, 604] on button "Edit" at bounding box center [1100, 600] width 36 height 25
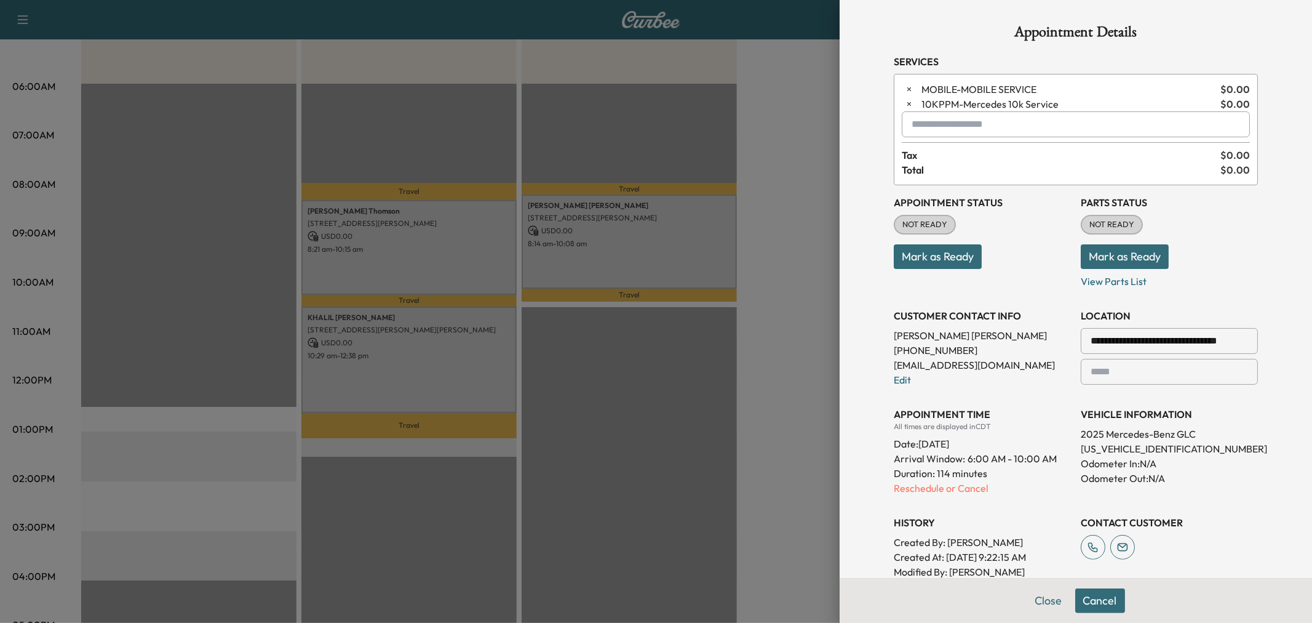
click at [980, 130] on input "text" at bounding box center [1076, 124] width 348 height 26
click at [992, 161] on p "MIDDAY - Mid-Day Appointment" at bounding box center [1032, 156] width 268 height 17
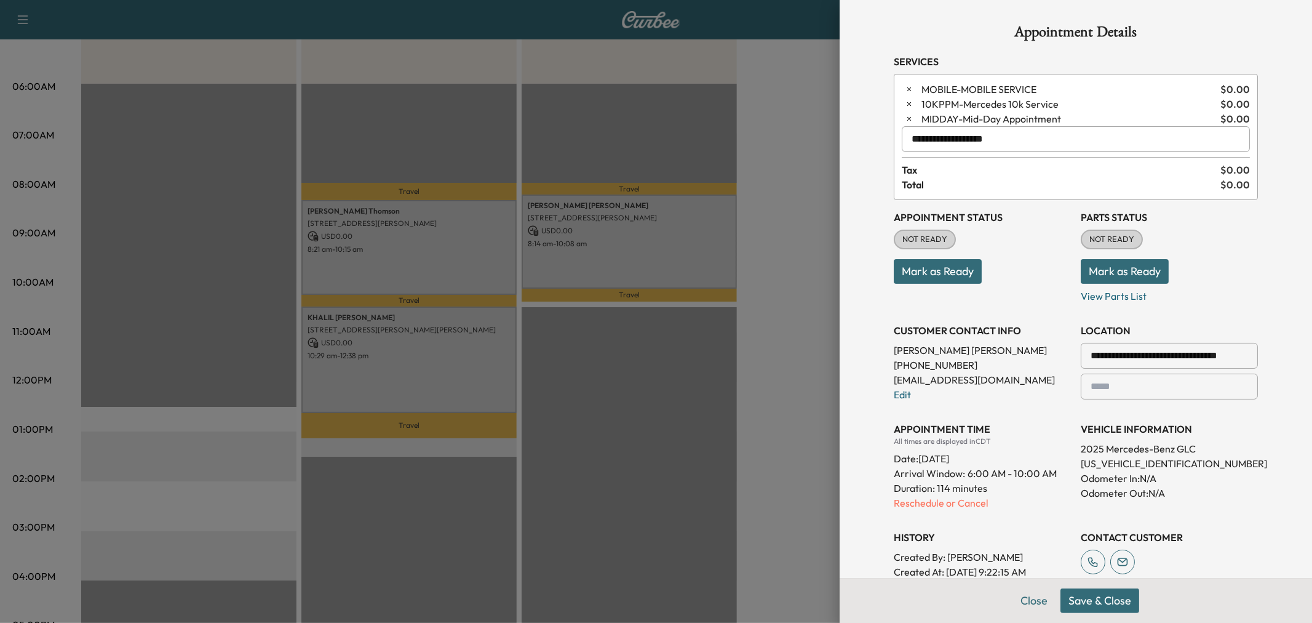
type input "**********"
click at [1094, 600] on button "Save & Close" at bounding box center [1100, 600] width 79 height 25
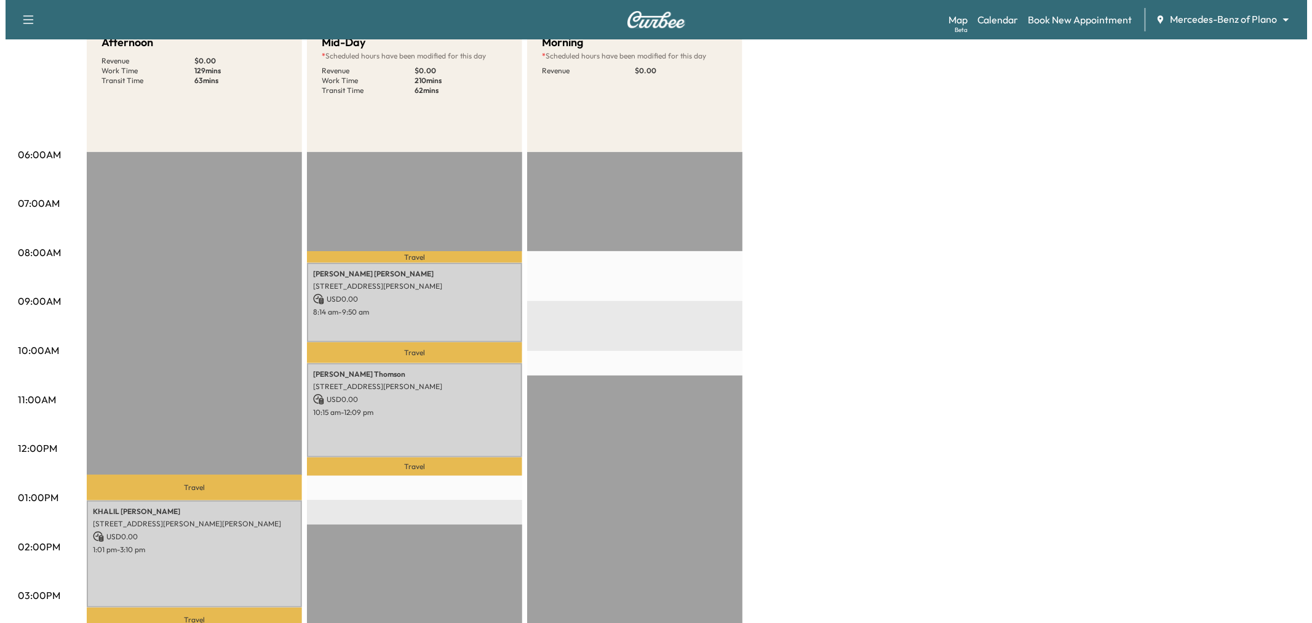
scroll to position [0, 0]
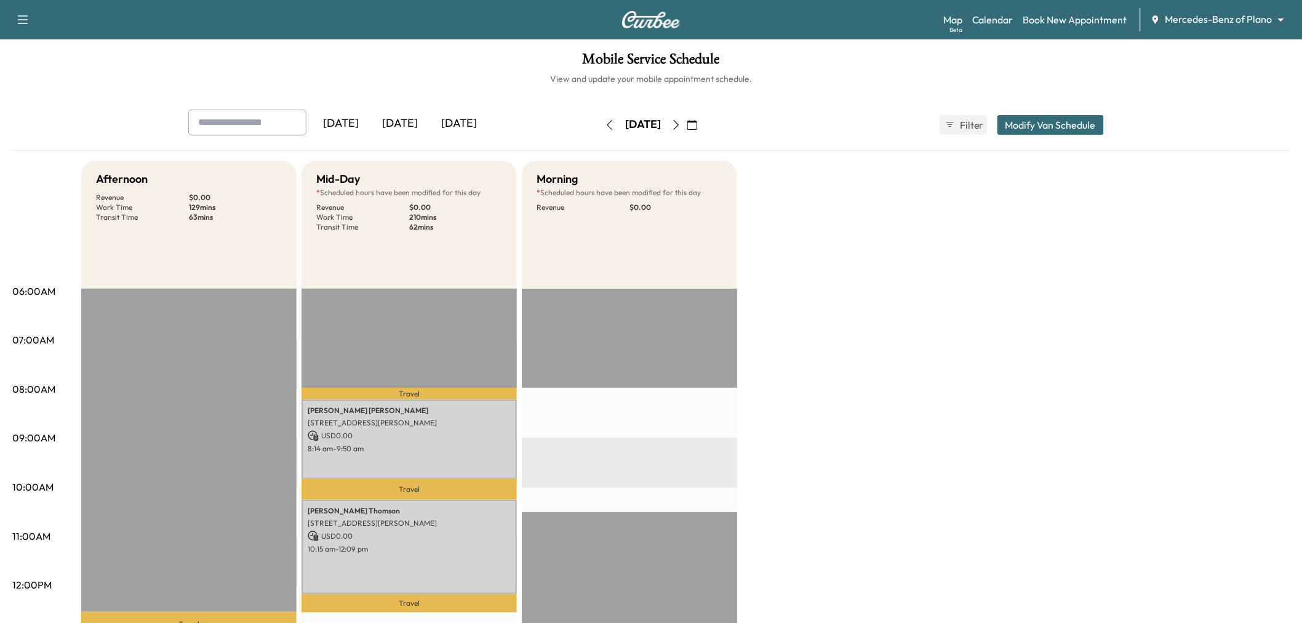
click at [1027, 120] on button "Modify Van Schedule" at bounding box center [1050, 125] width 106 height 20
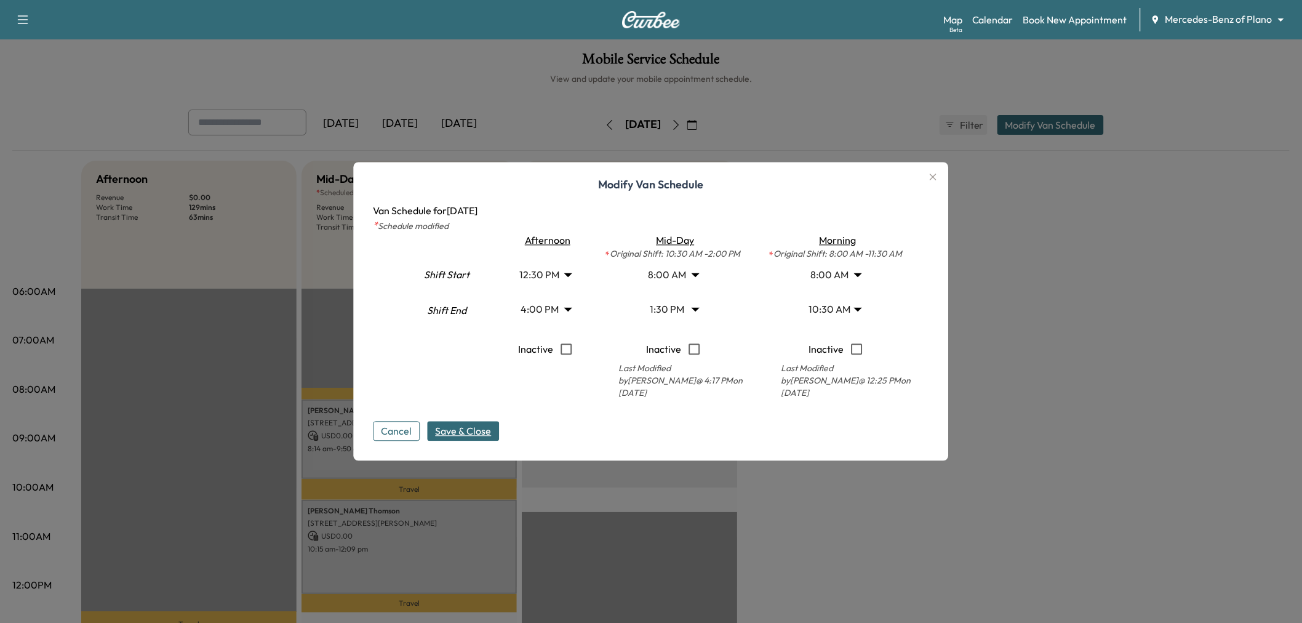
click at [683, 302] on body "Support Log Out Map Beta Calendar Book New Appointment Mercedes-Benz of Plano *…" at bounding box center [651, 311] width 1302 height 623
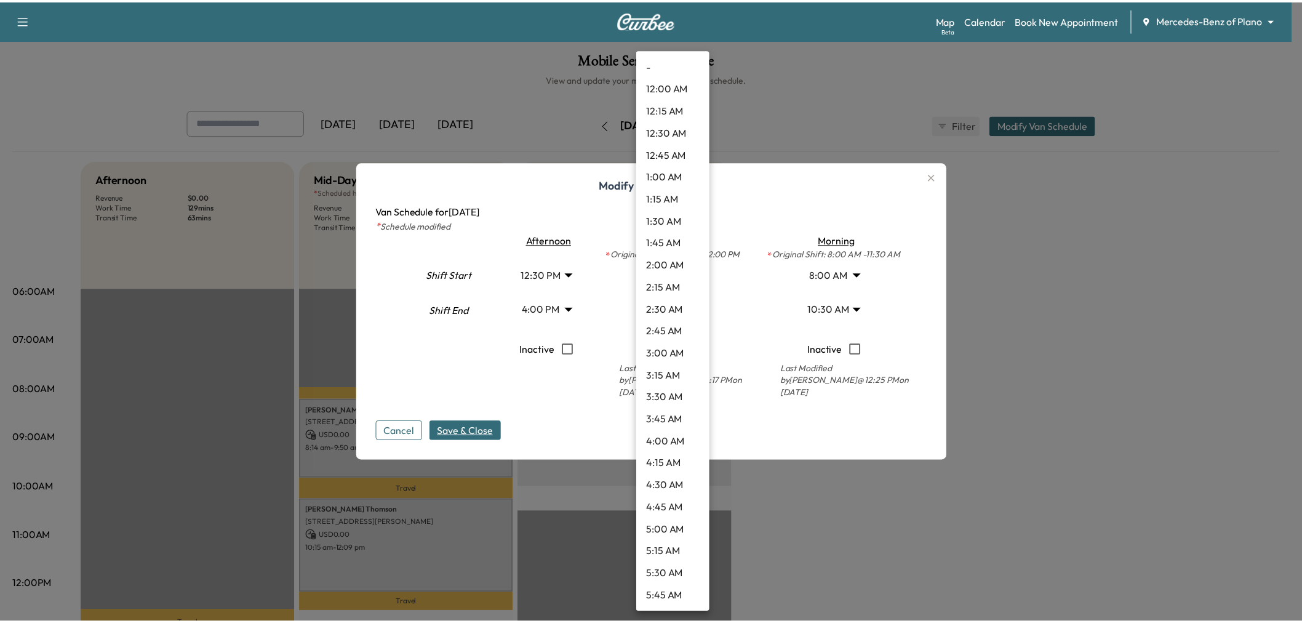
scroll to position [952, 0]
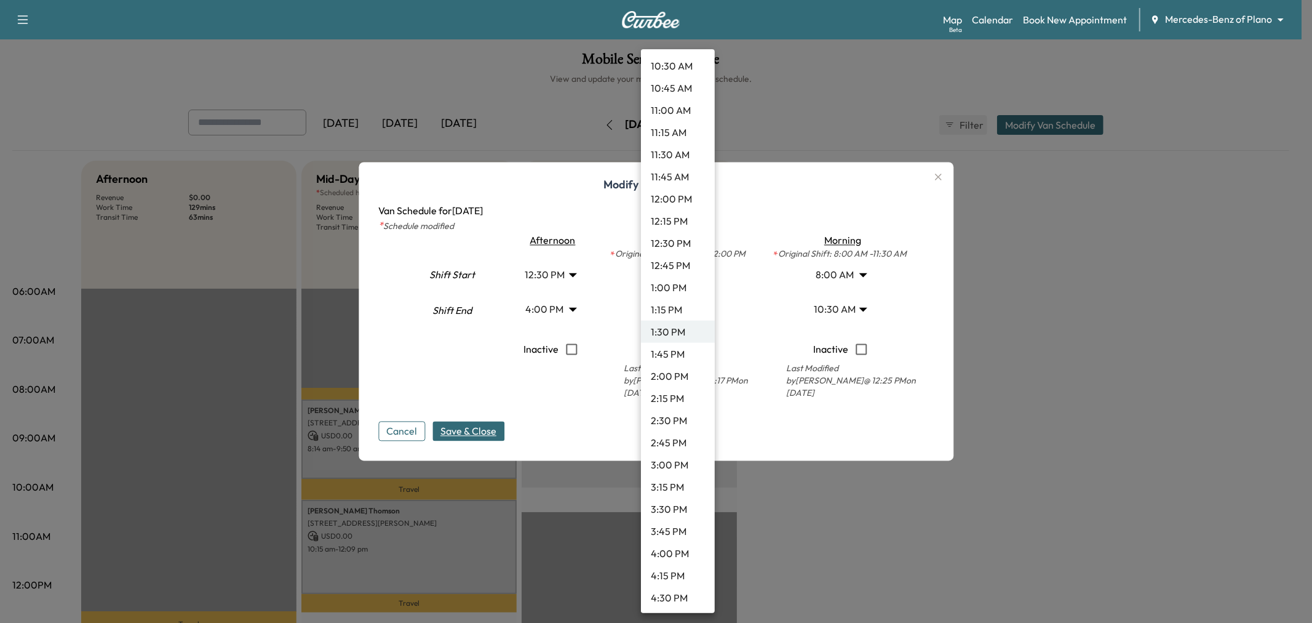
click at [669, 555] on li "4:00 PM" at bounding box center [678, 553] width 74 height 22
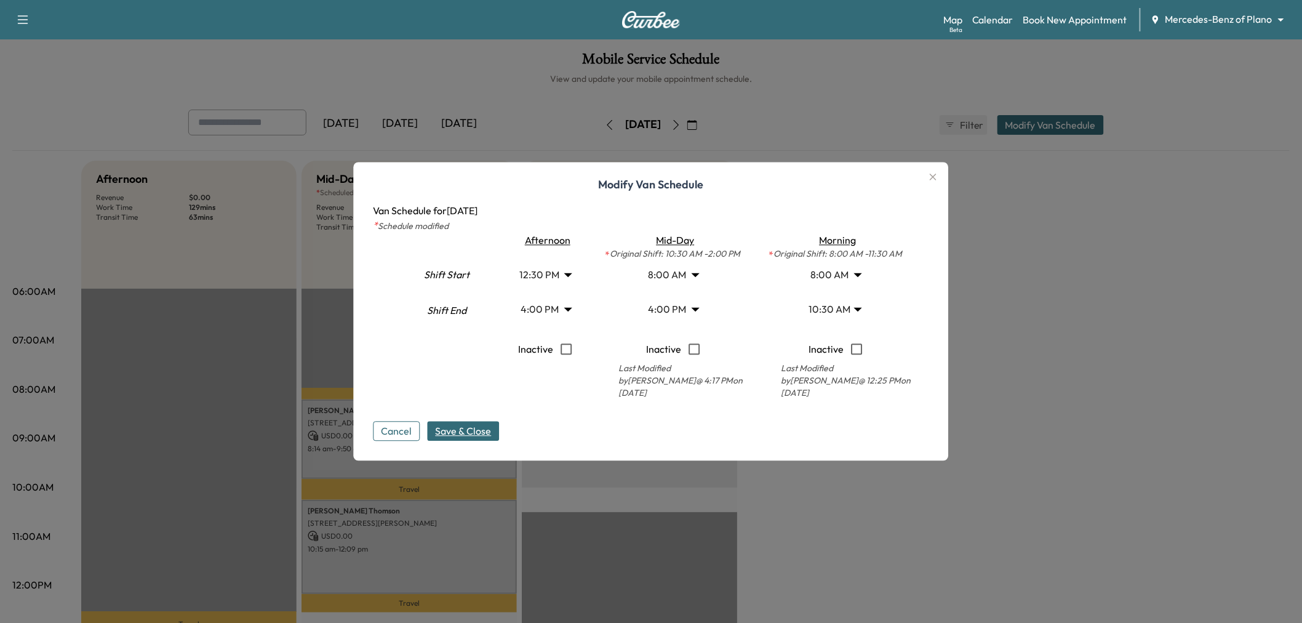
click at [481, 420] on div "Cancel Save & Close" at bounding box center [651, 421] width 556 height 39
click at [477, 426] on span "Save & Close" at bounding box center [464, 431] width 56 height 15
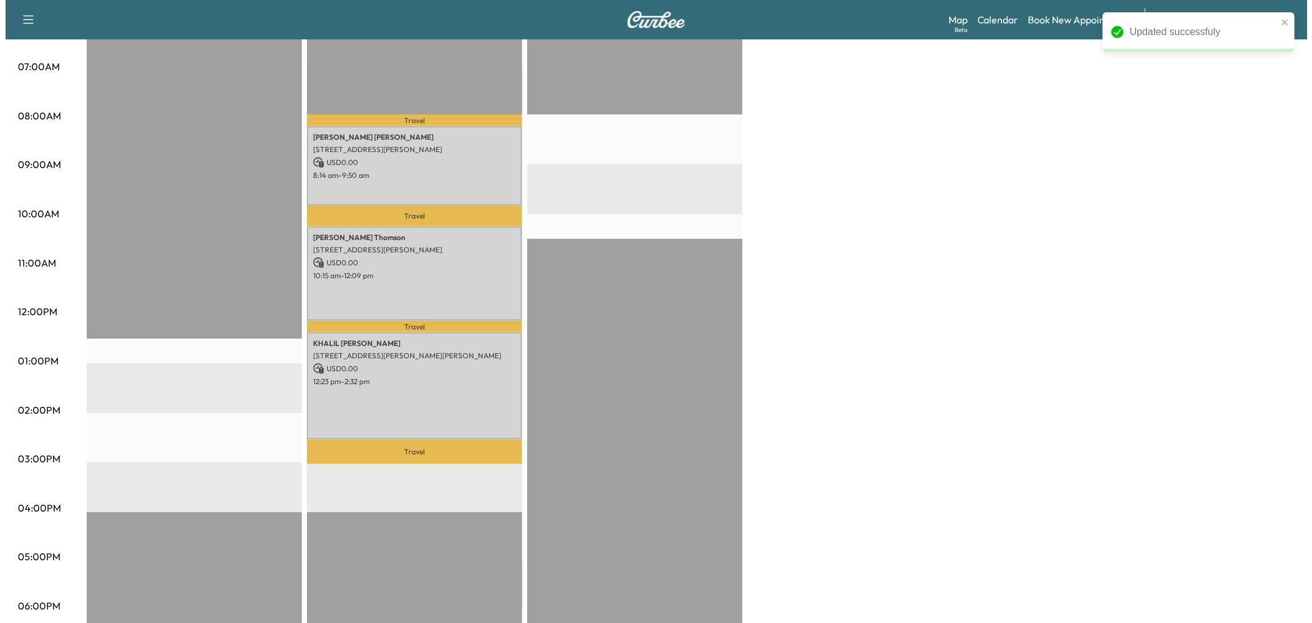
scroll to position [0, 0]
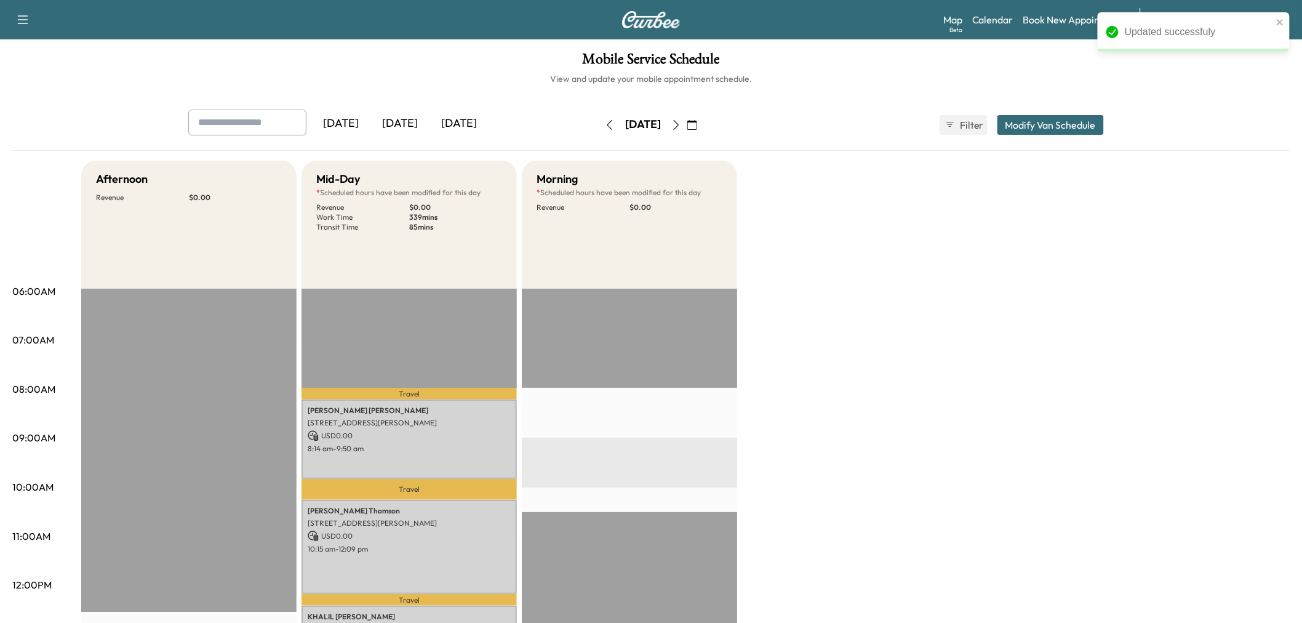
click at [1032, 130] on button "Modify Van Schedule" at bounding box center [1050, 125] width 106 height 20
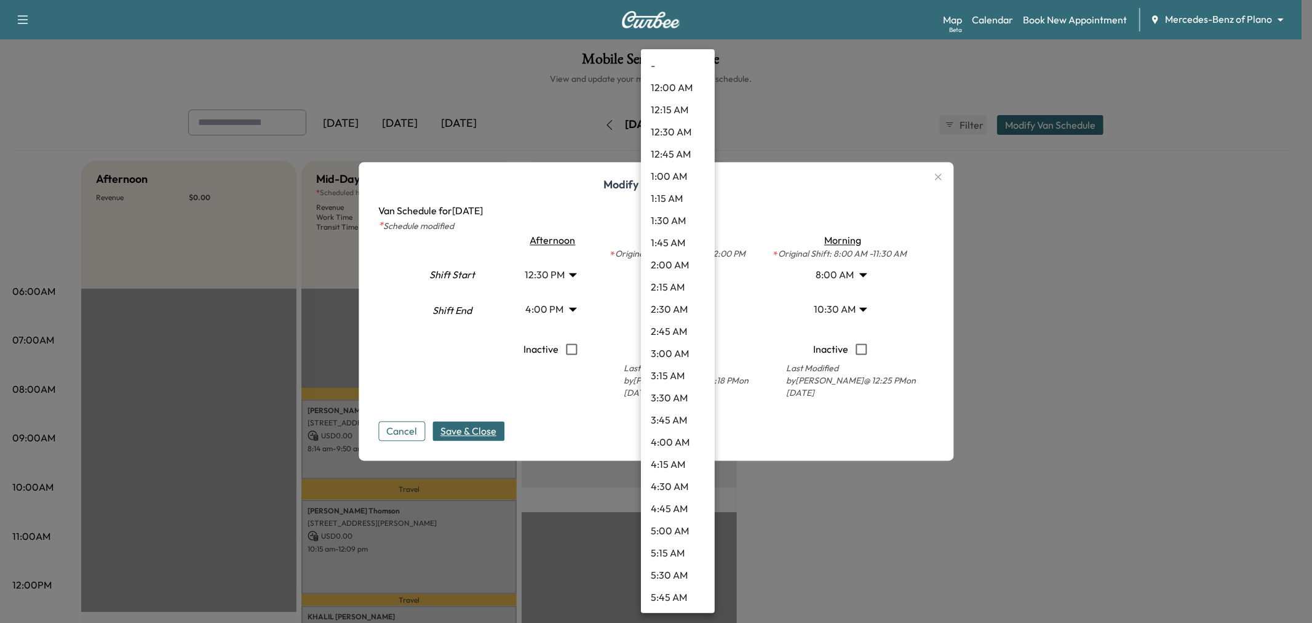
click at [664, 304] on body "Updated successfuly Support Log Out Map Beta Calendar Book New Appointment Merc…" at bounding box center [656, 311] width 1312 height 623
click at [666, 265] on li "3:15 PM" at bounding box center [678, 266] width 74 height 22
type input "*****"
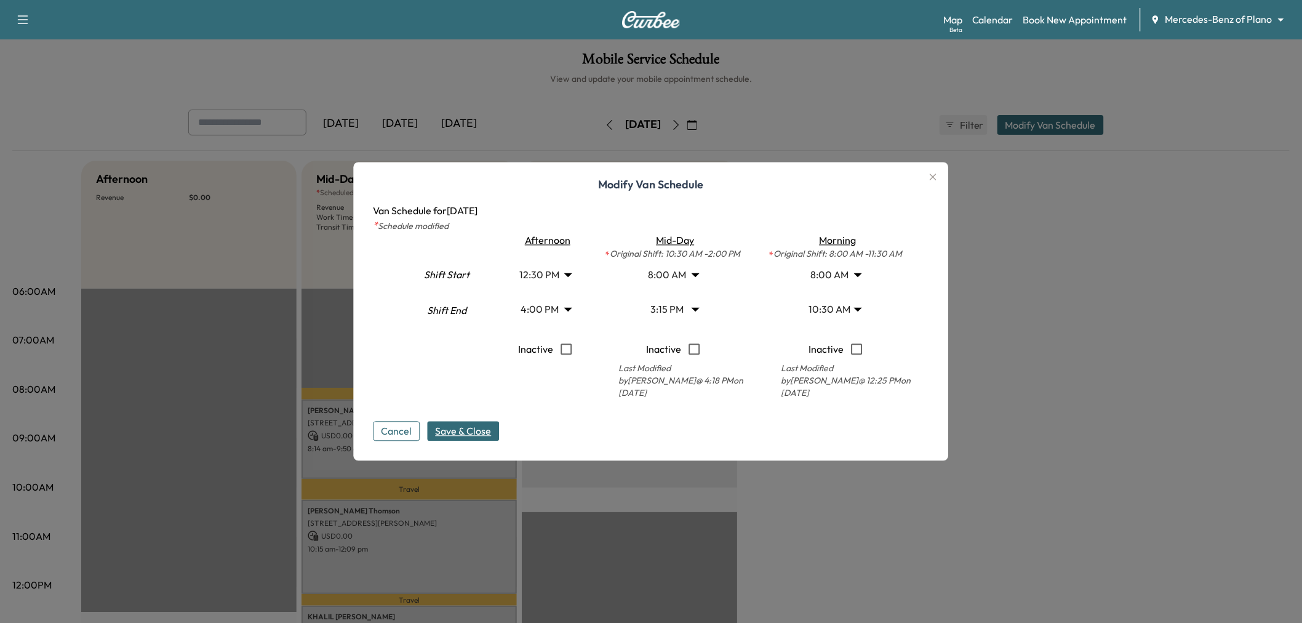
click at [543, 309] on body "Support Log Out Map Beta Calendar Book New Appointment Mercedes-Benz of Plano *…" at bounding box center [651, 311] width 1302 height 623
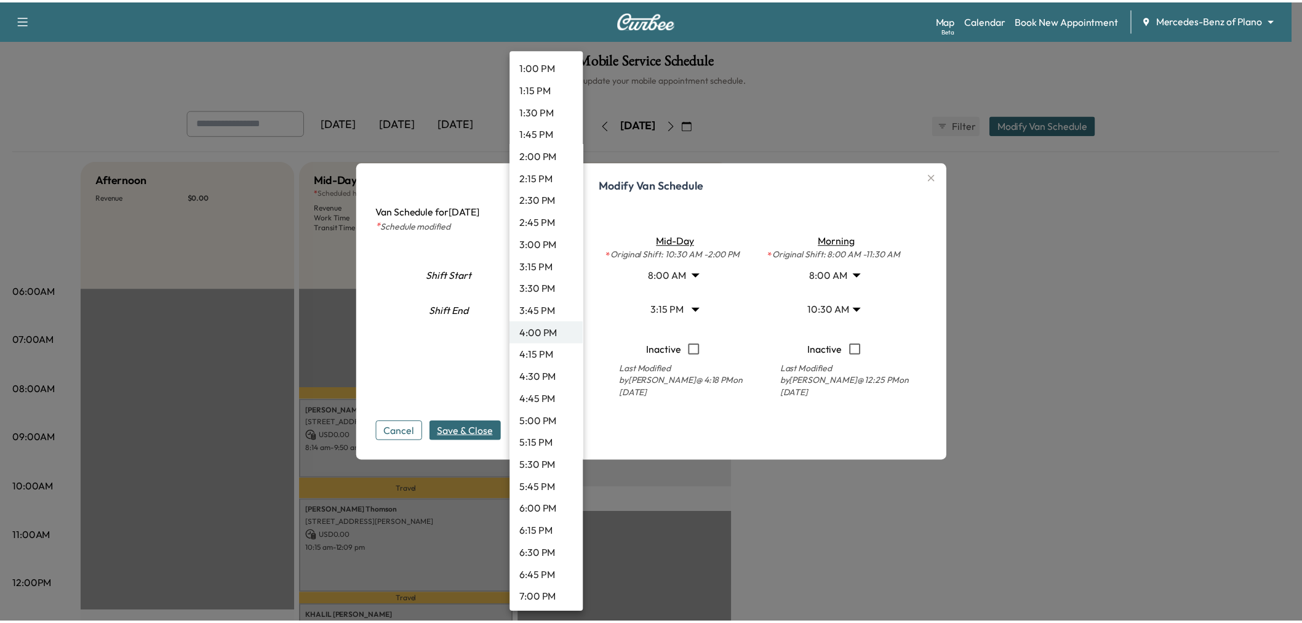
scroll to position [1104, 0]
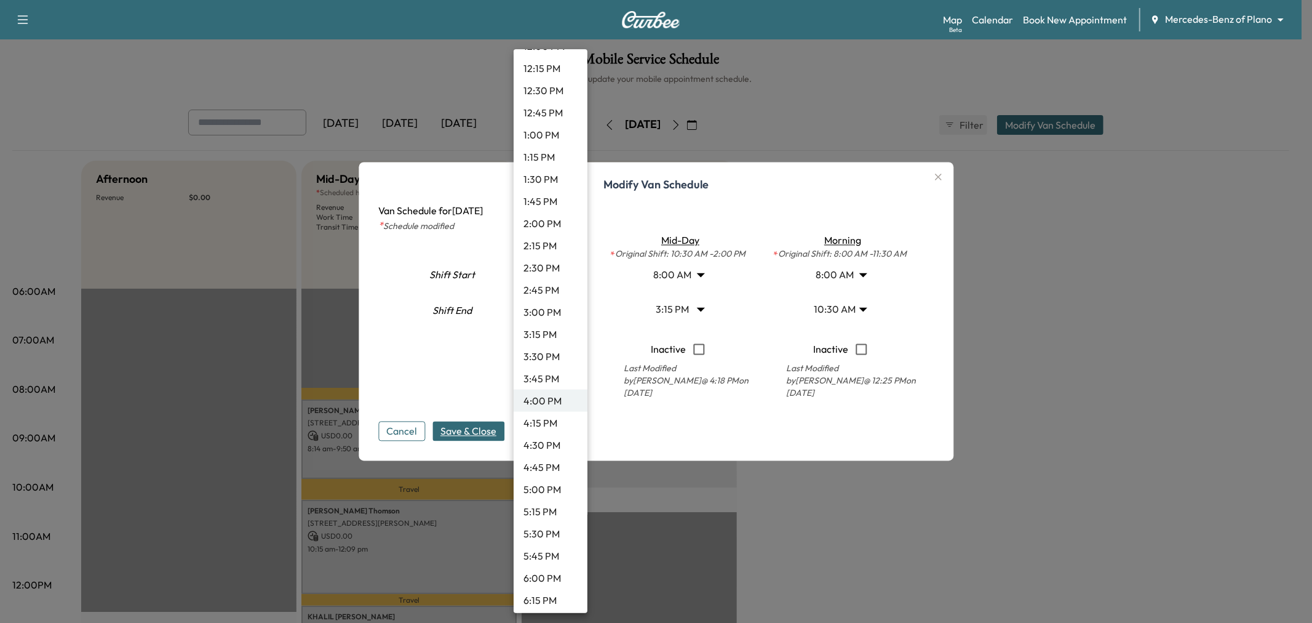
click at [549, 116] on li "12:45 PM" at bounding box center [551, 113] width 74 height 22
type input "*****"
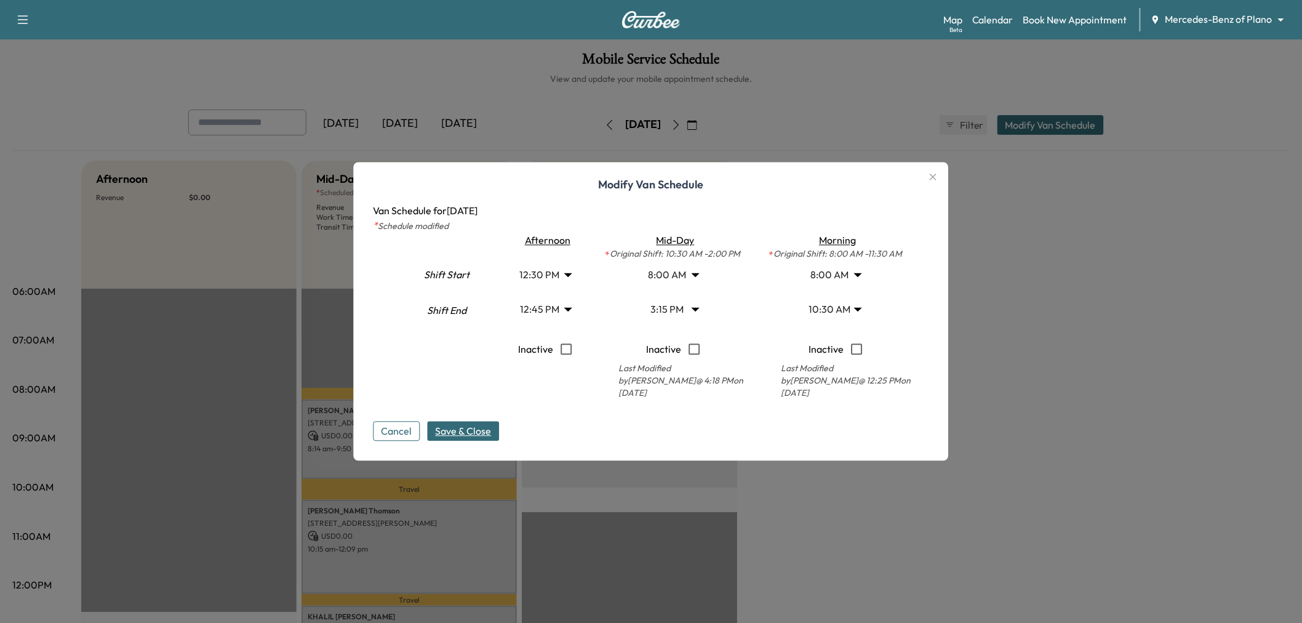
click at [459, 425] on span "Save & Close" at bounding box center [464, 431] width 56 height 15
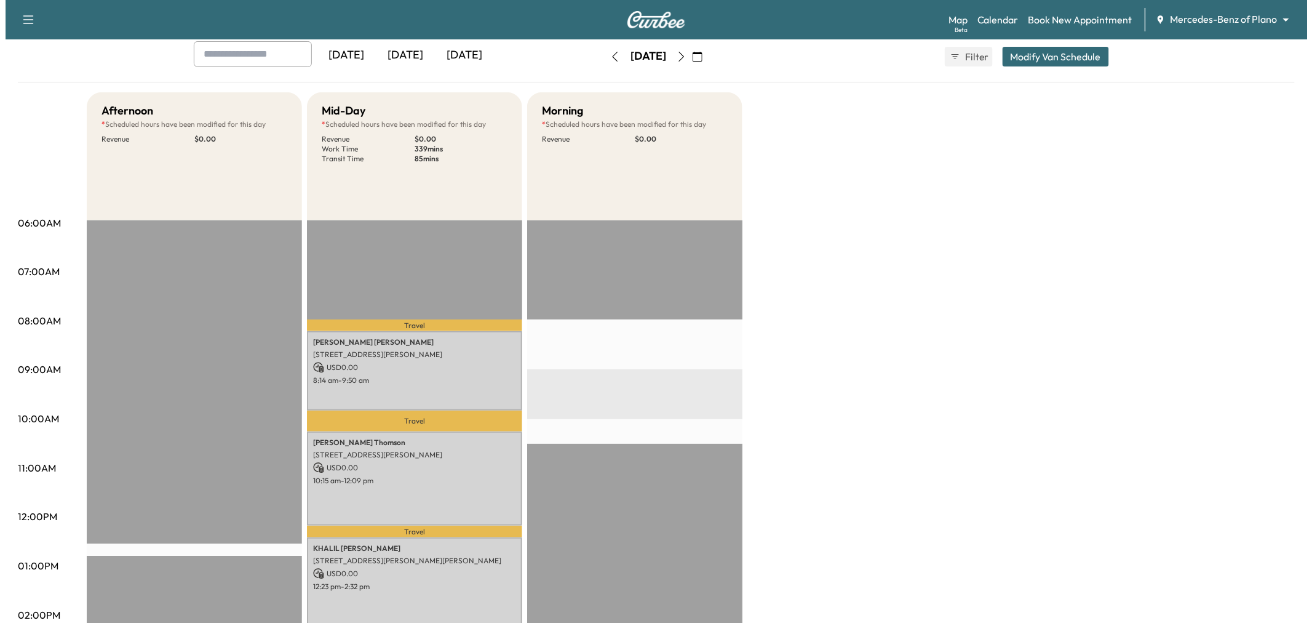
scroll to position [0, 0]
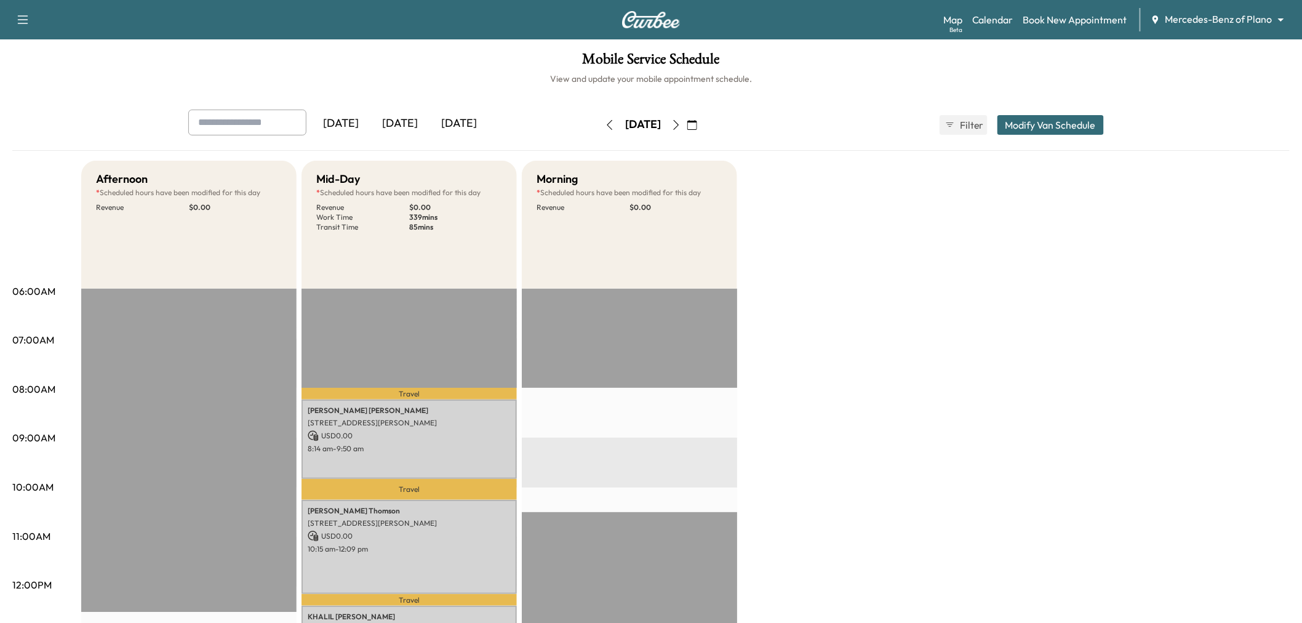
click at [599, 118] on button "button" at bounding box center [609, 125] width 21 height 20
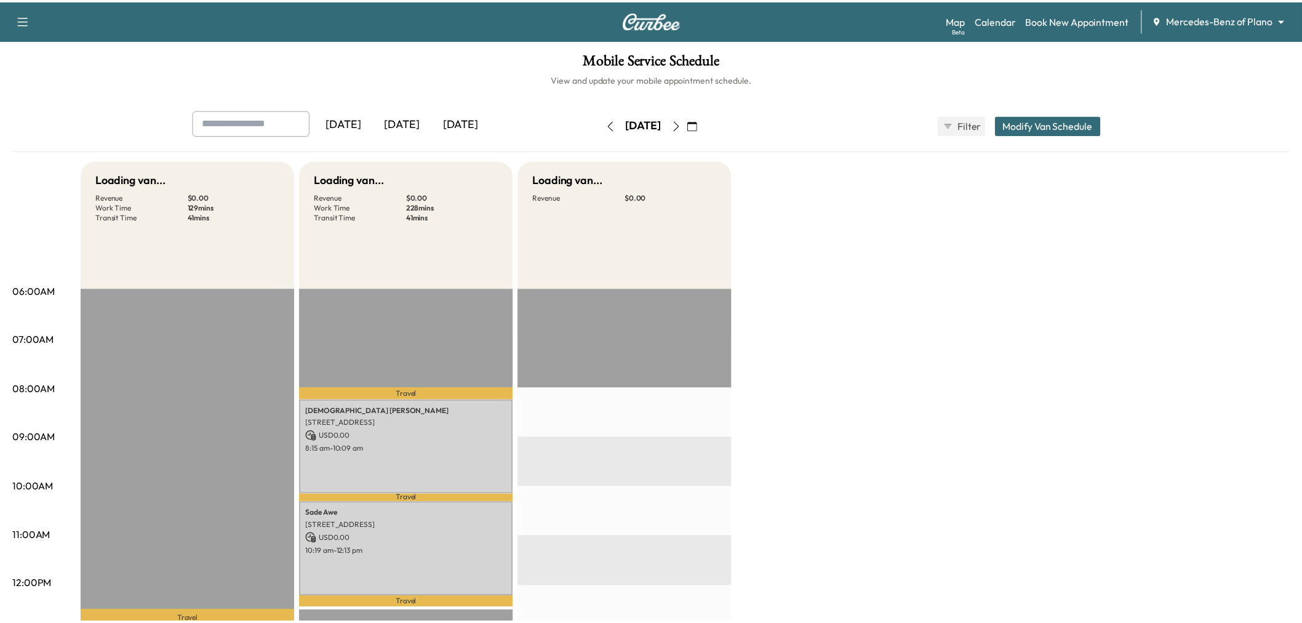
scroll to position [137, 0]
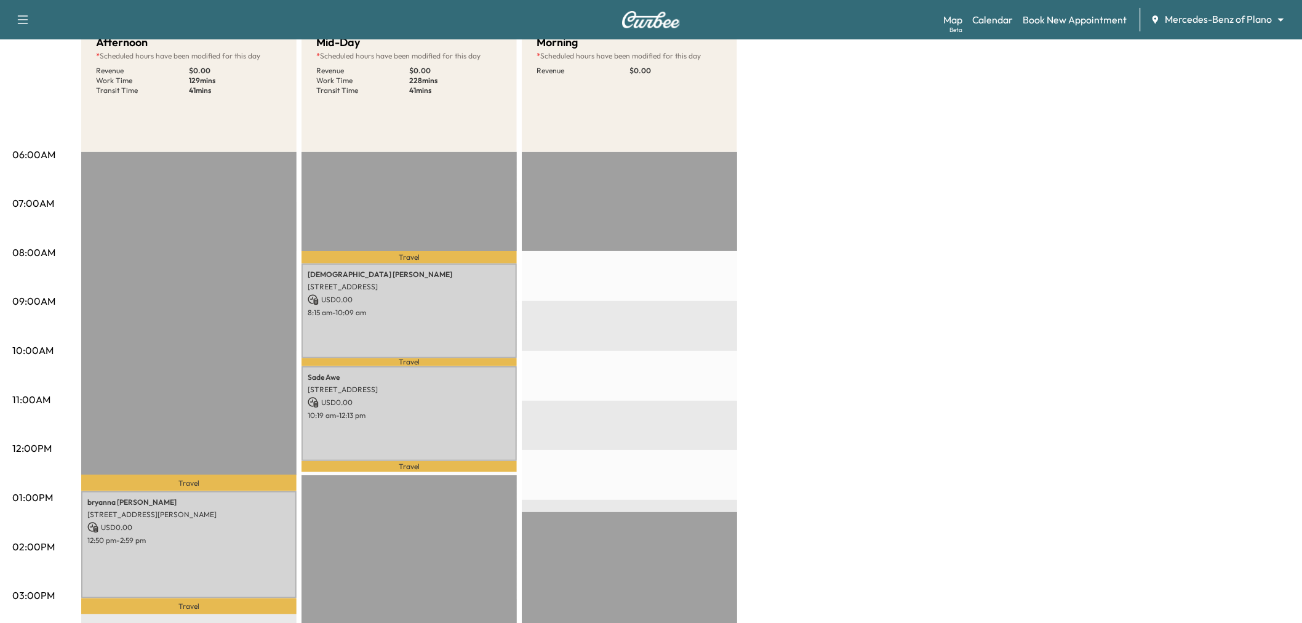
drag, startPoint x: 837, startPoint y: 392, endPoint x: 821, endPoint y: 397, distance: 17.5
click at [838, 392] on div "Afternoon * Scheduled hours have been modified for this day Revenue $ 0.00 Work…" at bounding box center [685, 485] width 1208 height 923
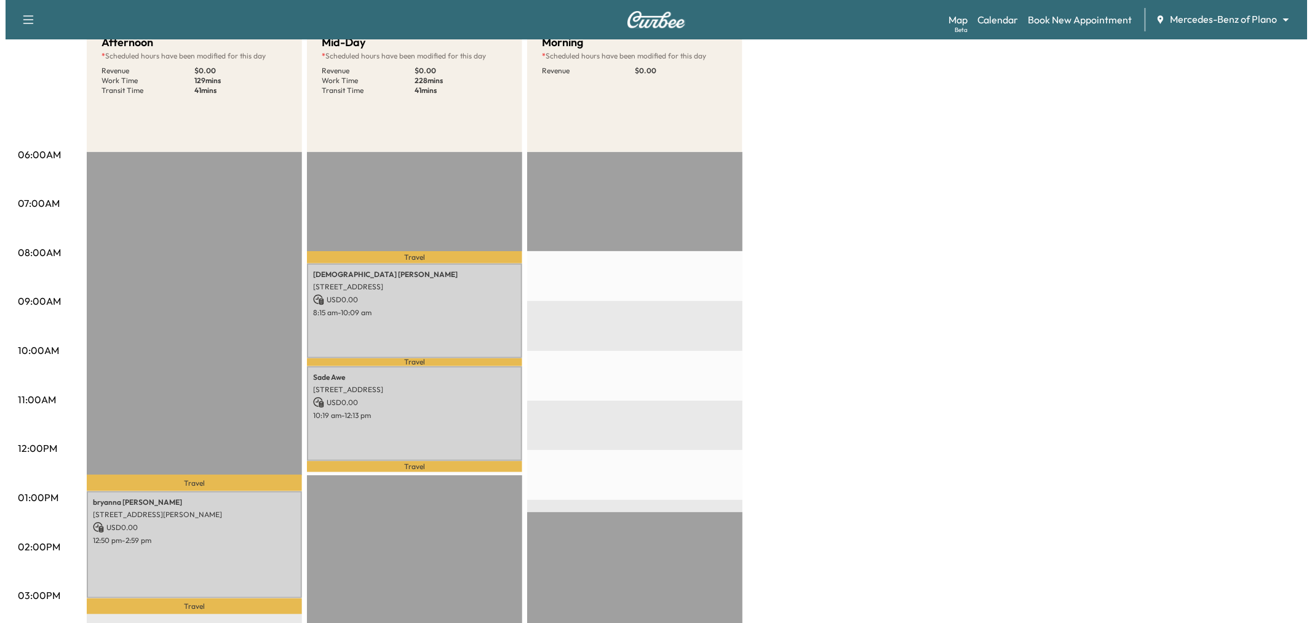
scroll to position [0, 0]
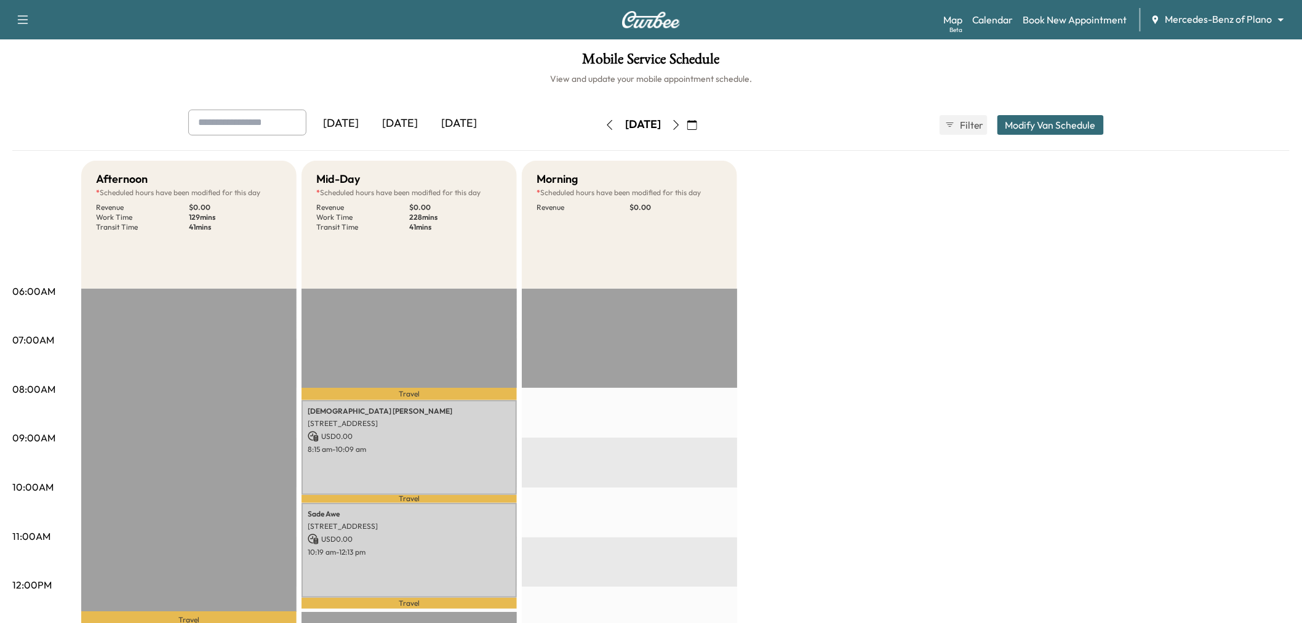
click at [599, 132] on button "button" at bounding box center [609, 125] width 21 height 20
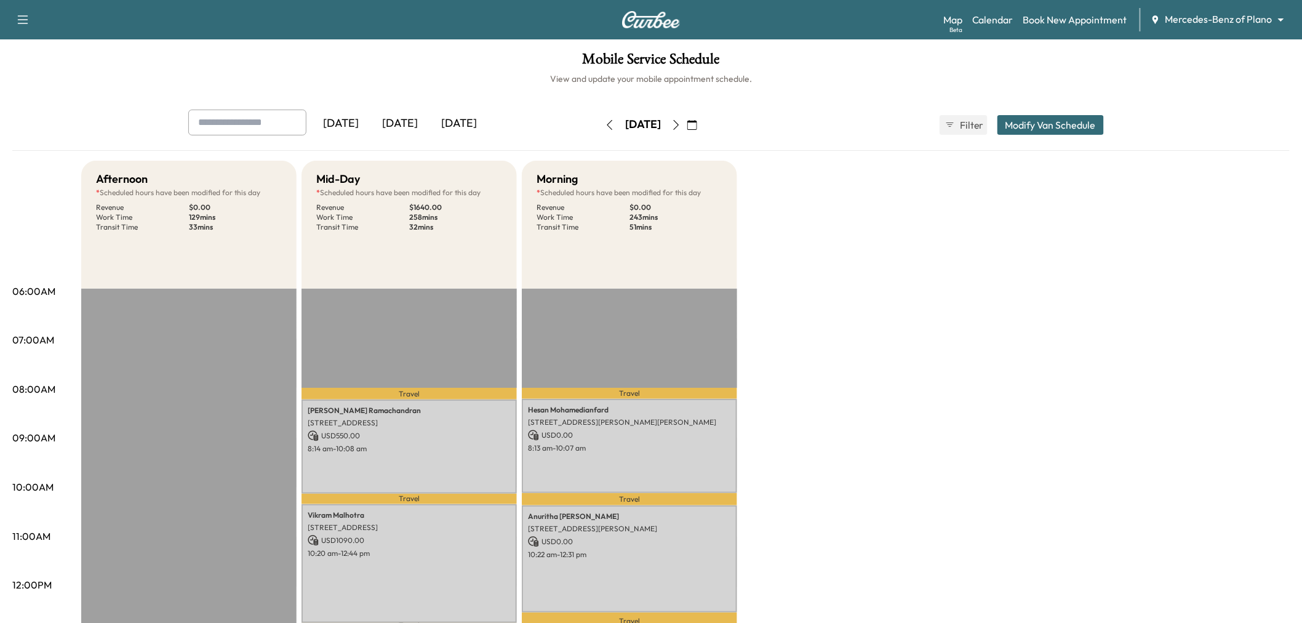
click at [410, 121] on div "[DATE]" at bounding box center [399, 124] width 59 height 28
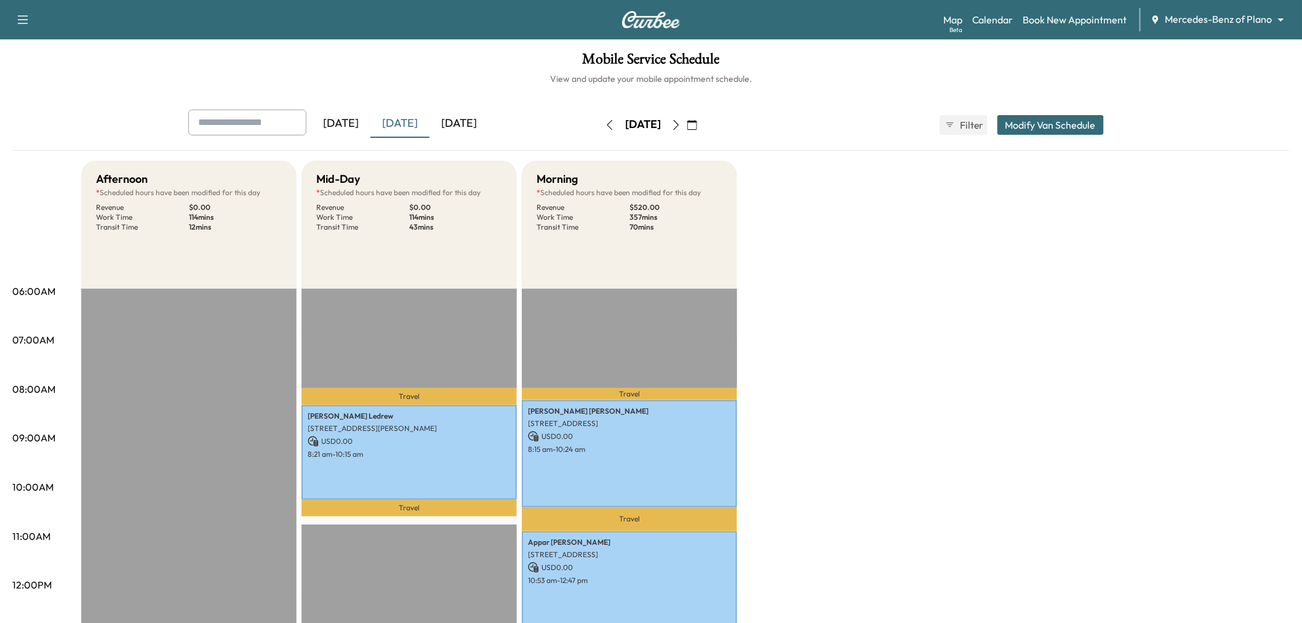
click at [687, 126] on button "button" at bounding box center [676, 125] width 21 height 20
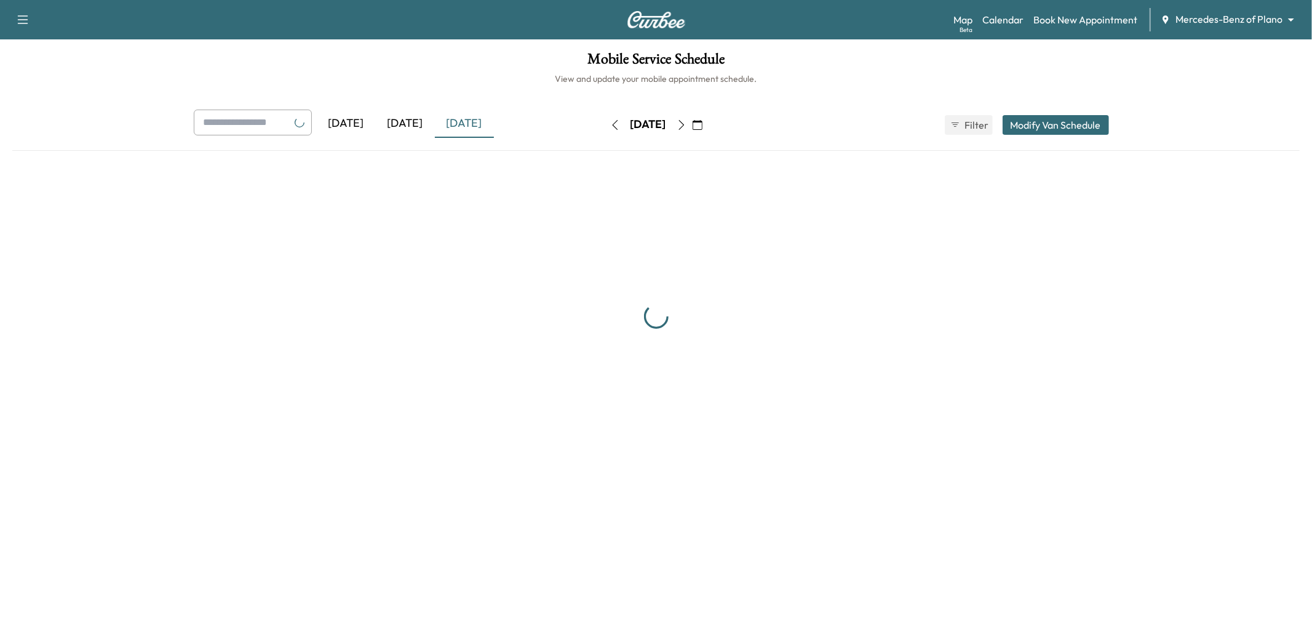
click at [687, 124] on icon "button" at bounding box center [682, 125] width 10 height 10
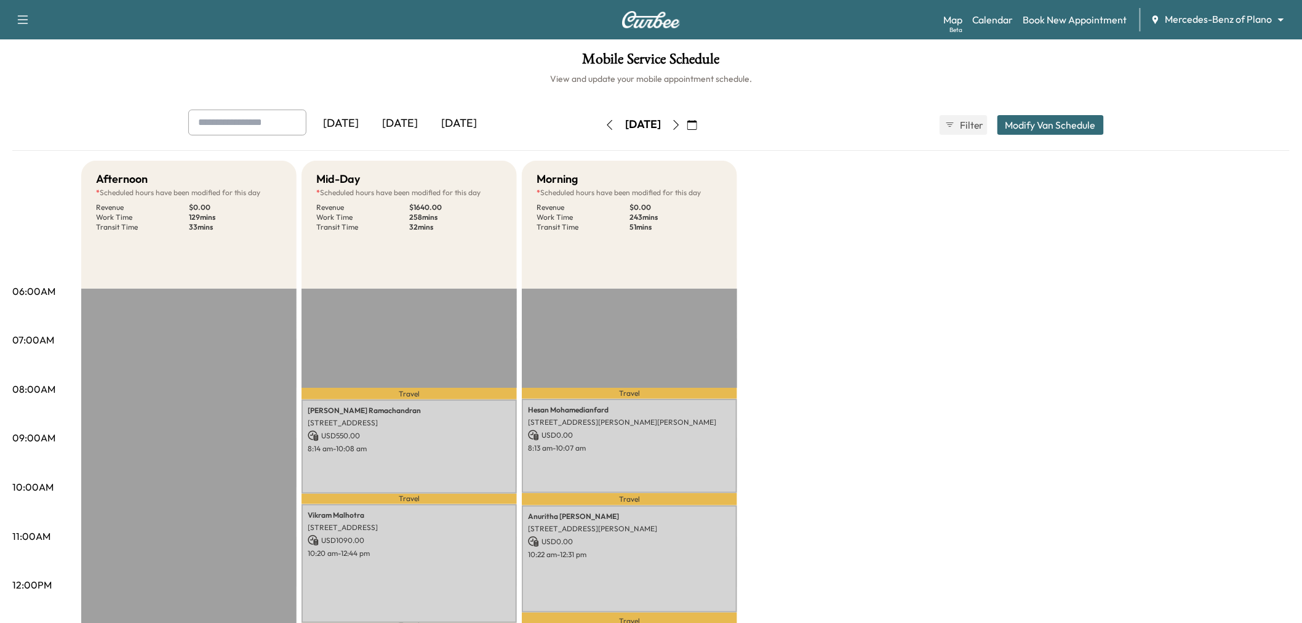
click at [681, 124] on icon "button" at bounding box center [676, 125] width 10 height 10
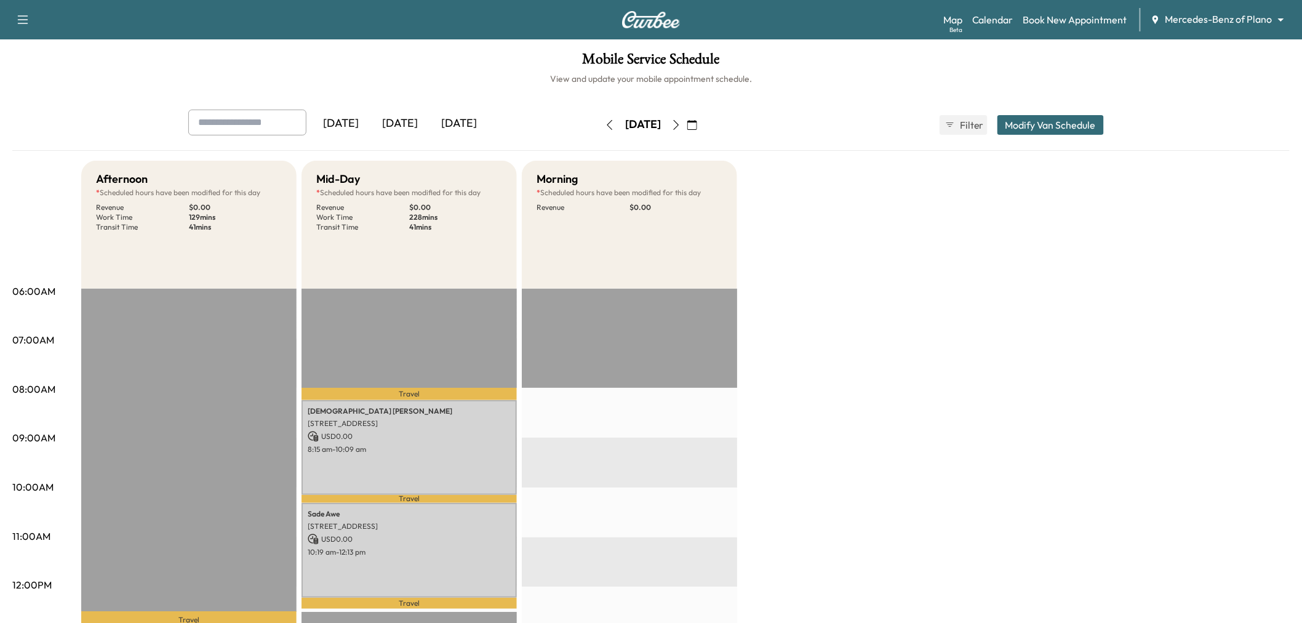
click at [681, 124] on icon "button" at bounding box center [676, 125] width 10 height 10
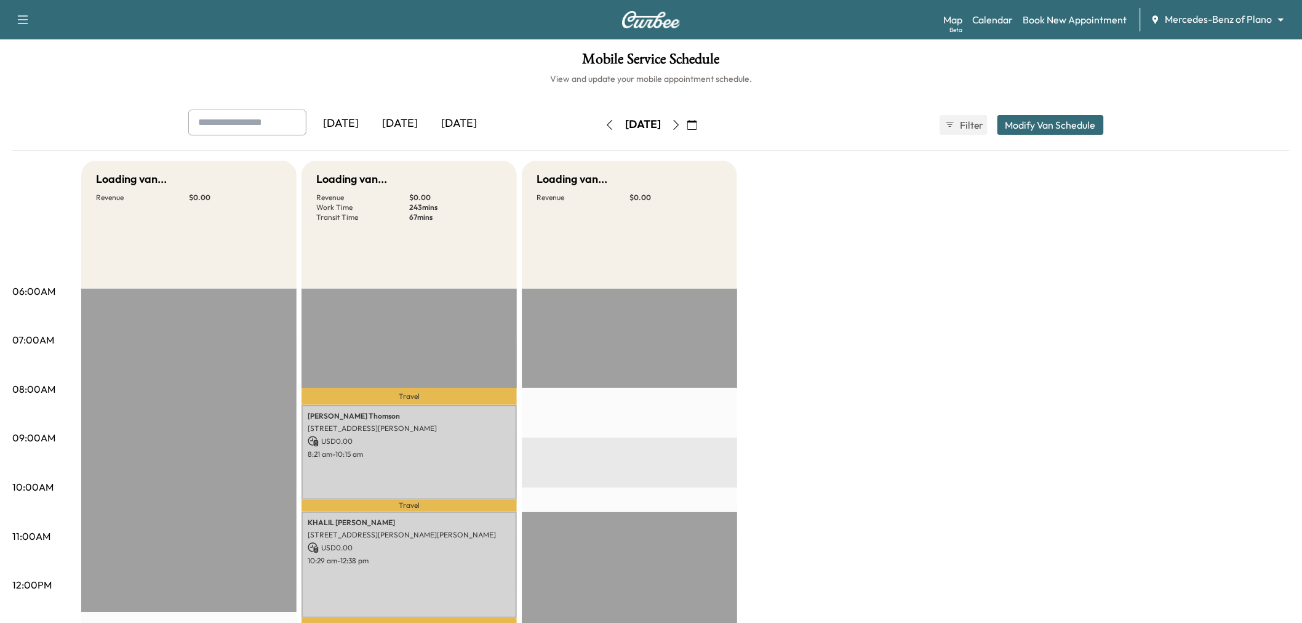
scroll to position [205, 0]
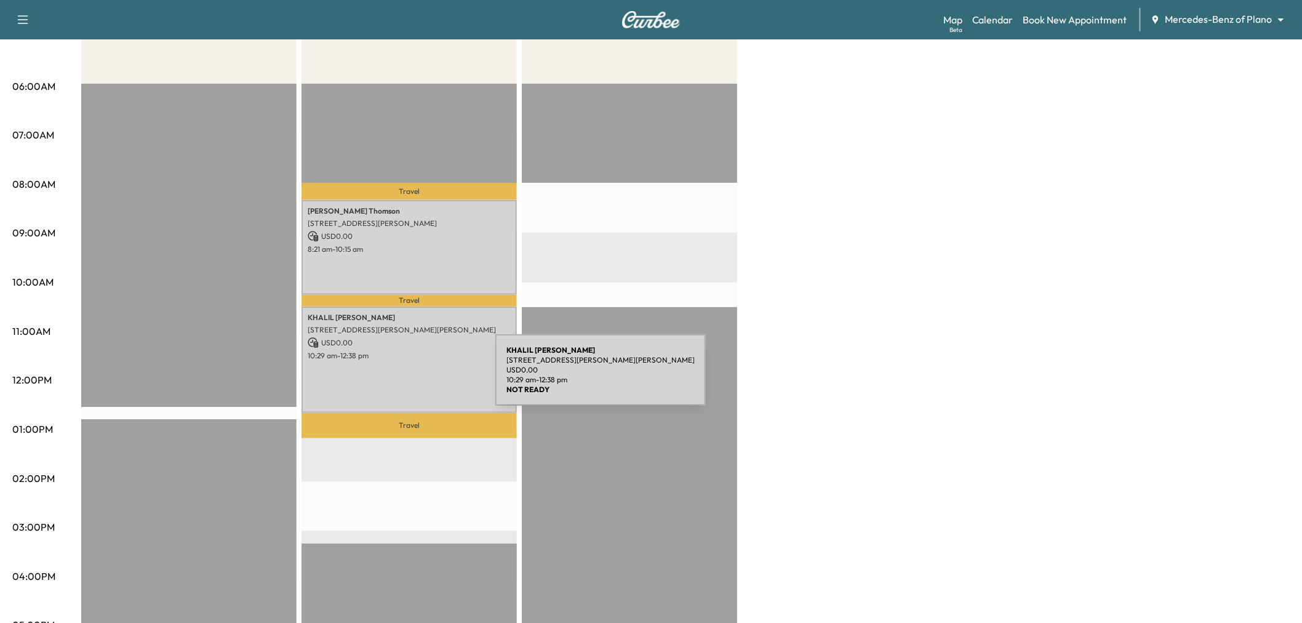
click at [403, 377] on div "KHALIL MALIK 6607 Stafford Dr, Parker, TX 75002, USA USD 0.00 10:29 am - 12:38 …" at bounding box center [408, 359] width 215 height 107
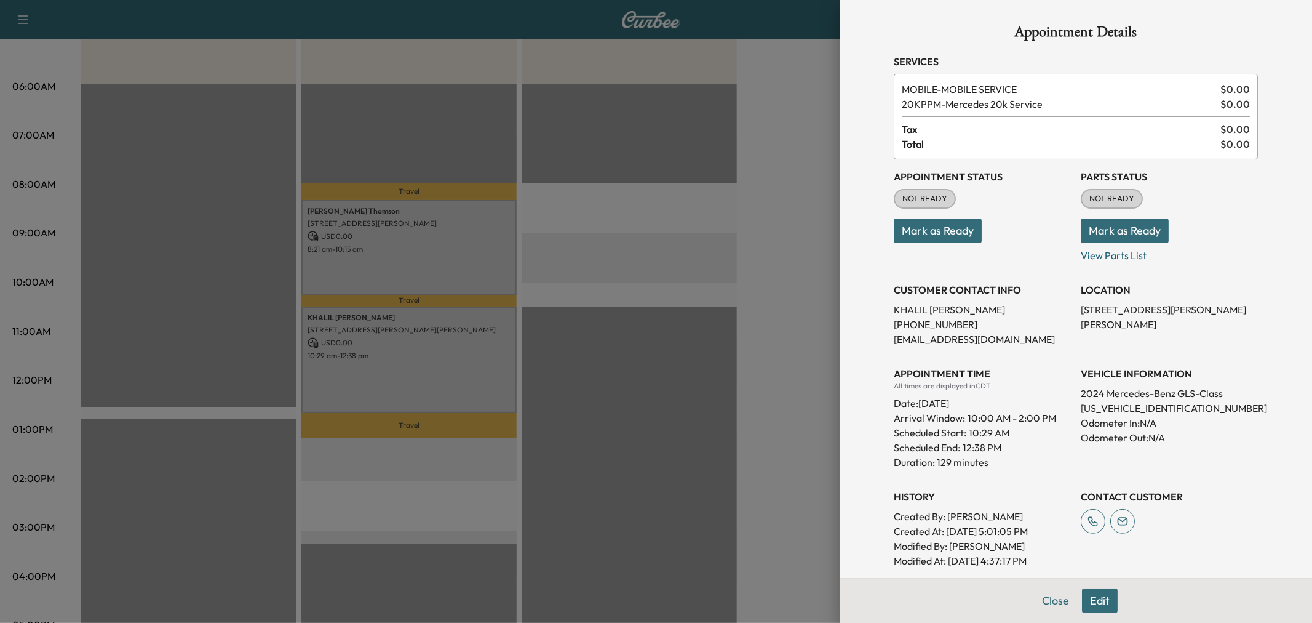
click at [398, 370] on div at bounding box center [656, 311] width 1312 height 623
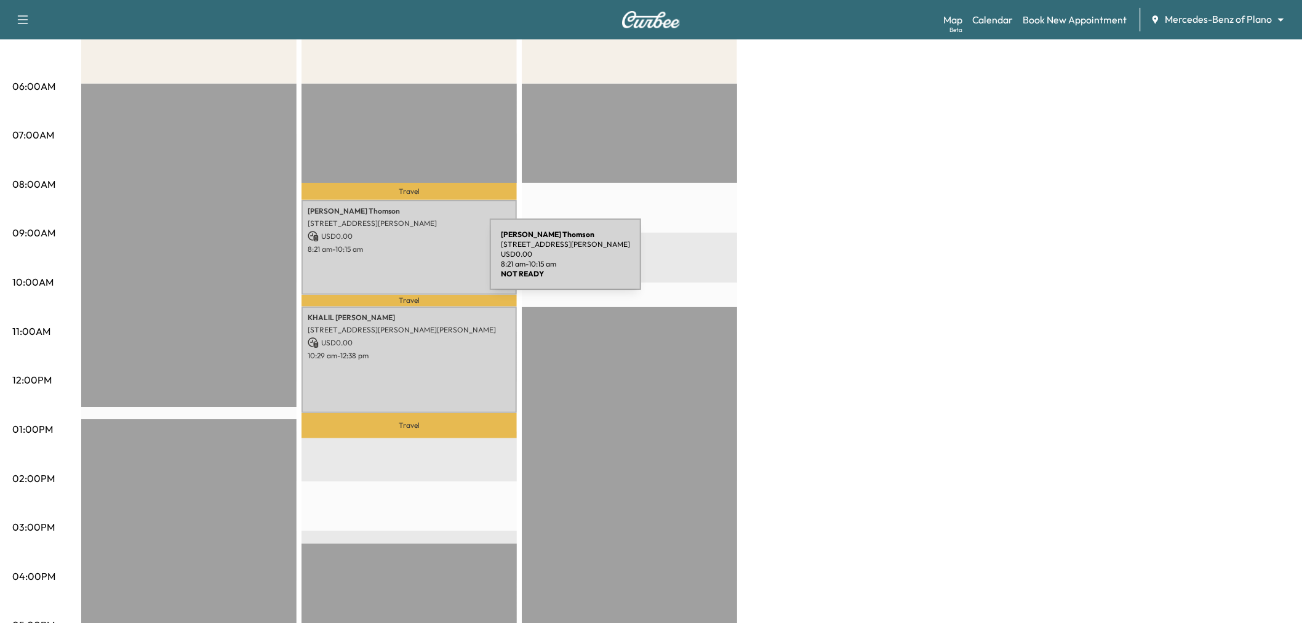
click at [401, 255] on div "Kevin Thomson 1420 Red Oak Trail, McKinney, TX 75069, United States of America …" at bounding box center [408, 247] width 215 height 94
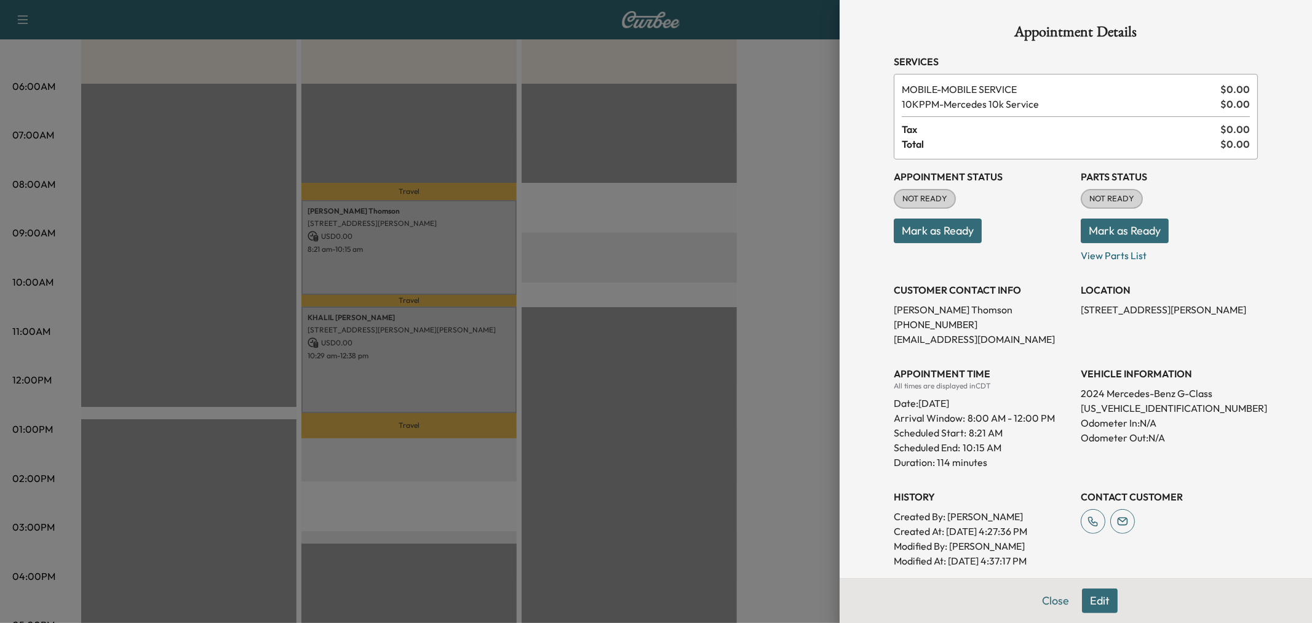
click at [401, 255] on div at bounding box center [656, 311] width 1312 height 623
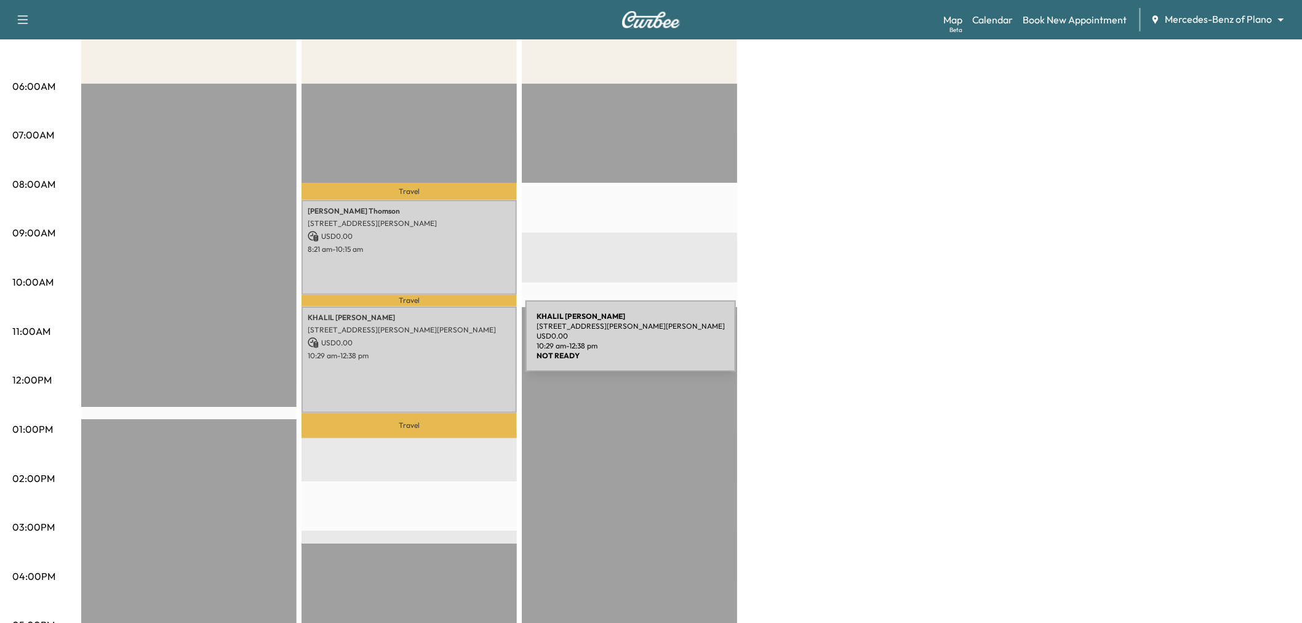
click at [436, 354] on p "10:29 am - 12:38 pm" at bounding box center [409, 356] width 203 height 10
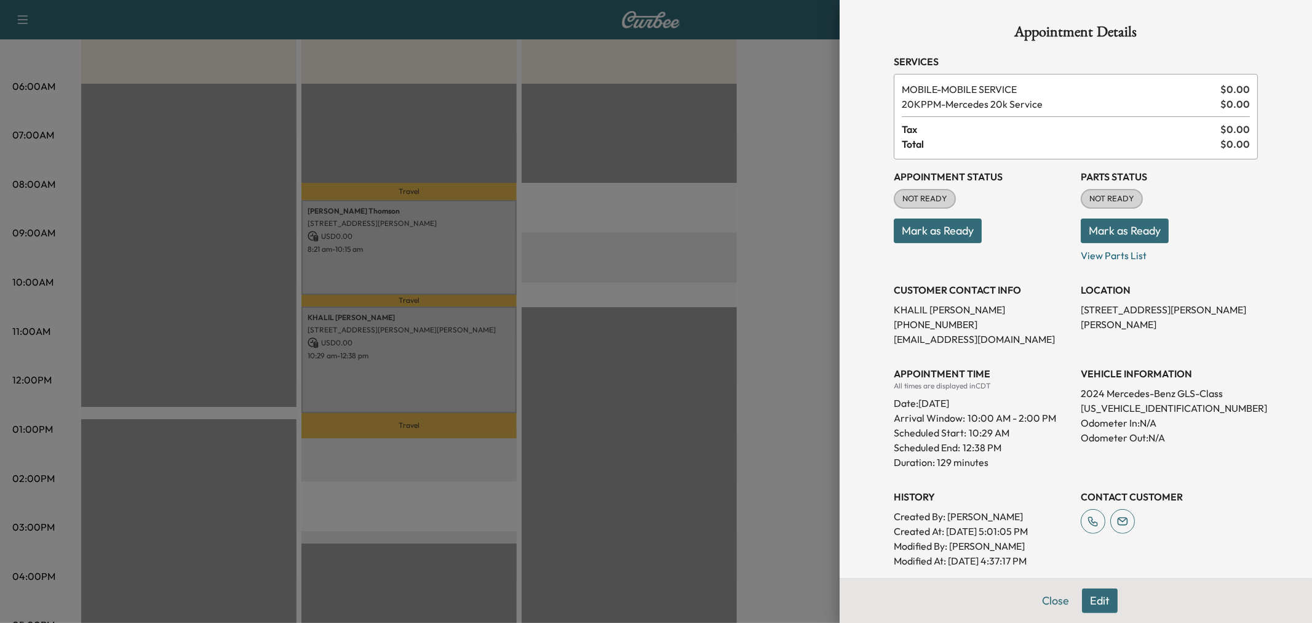
click at [434, 378] on div at bounding box center [656, 311] width 1312 height 623
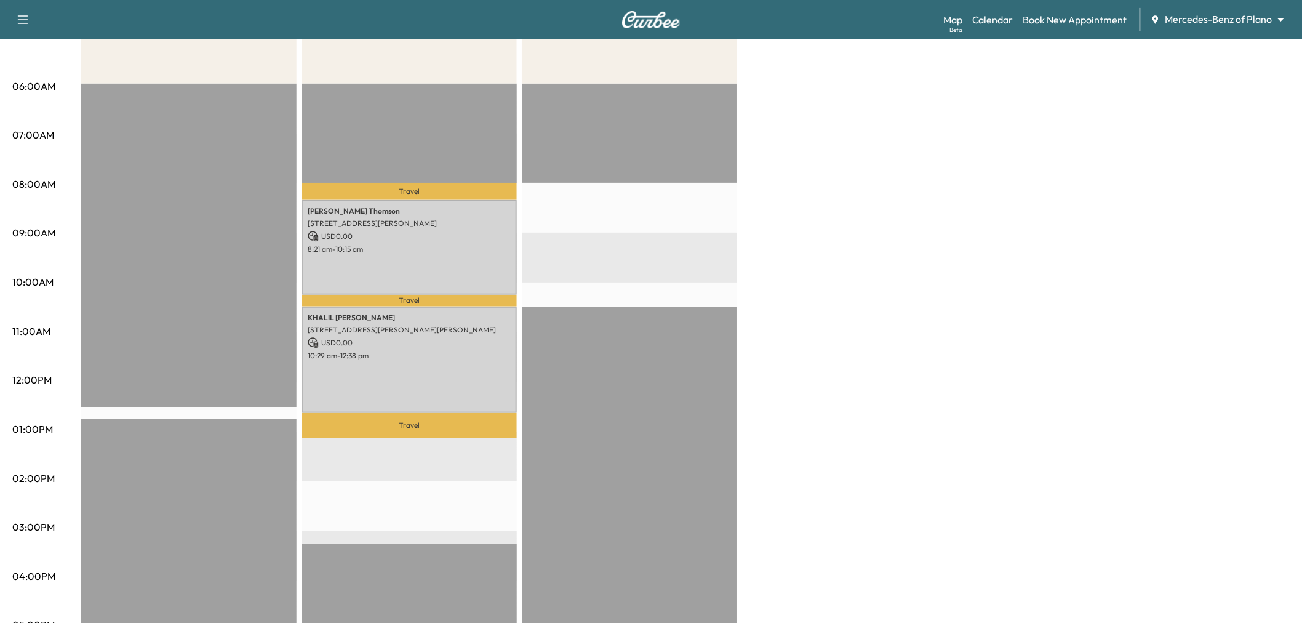
click at [821, 262] on div "Afternoon * Scheduled hours have been modified for this day Revenue $ 0.00 Mid-…" at bounding box center [685, 417] width 1208 height 923
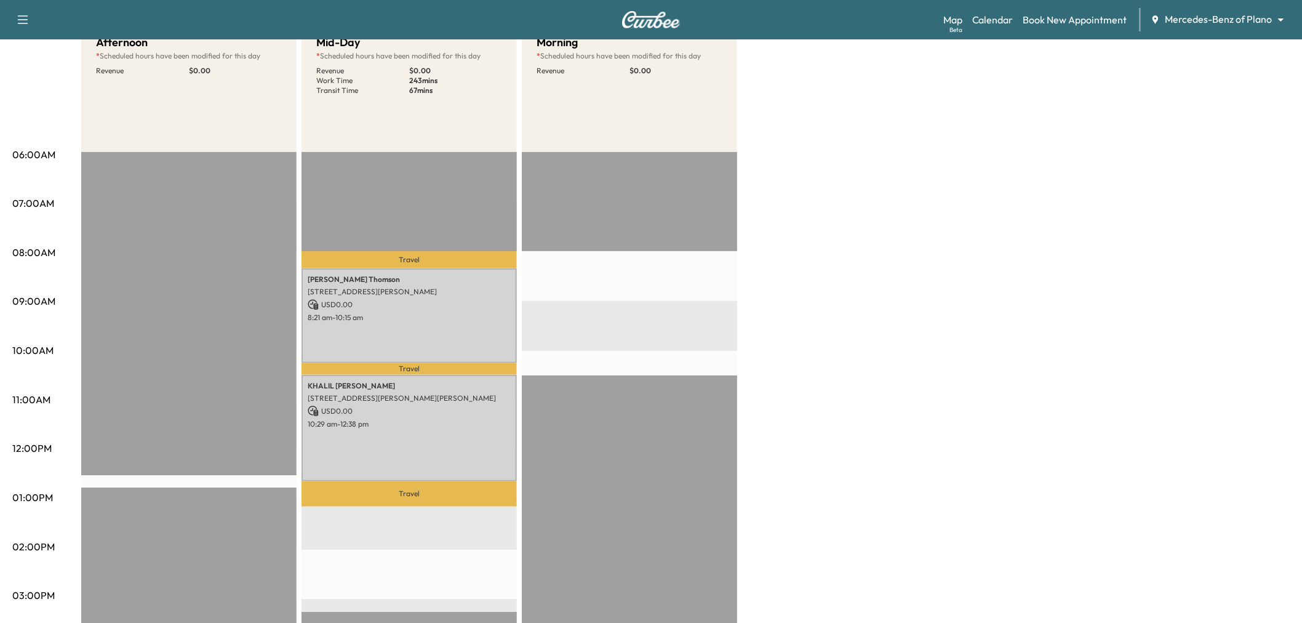
scroll to position [0, 0]
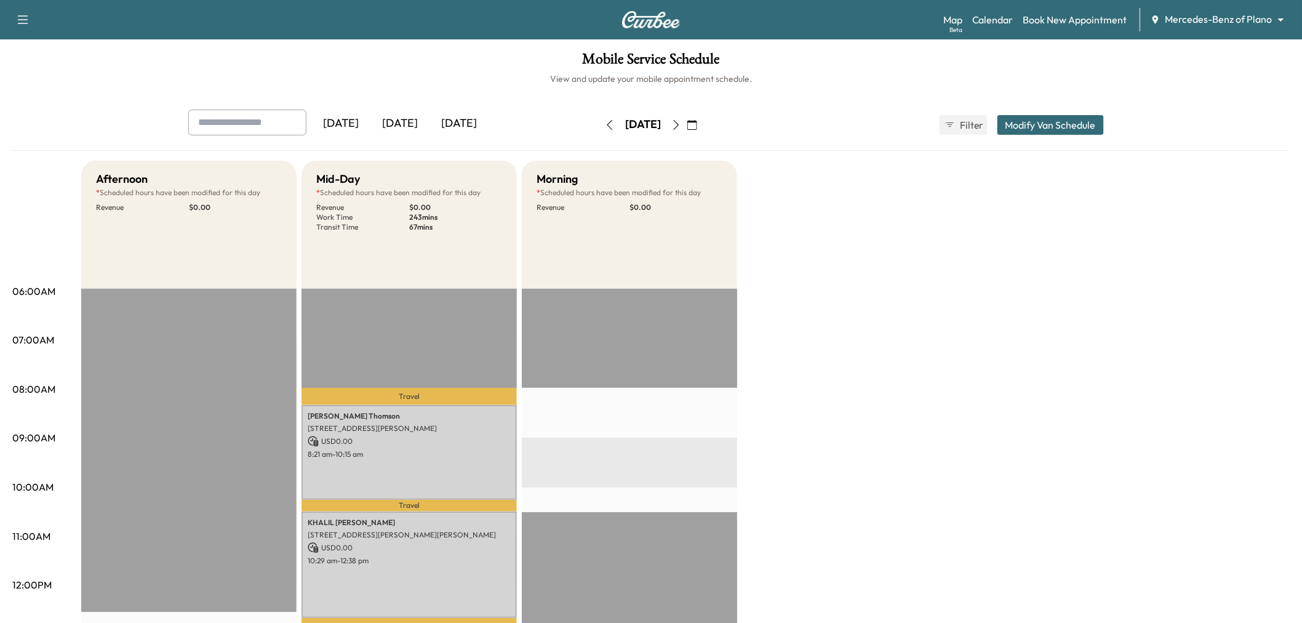
click at [1036, 132] on button "Modify Van Schedule" at bounding box center [1050, 125] width 106 height 20
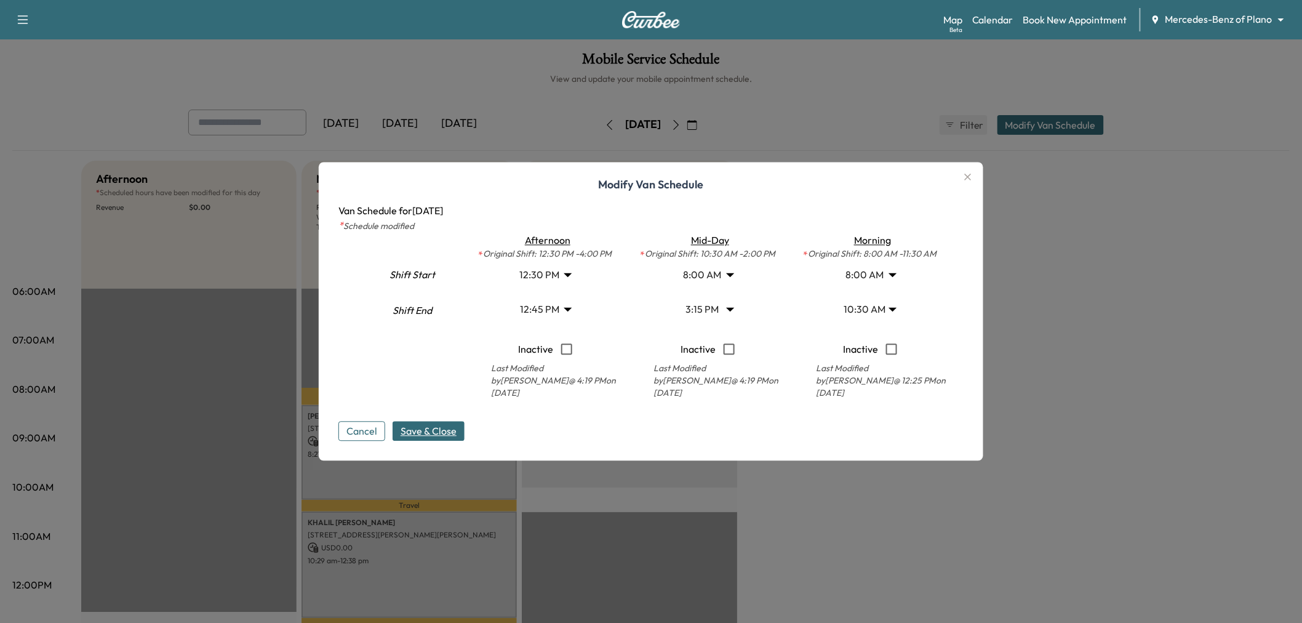
click at [971, 179] on icon "button" at bounding box center [968, 176] width 7 height 7
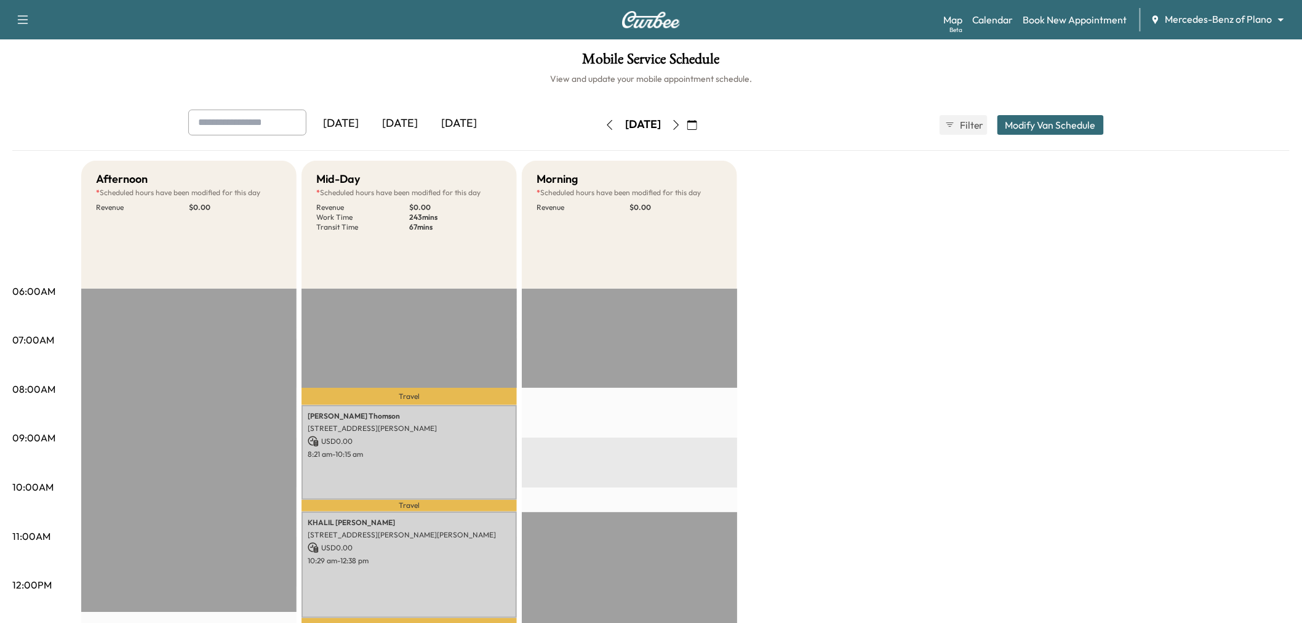
click at [1053, 122] on button "Modify Van Schedule" at bounding box center [1050, 125] width 106 height 20
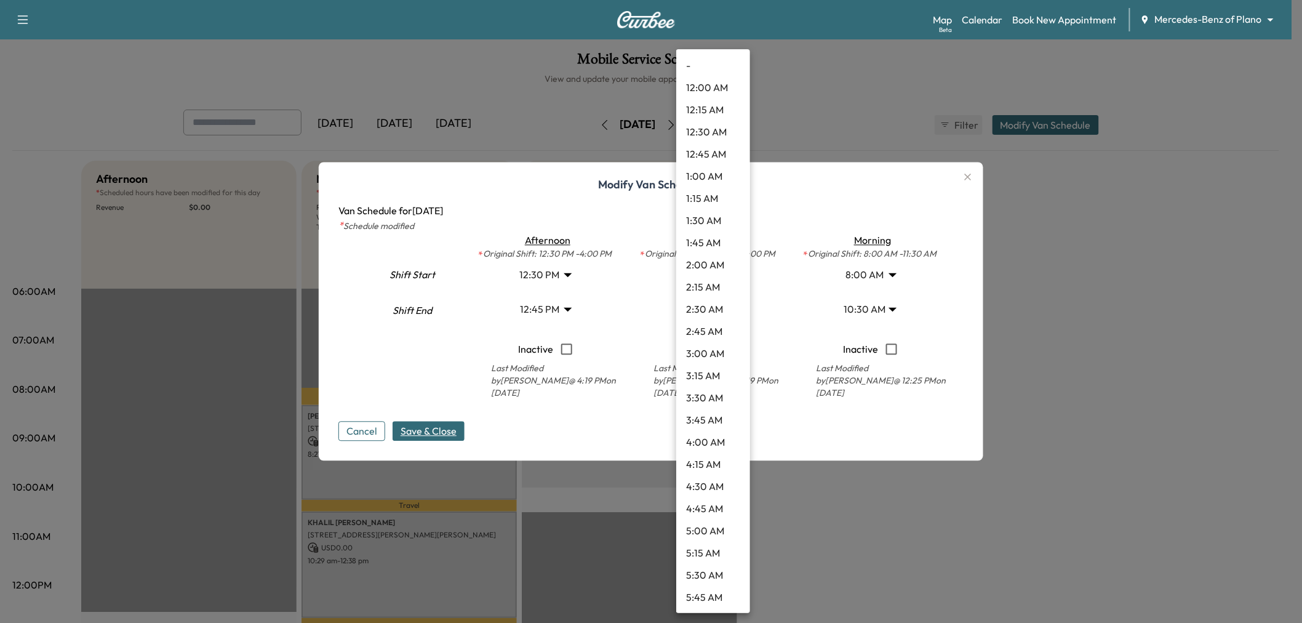
click at [698, 306] on body "Support Log Out Map Beta Calendar Book New Appointment Mercedes-Benz of Plano *…" at bounding box center [651, 311] width 1302 height 623
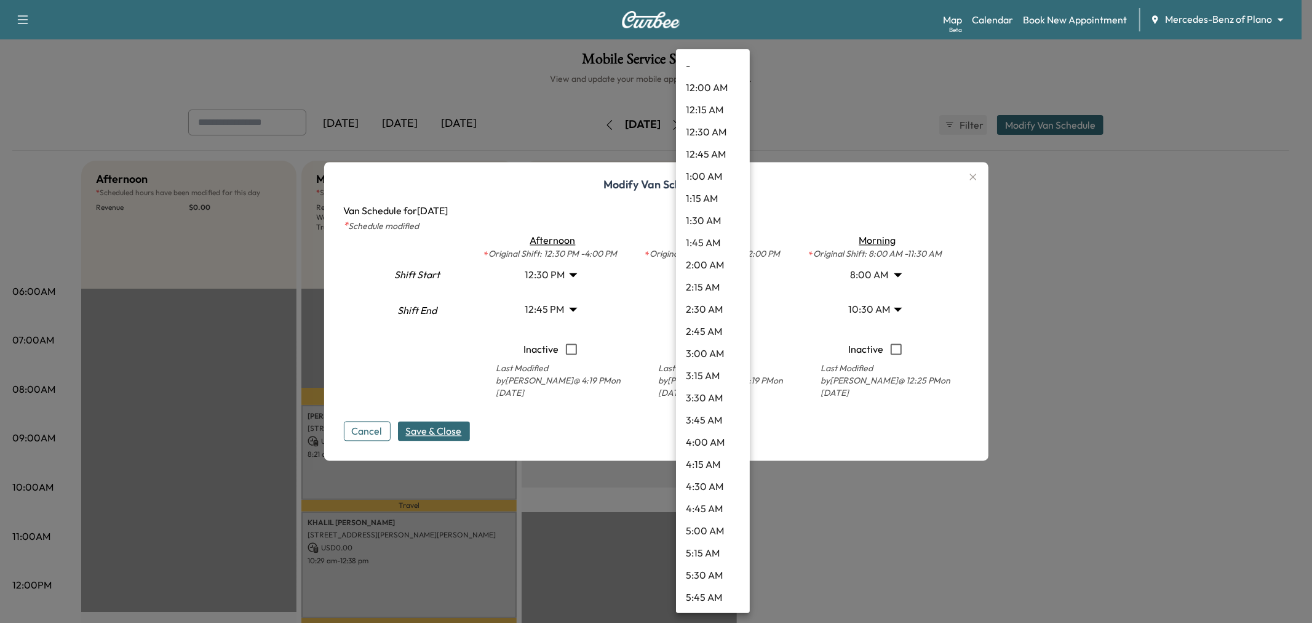
scroll to position [1106, 0]
click at [717, 175] on li "1:30 PM" at bounding box center [713, 177] width 74 height 22
type input "****"
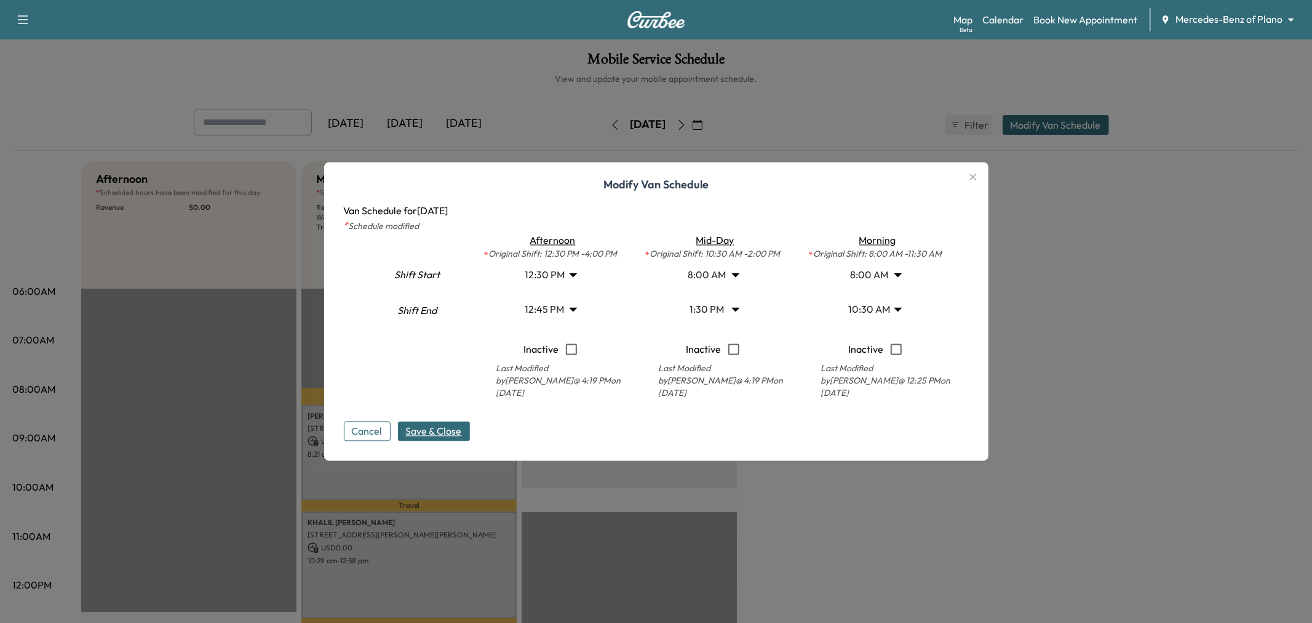
click at [552, 308] on body "Support Log Out Map Beta Calendar Book New Appointment Mercedes-Benz of Plano *…" at bounding box center [656, 311] width 1312 height 623
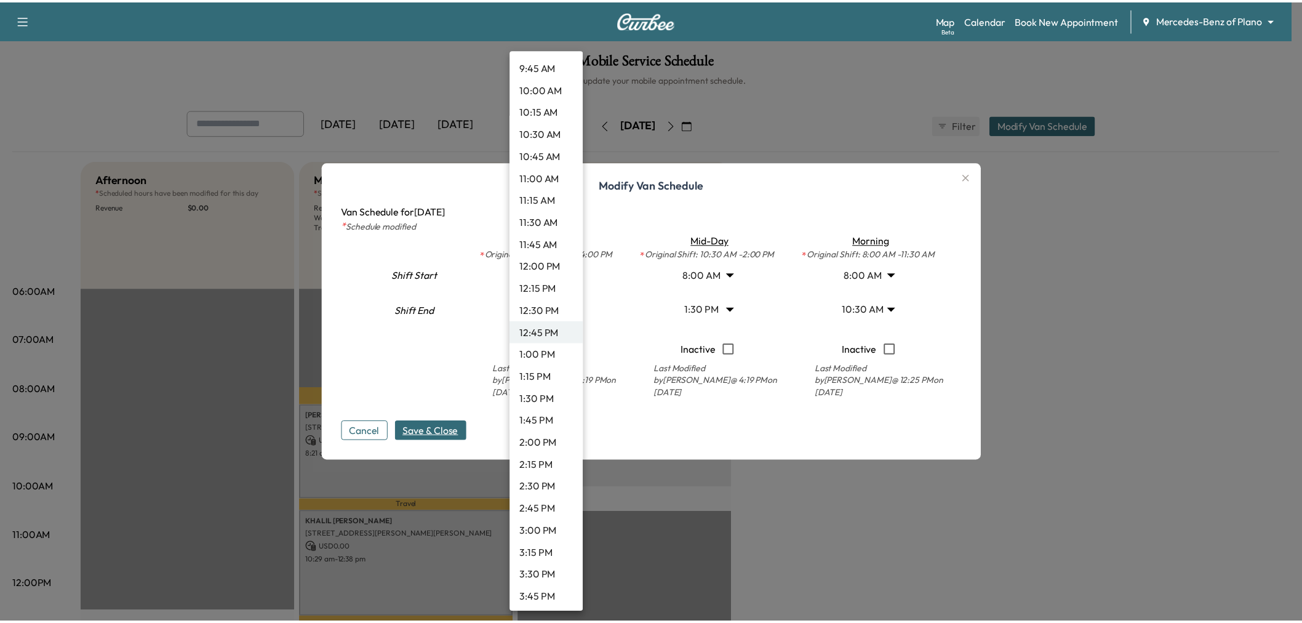
scroll to position [954, 0]
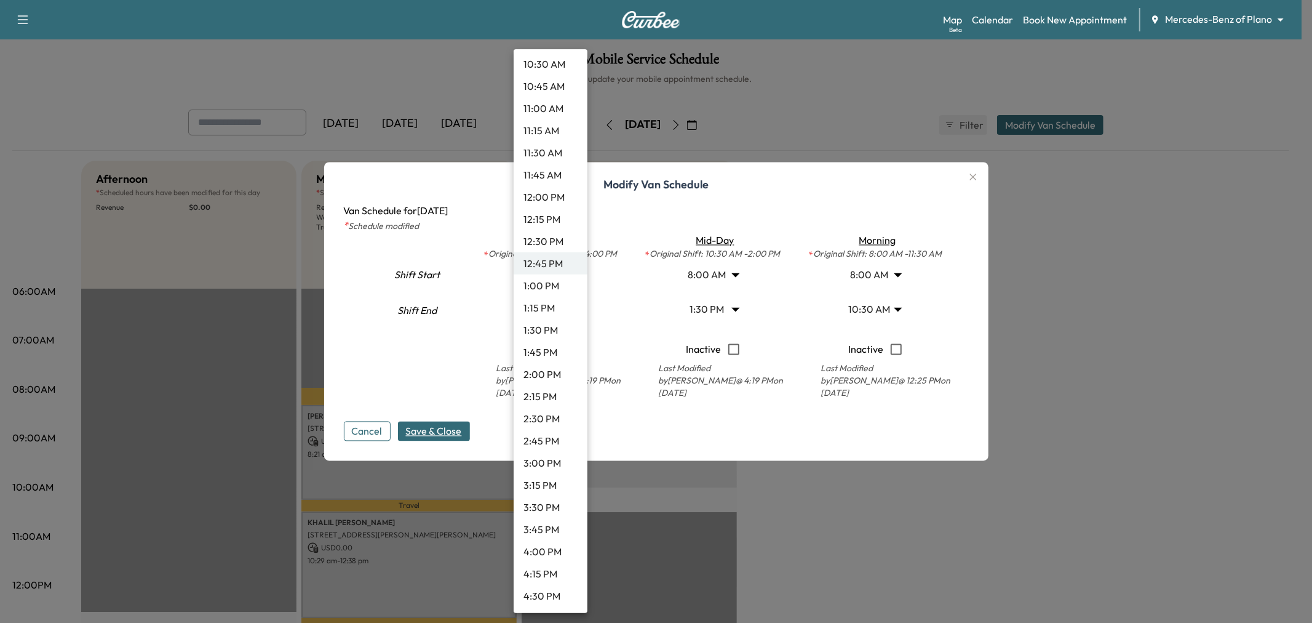
click at [549, 546] on li "4:00 PM" at bounding box center [551, 551] width 74 height 22
type input "**"
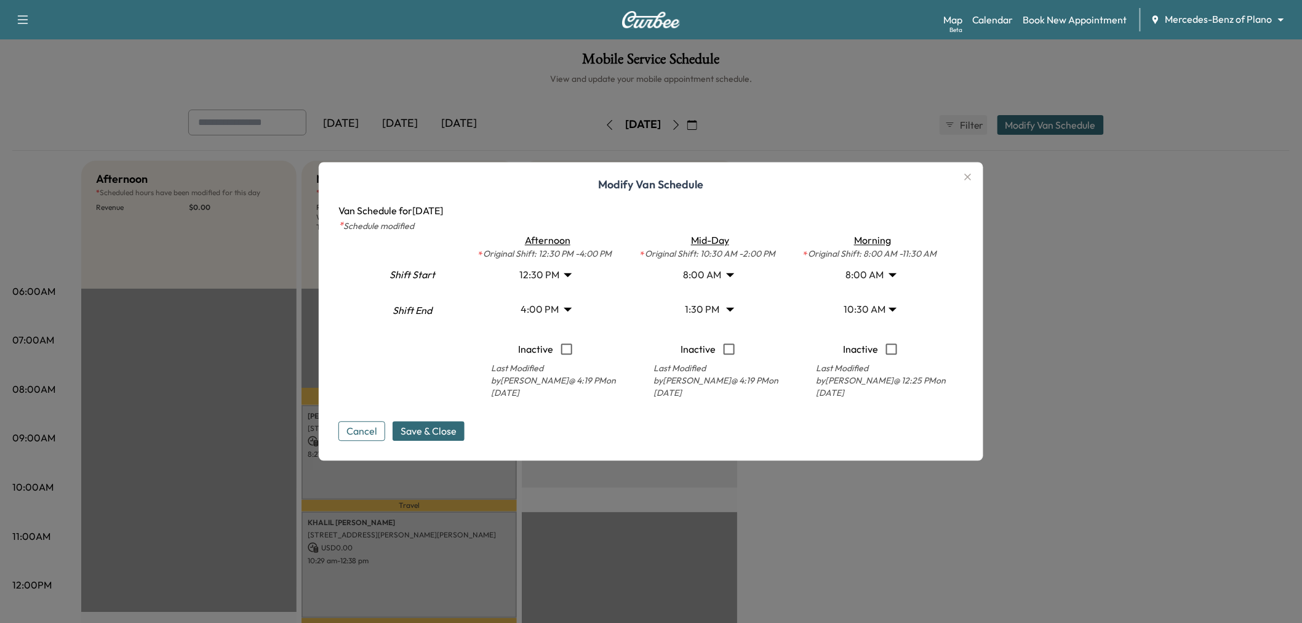
click at [443, 425] on span "Save & Close" at bounding box center [429, 431] width 56 height 15
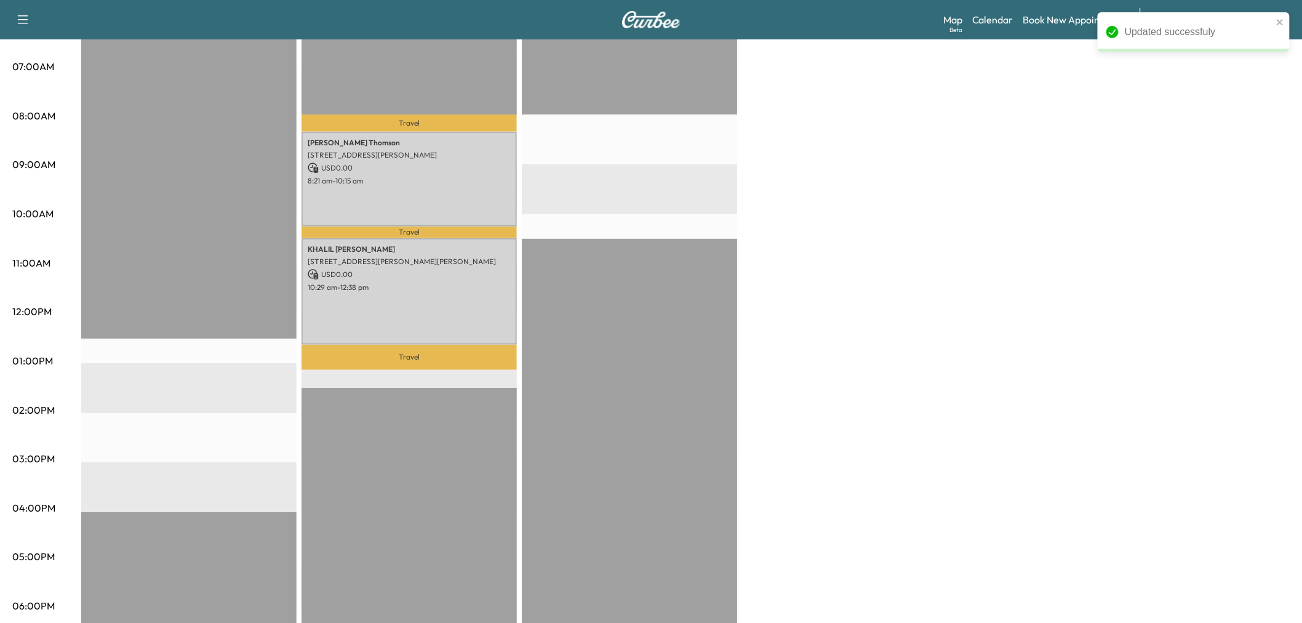
scroll to position [137, 0]
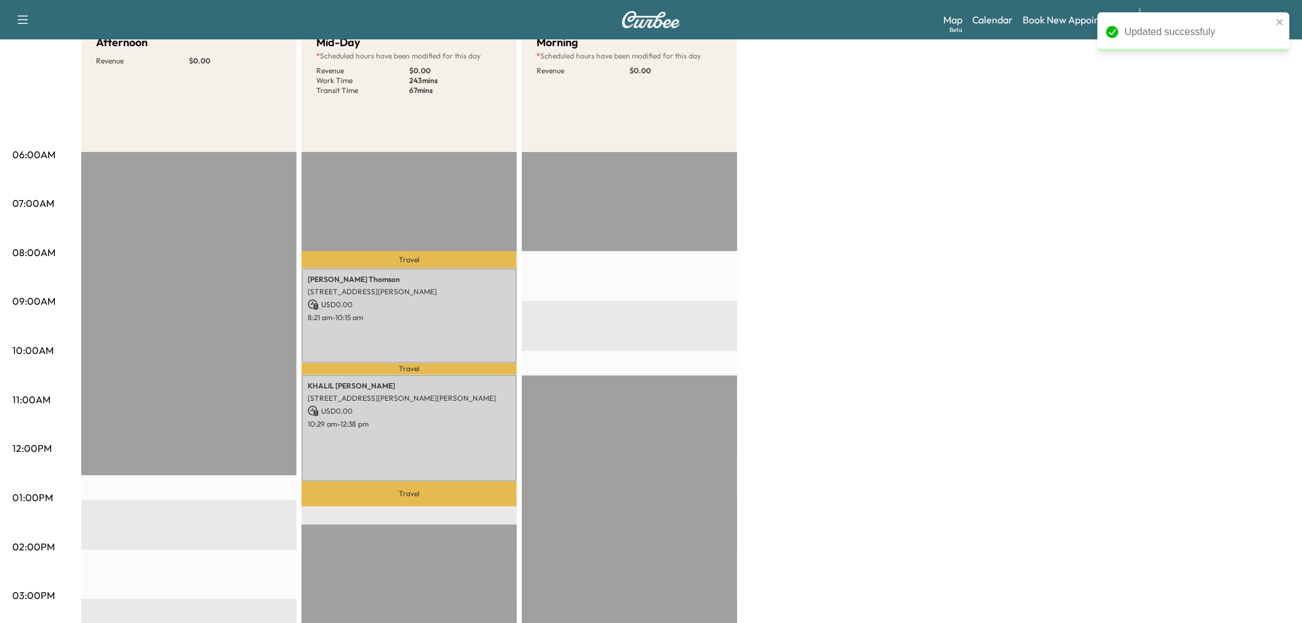
click at [1019, 349] on div "Afternoon Revenue $ 0.00 Mid-Day * Scheduled hours have been modified for this …" at bounding box center [685, 485] width 1208 height 923
